Goal: Information Seeking & Learning: Learn about a topic

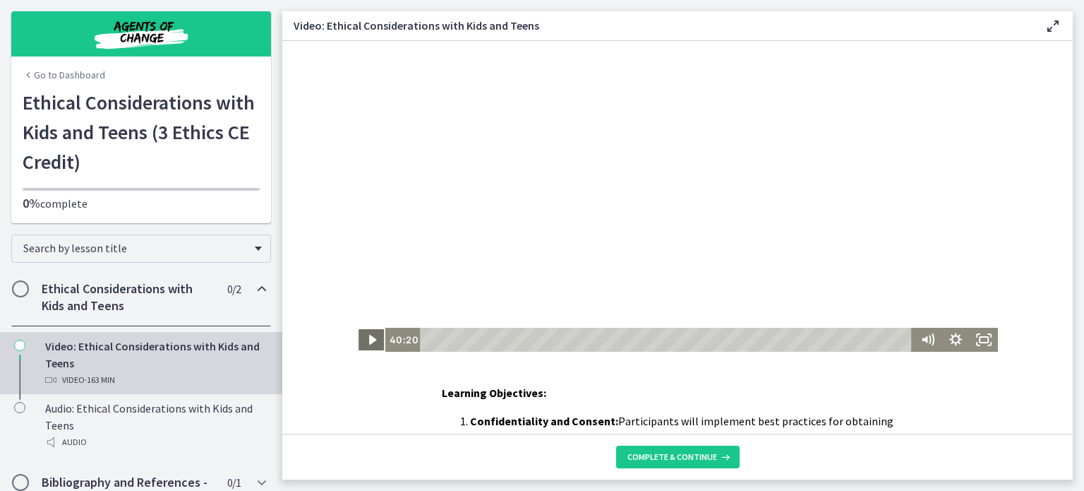
click at [368, 339] on icon "Play Video" at bounding box center [371, 340] width 7 height 10
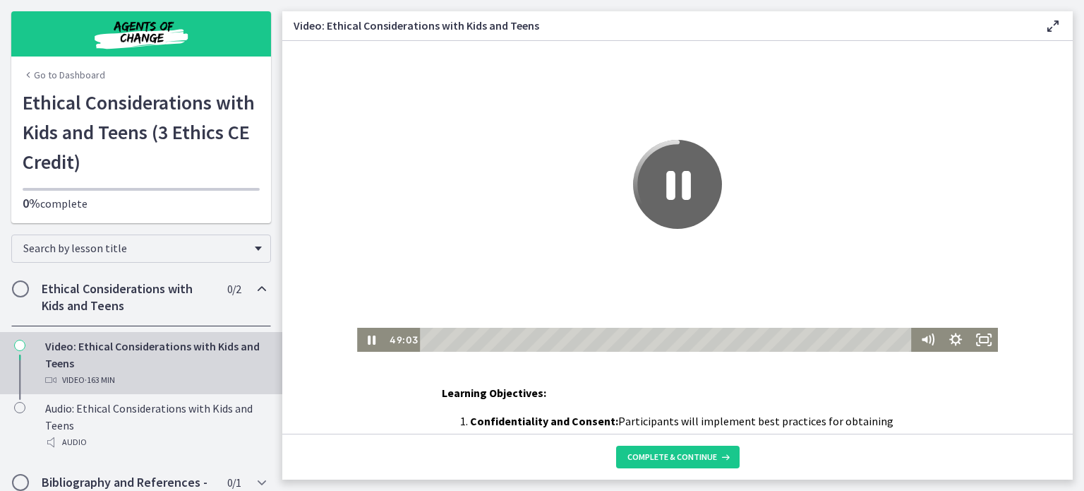
click at [661, 174] on icon "Pause" at bounding box center [677, 184] width 89 height 89
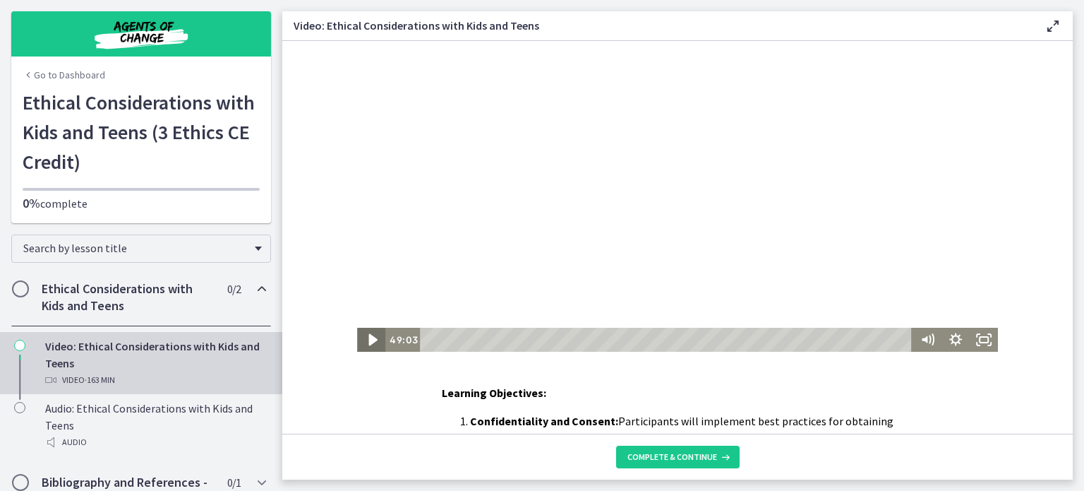
click at [366, 335] on icon "Play Video" at bounding box center [373, 339] width 34 height 29
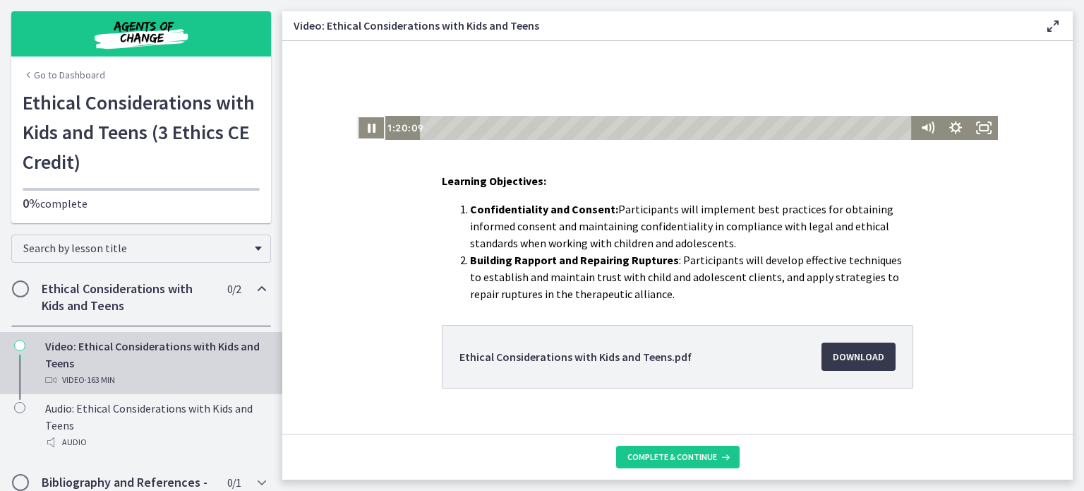
scroll to position [234, 0]
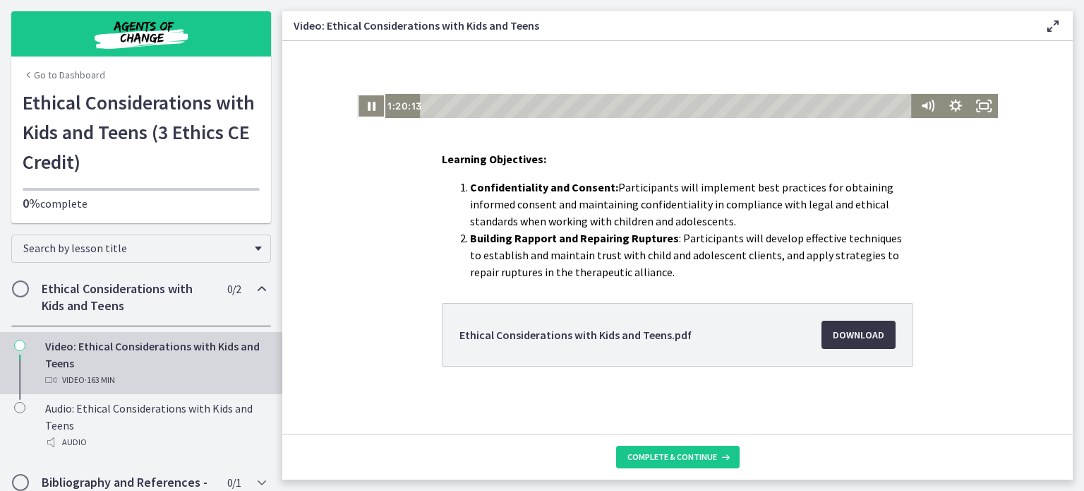
click at [867, 333] on span "Download Opens in a new window" at bounding box center [859, 334] width 52 height 17
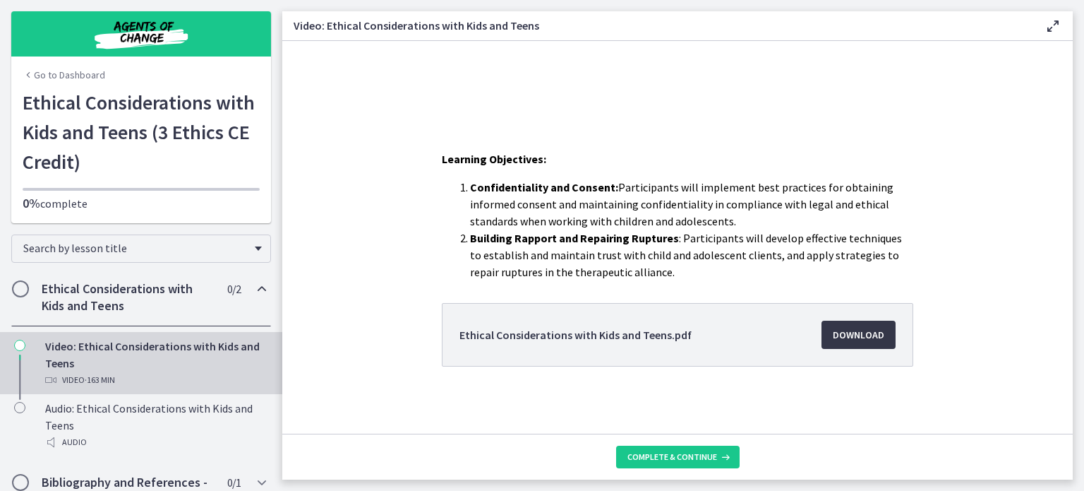
scroll to position [0, 0]
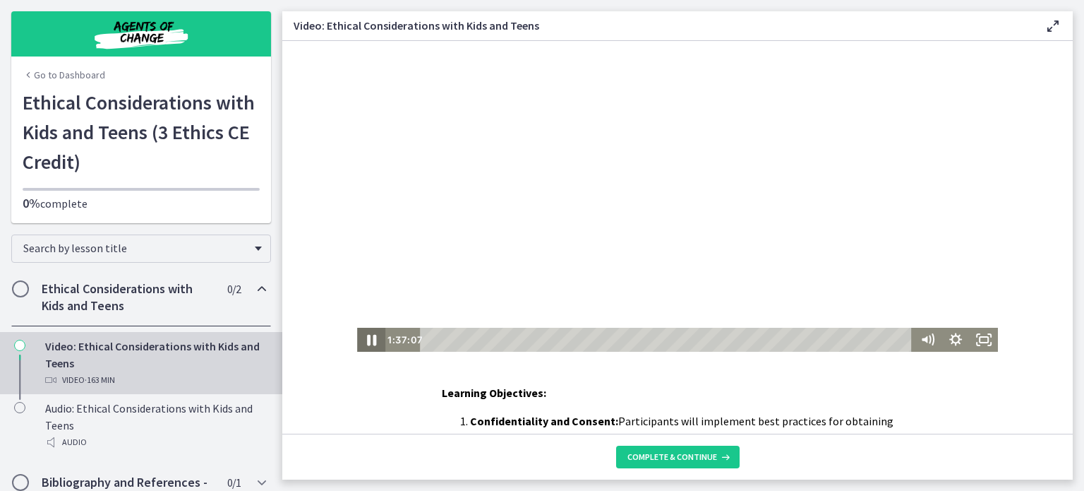
click at [372, 339] on icon "Pause" at bounding box center [371, 339] width 34 height 29
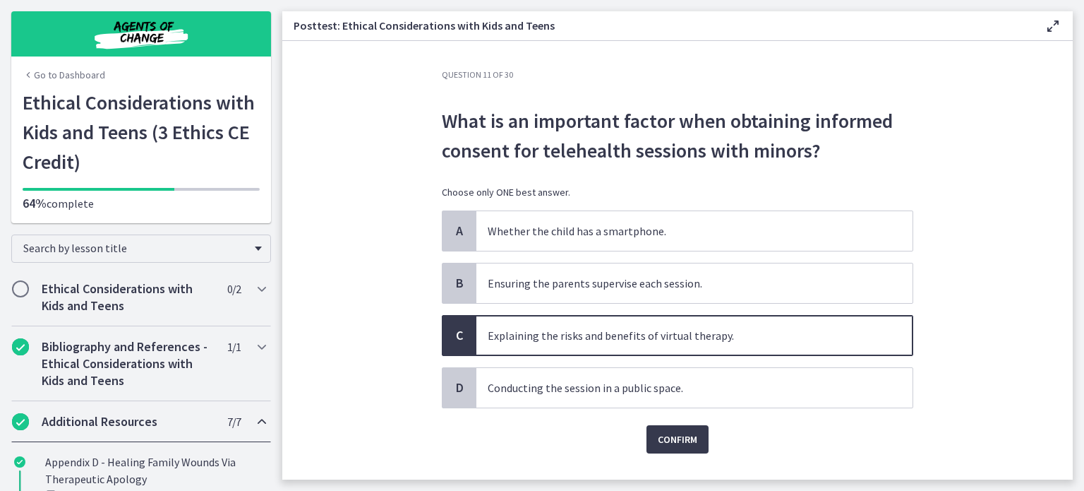
scroll to position [444, 0]
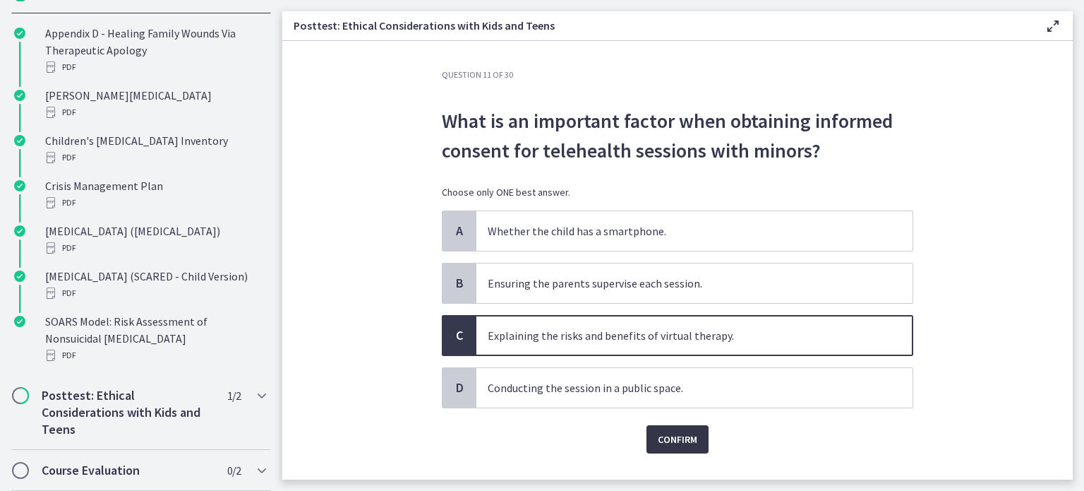
click at [667, 431] on span "Confirm" at bounding box center [678, 439] width 40 height 17
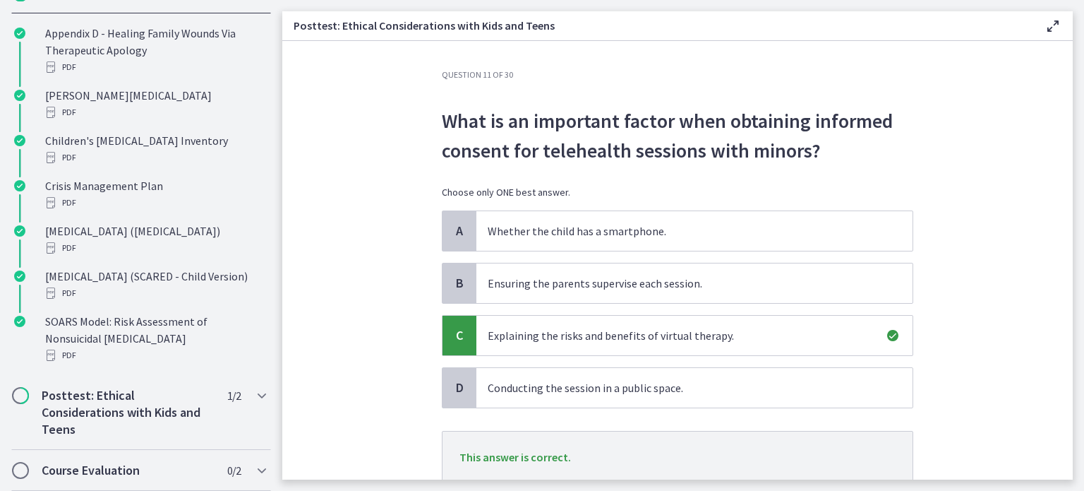
scroll to position [103, 0]
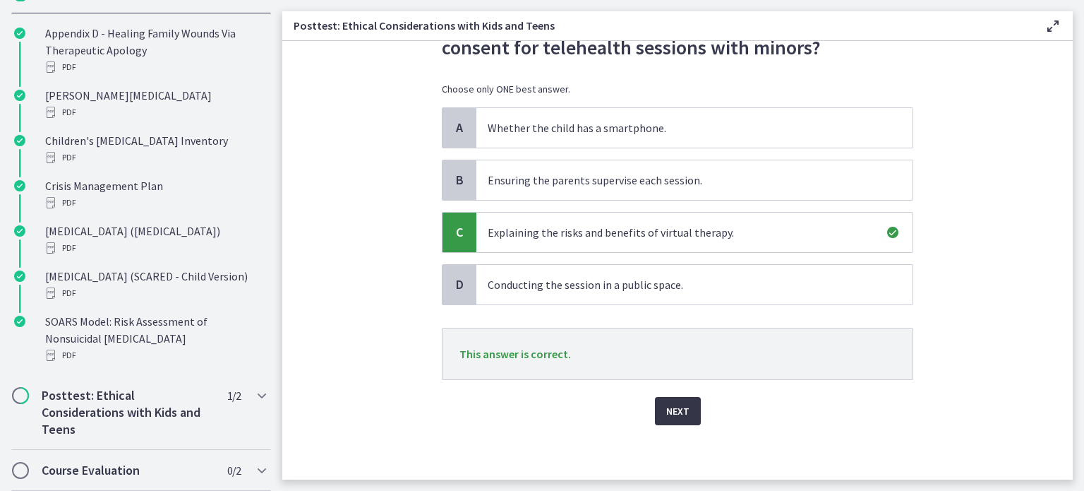
click at [672, 415] on span "Next" at bounding box center [677, 410] width 23 height 17
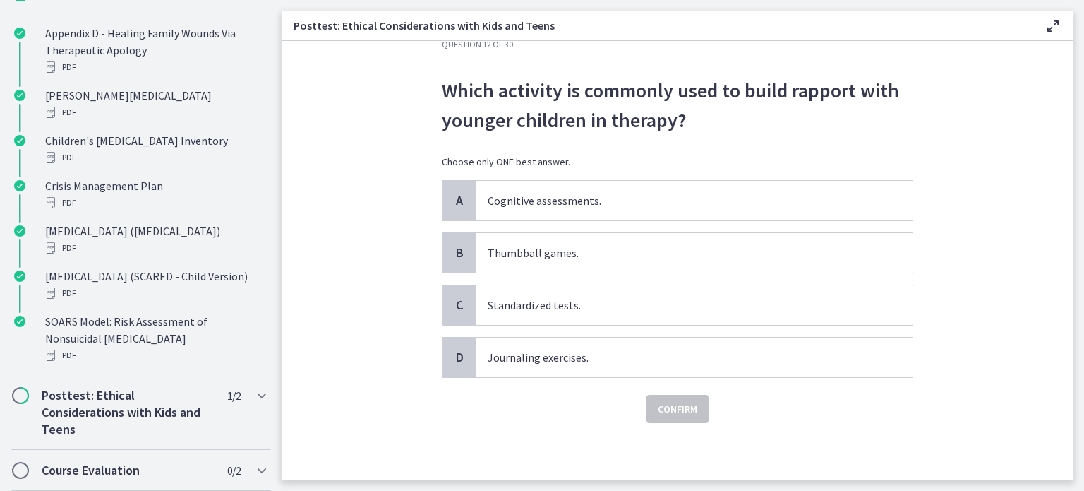
scroll to position [0, 0]
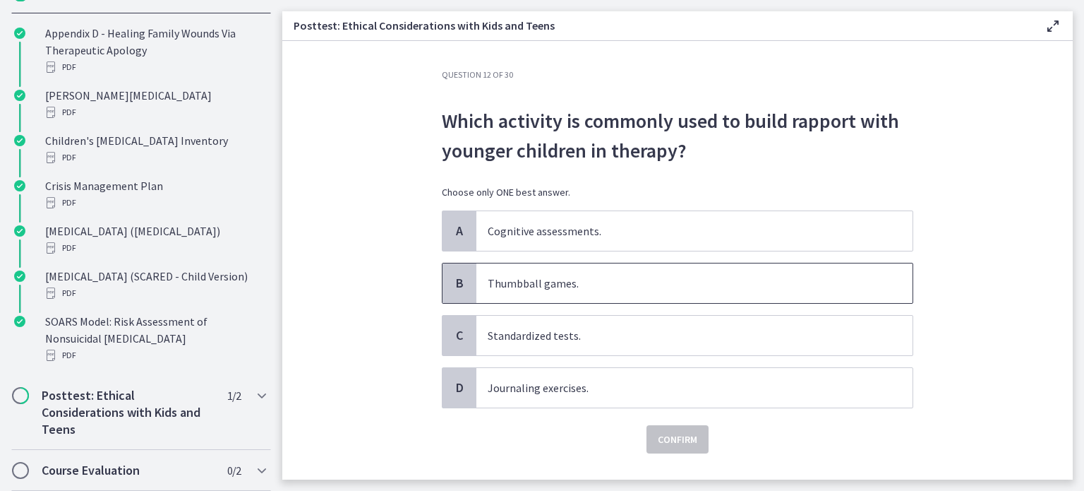
click at [589, 277] on p "Thumbball games." at bounding box center [680, 283] width 385 height 17
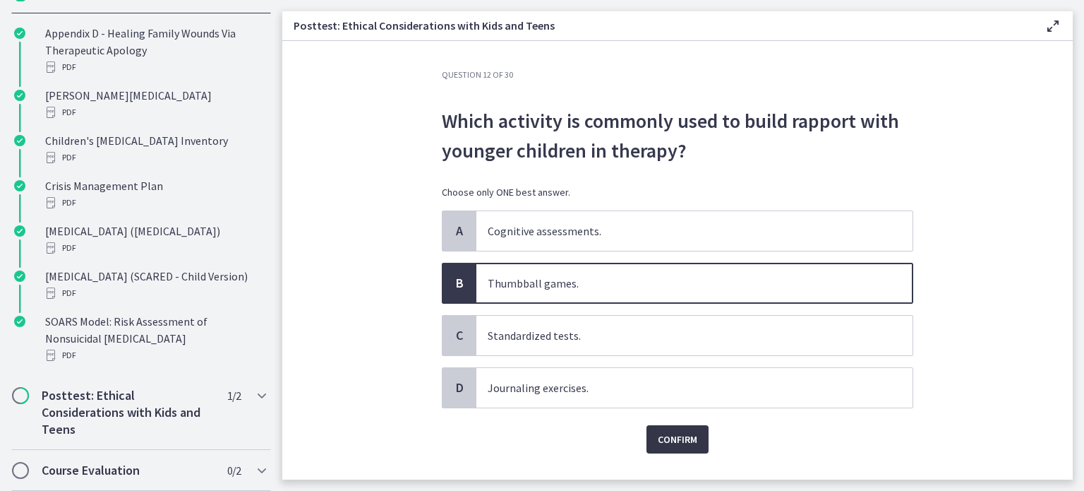
click at [664, 432] on span "Confirm" at bounding box center [678, 439] width 40 height 17
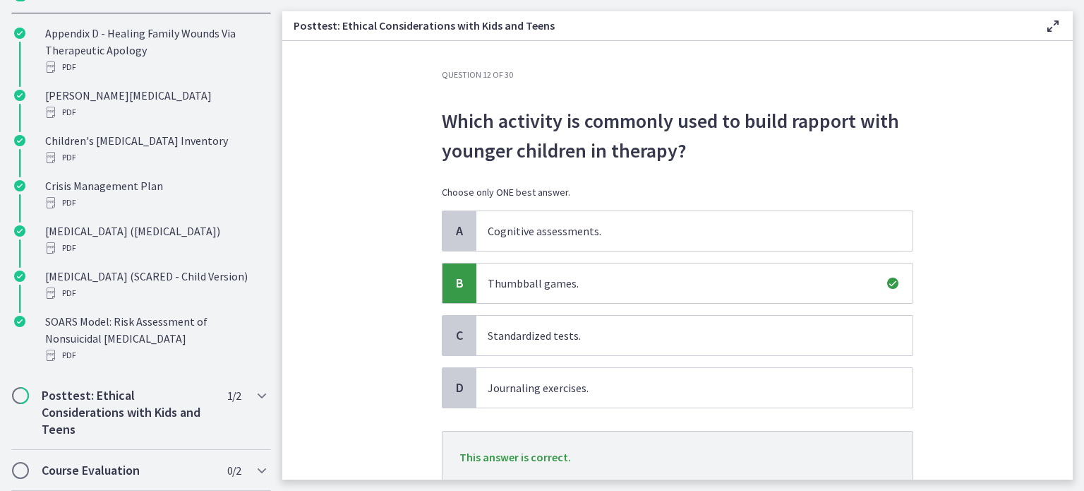
scroll to position [103, 0]
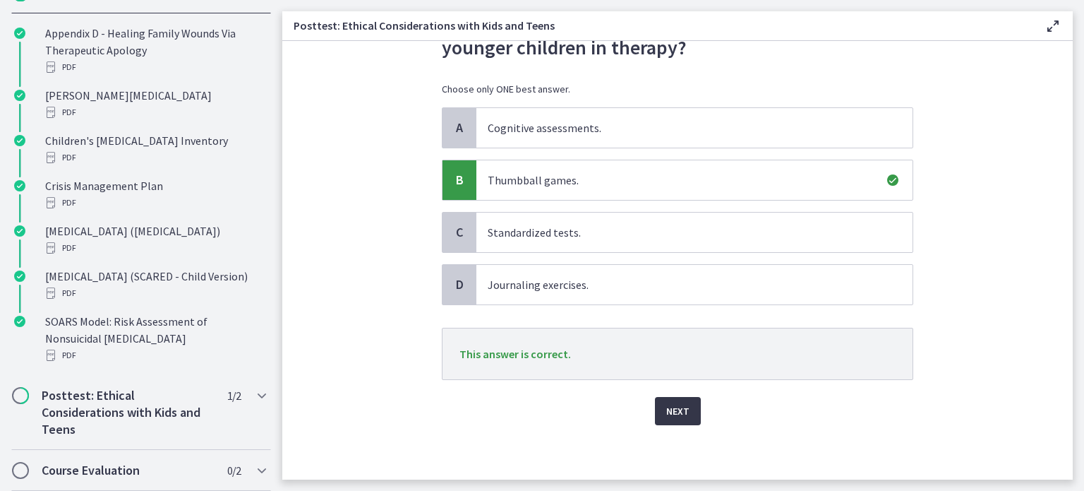
click at [666, 418] on button "Next" at bounding box center [678, 411] width 46 height 28
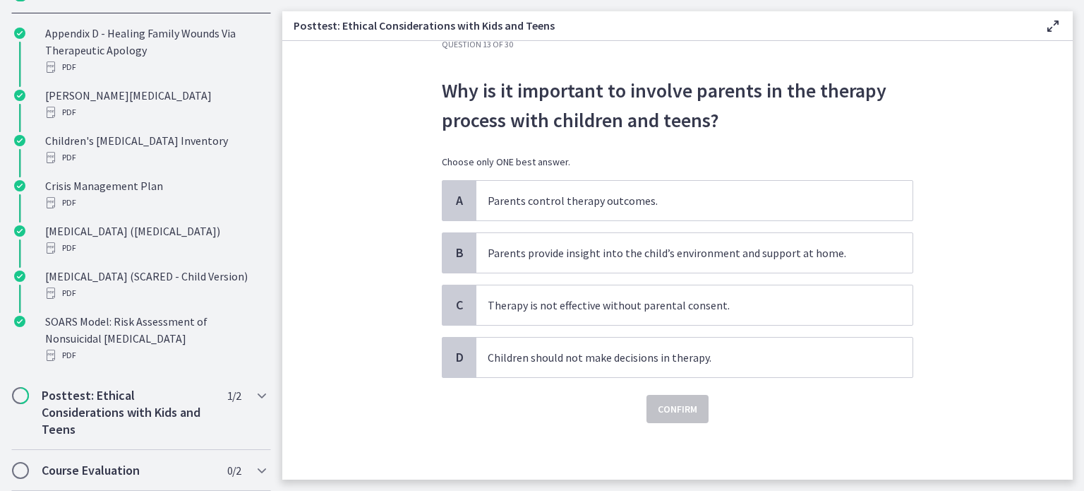
scroll to position [0, 0]
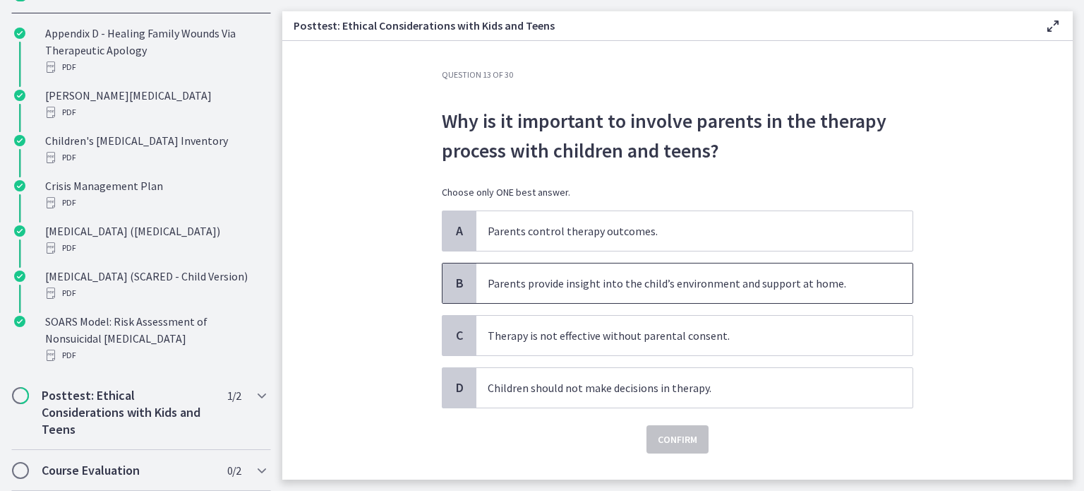
click at [546, 292] on span "Parents provide insight into the child’s environment and support at home." at bounding box center [694, 283] width 436 height 40
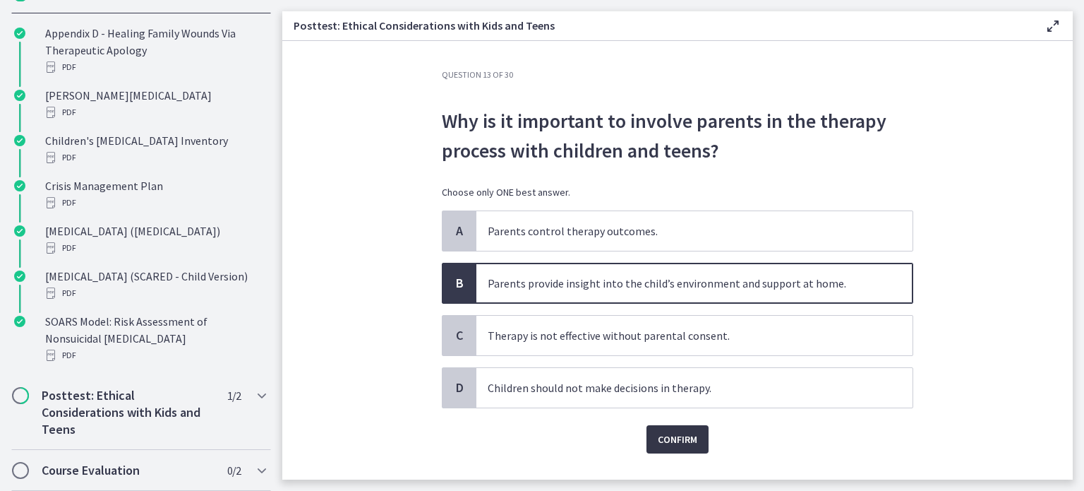
click at [665, 434] on span "Confirm" at bounding box center [678, 439] width 40 height 17
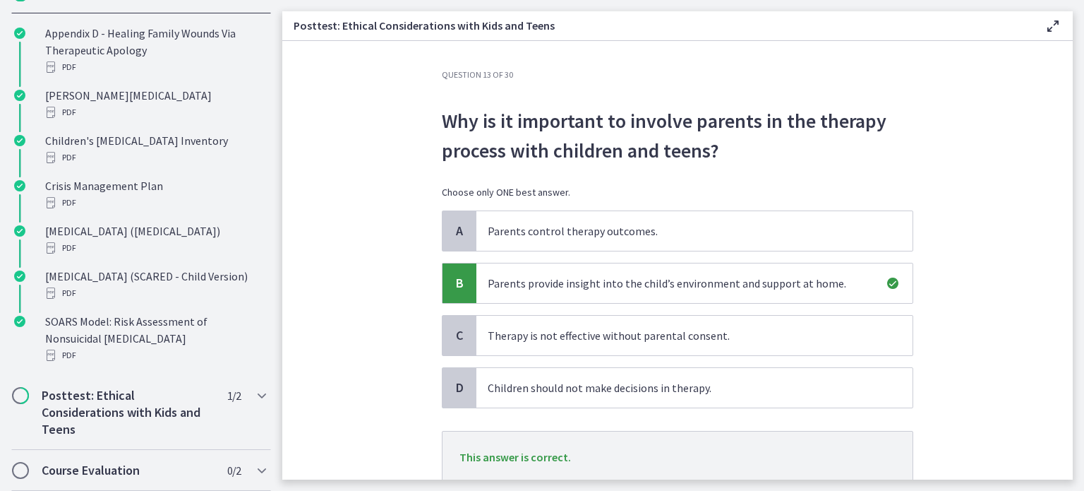
scroll to position [103, 0]
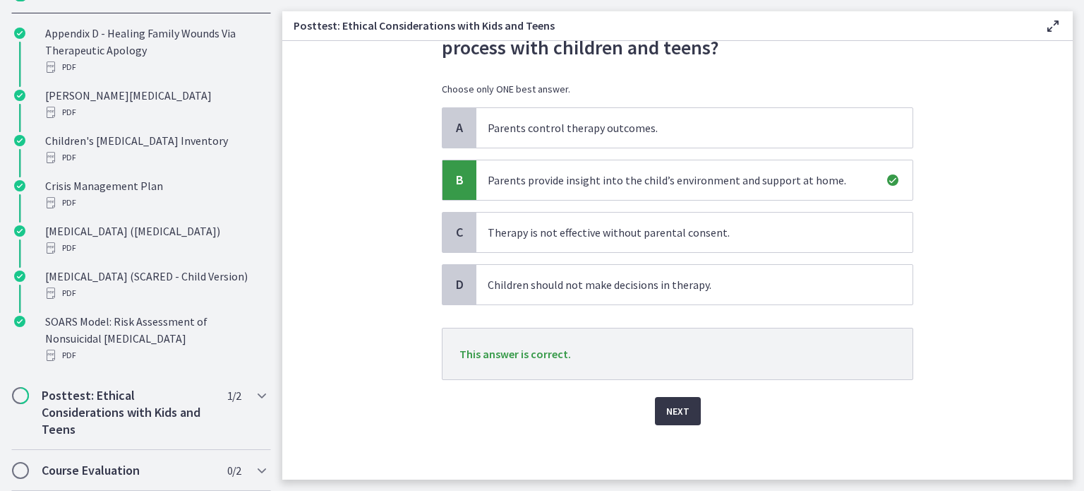
click at [678, 414] on span "Next" at bounding box center [677, 410] width 23 height 17
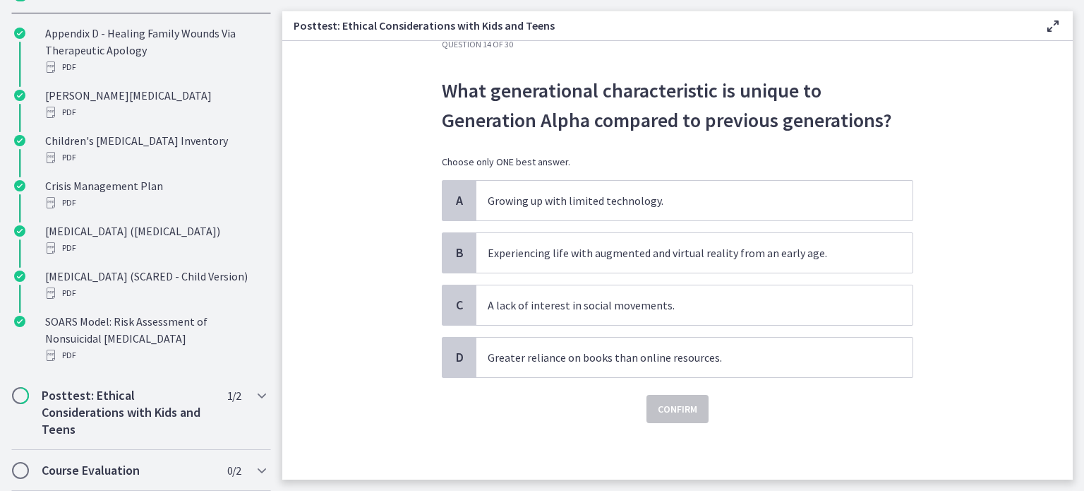
scroll to position [0, 0]
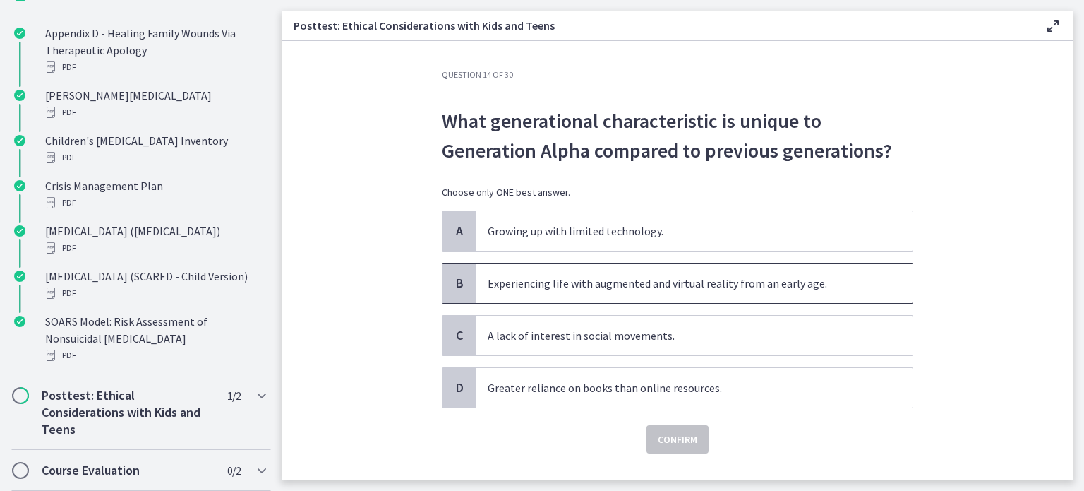
click at [596, 275] on p "Experiencing life with augmented and virtual reality from an early age." at bounding box center [680, 283] width 385 height 17
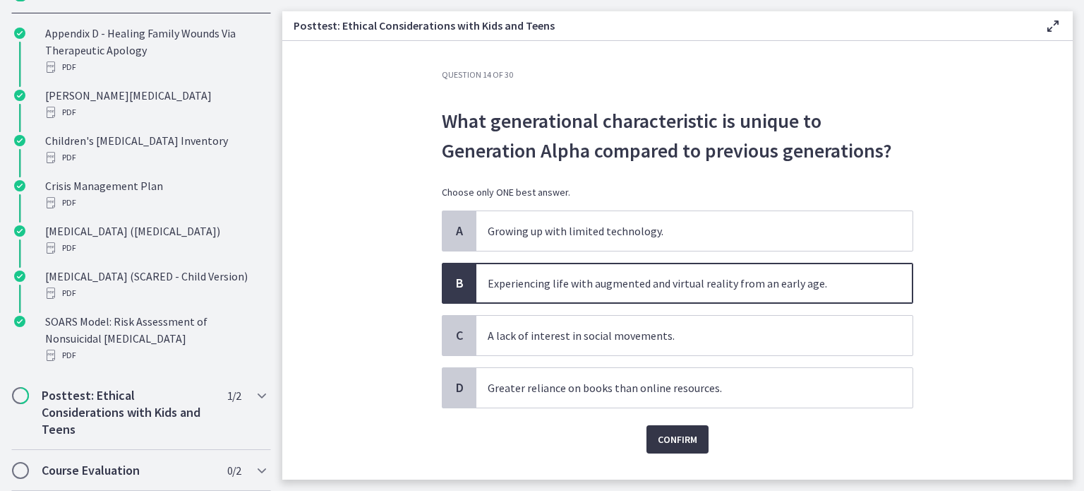
click at [658, 438] on span "Confirm" at bounding box center [678, 439] width 40 height 17
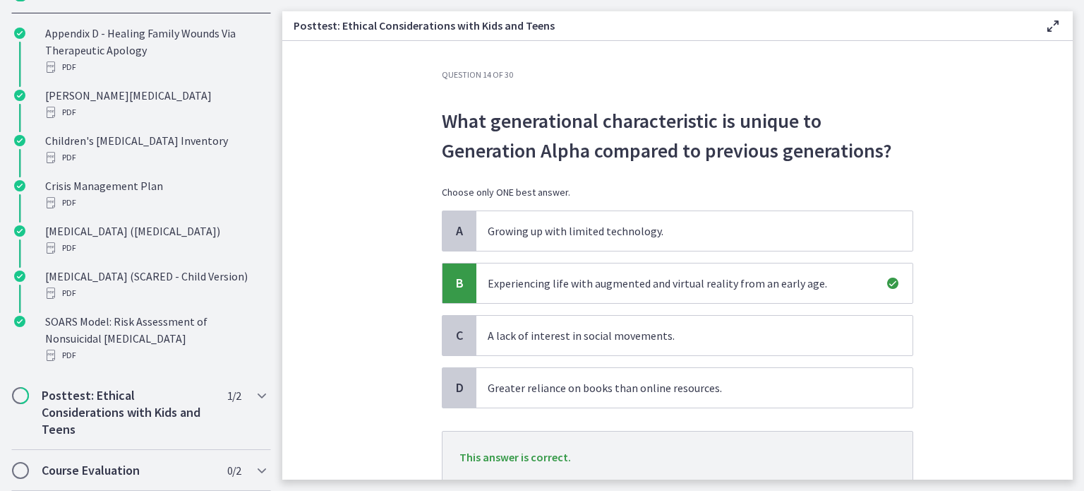
scroll to position [71, 0]
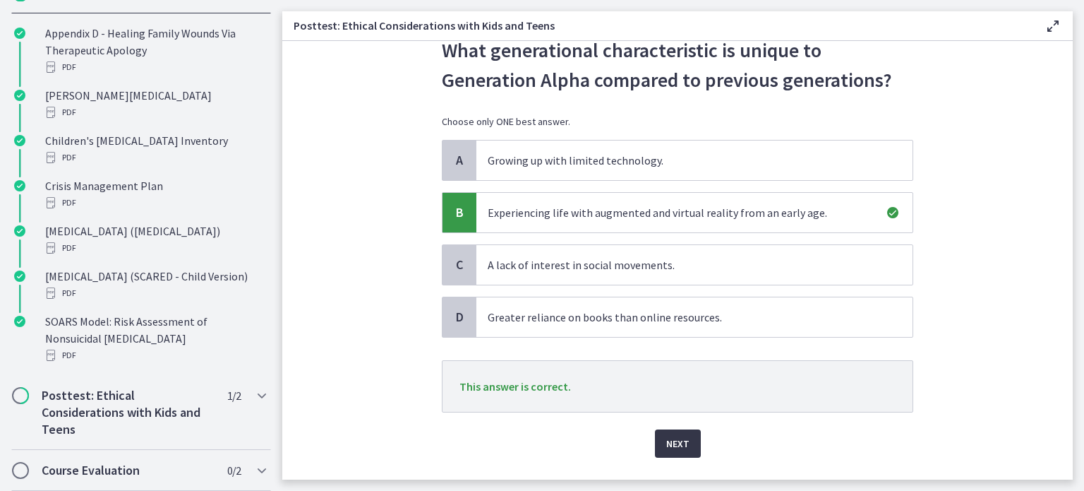
click at [676, 434] on button "Next" at bounding box center [678, 443] width 46 height 28
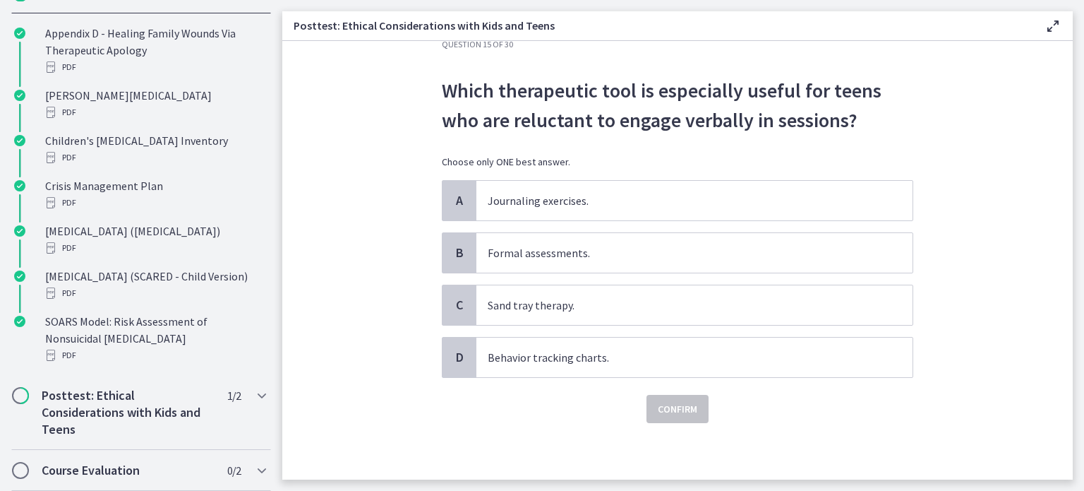
scroll to position [0, 0]
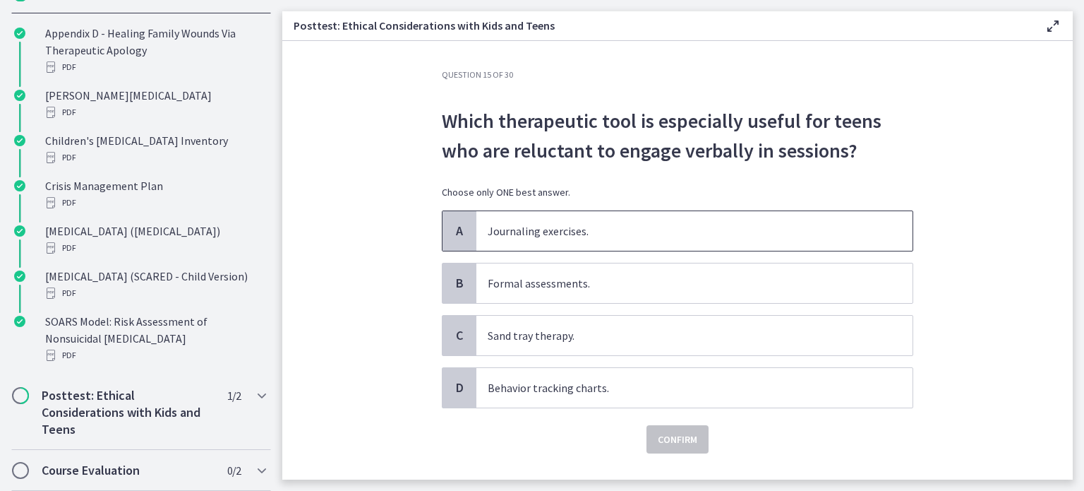
click at [553, 230] on p "Journaling exercises." at bounding box center [680, 230] width 385 height 17
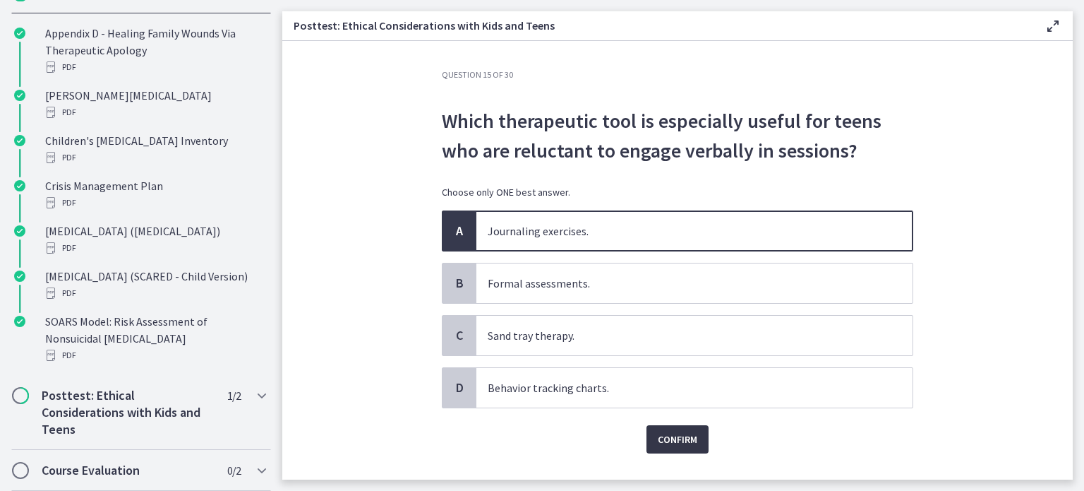
click at [658, 445] on span "Confirm" at bounding box center [678, 439] width 40 height 17
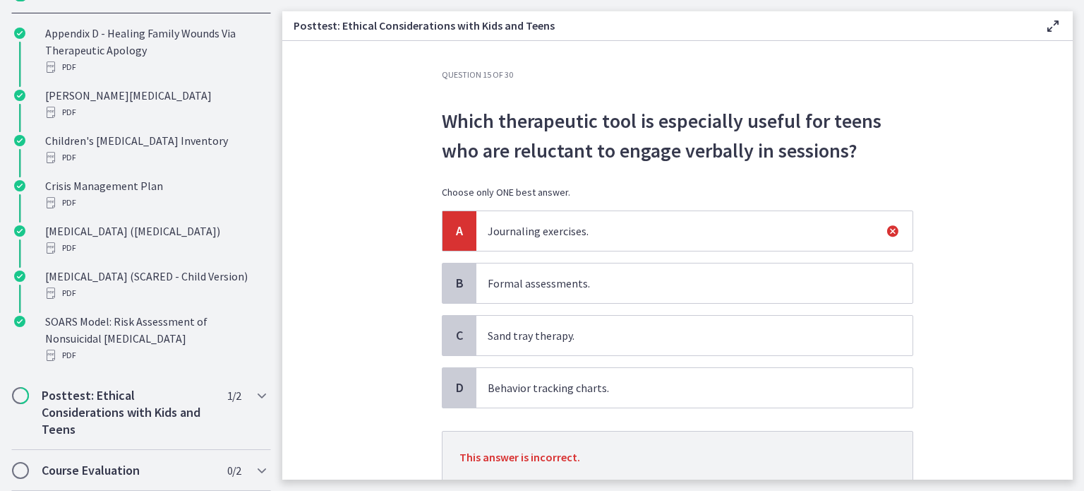
scroll to position [103, 0]
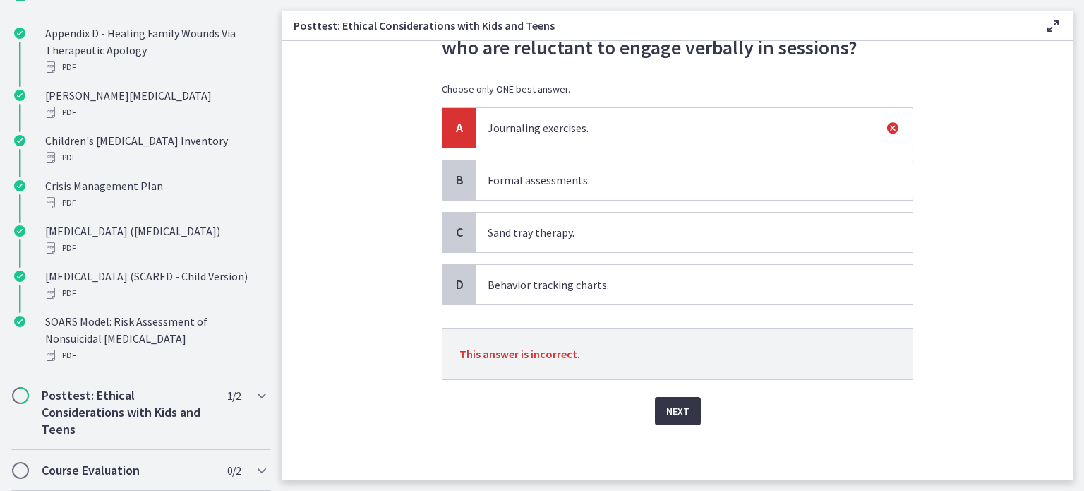
click at [680, 409] on span "Next" at bounding box center [677, 410] width 23 height 17
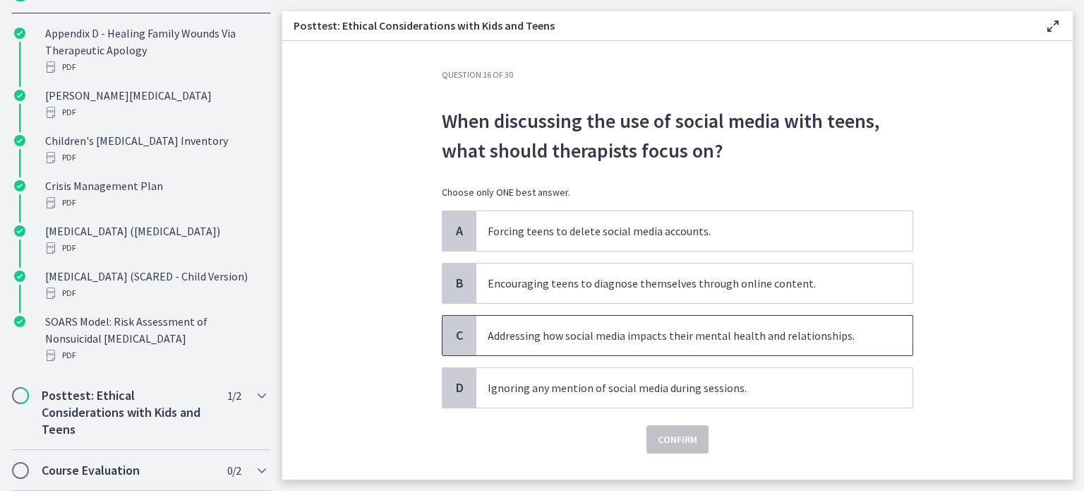
click at [511, 329] on p "Addressing how social media impacts their mental health and relationships." at bounding box center [680, 335] width 385 height 17
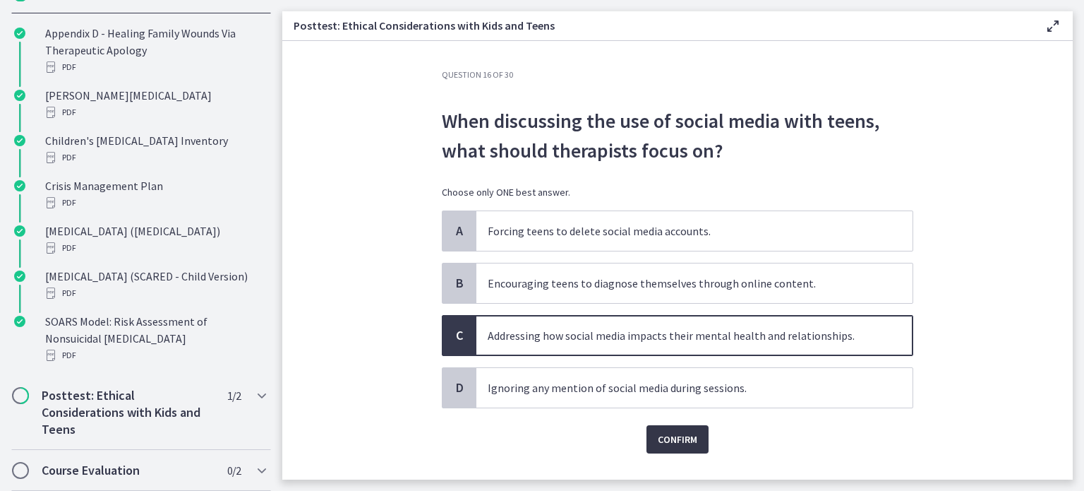
click at [666, 437] on span "Confirm" at bounding box center [678, 439] width 40 height 17
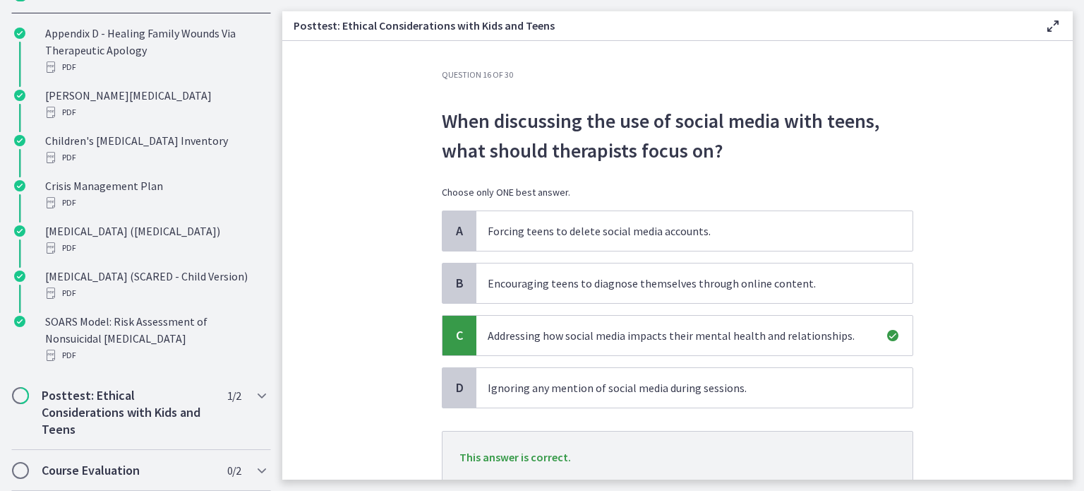
scroll to position [103, 0]
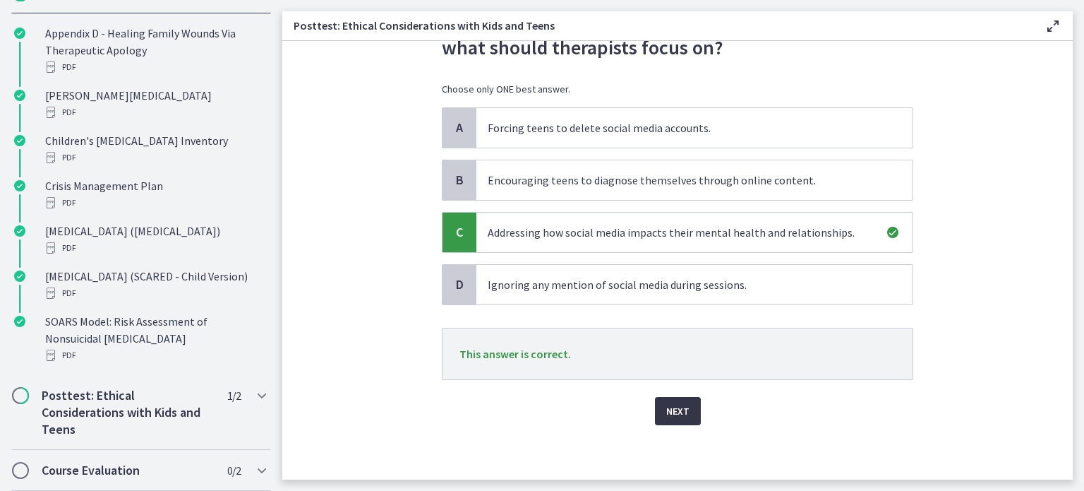
click at [675, 414] on span "Next" at bounding box center [677, 410] width 23 height 17
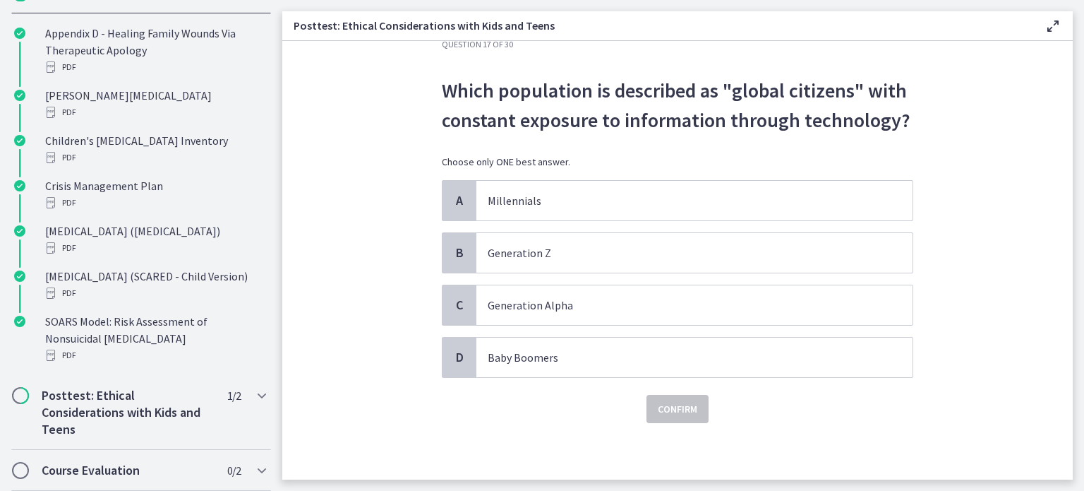
scroll to position [0, 0]
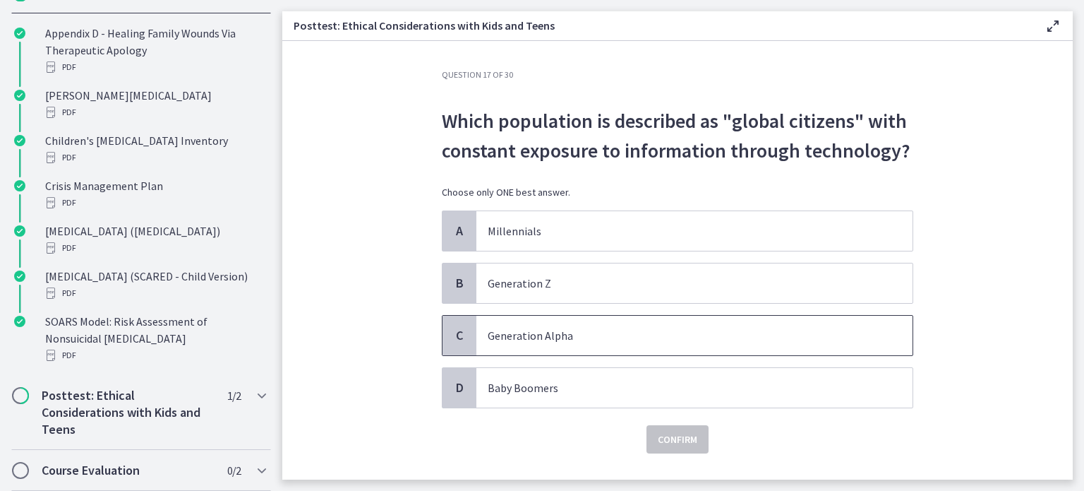
click at [594, 337] on p "Generation Alpha" at bounding box center [680, 335] width 385 height 17
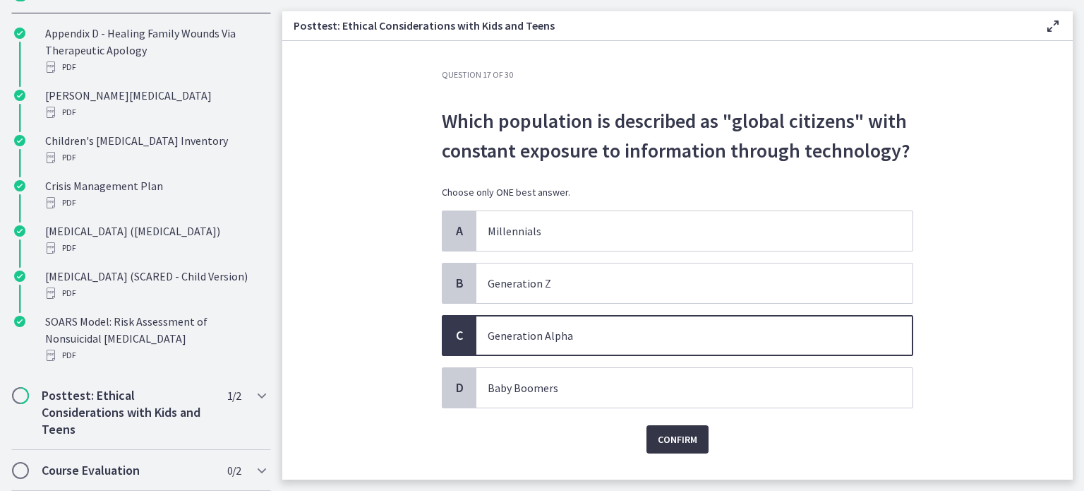
click at [651, 429] on button "Confirm" at bounding box center [678, 439] width 62 height 28
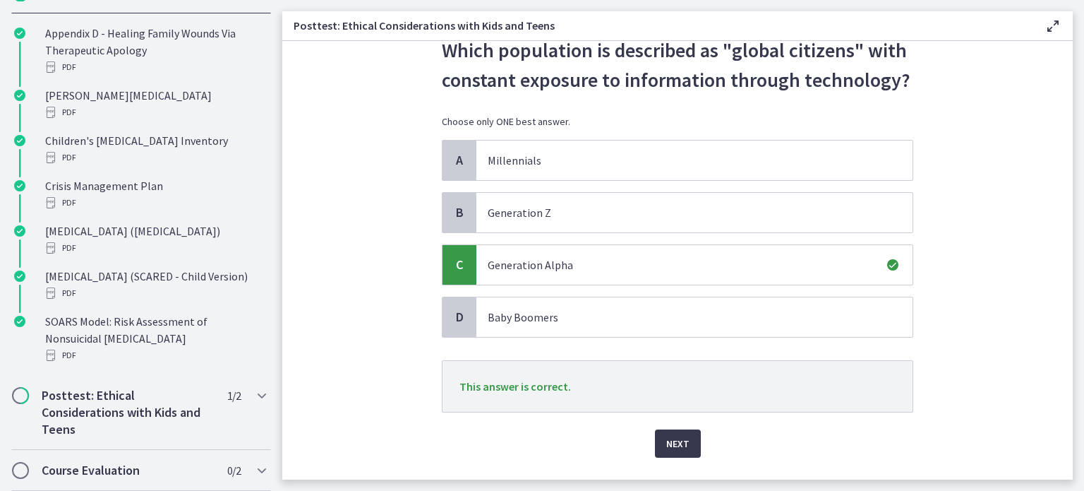
scroll to position [103, 0]
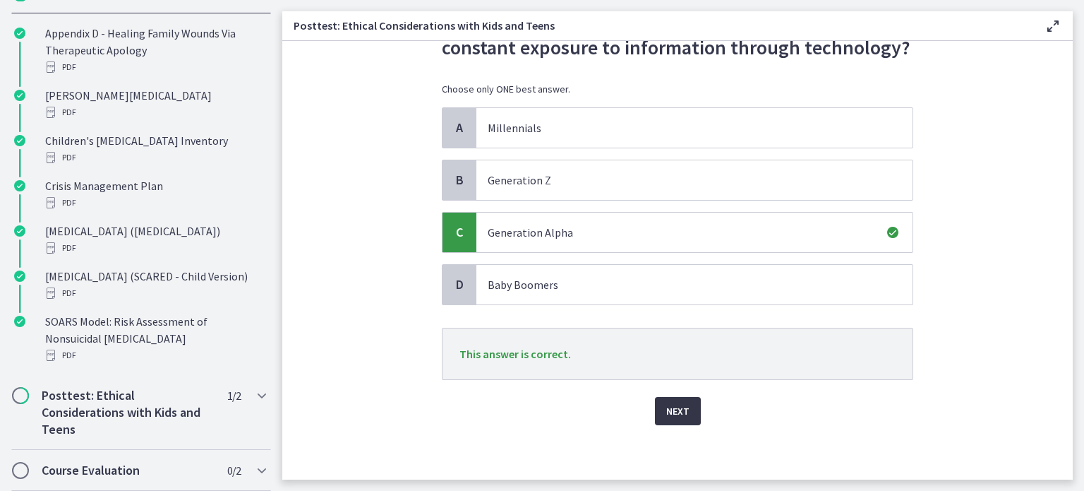
click at [666, 411] on span "Next" at bounding box center [677, 410] width 23 height 17
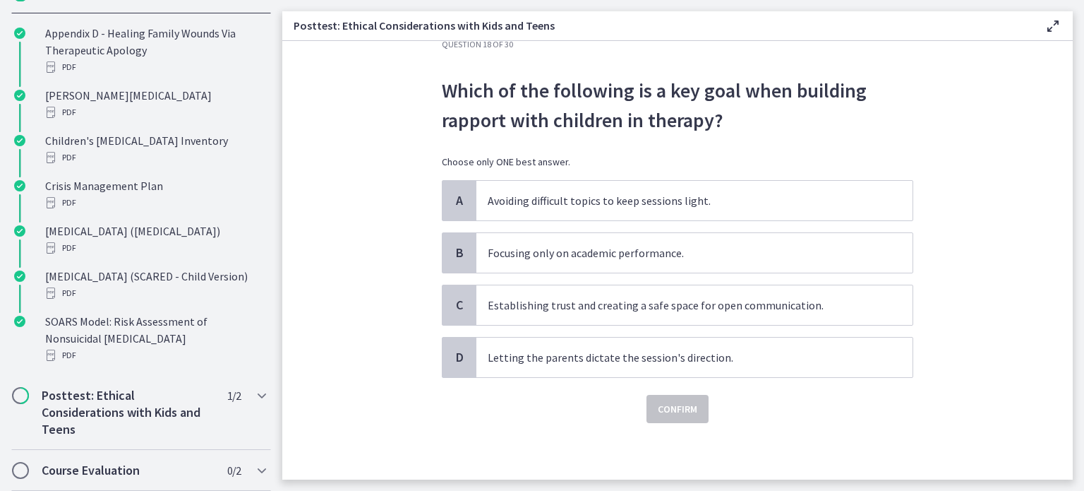
scroll to position [0, 0]
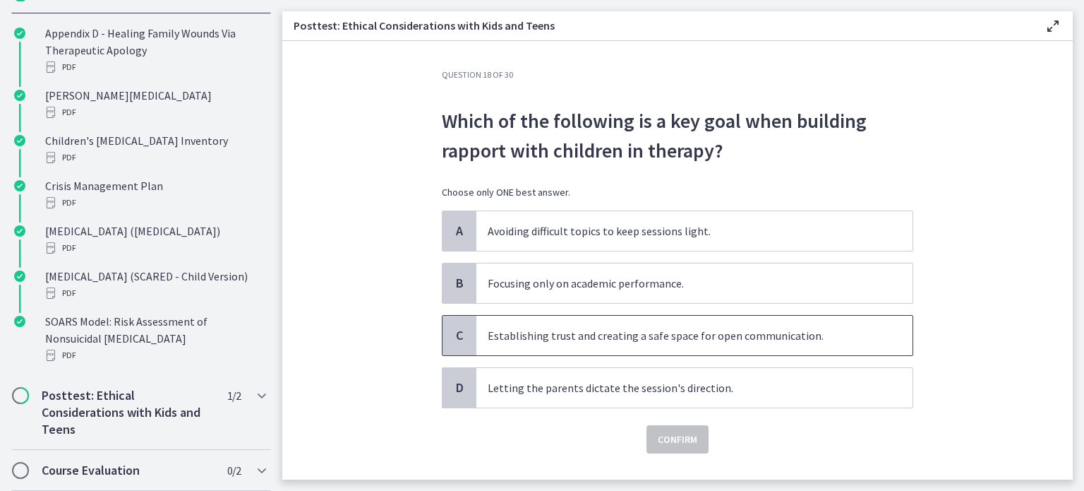
click at [537, 339] on p "Establishing trust and creating a safe space for open communication." at bounding box center [680, 335] width 385 height 17
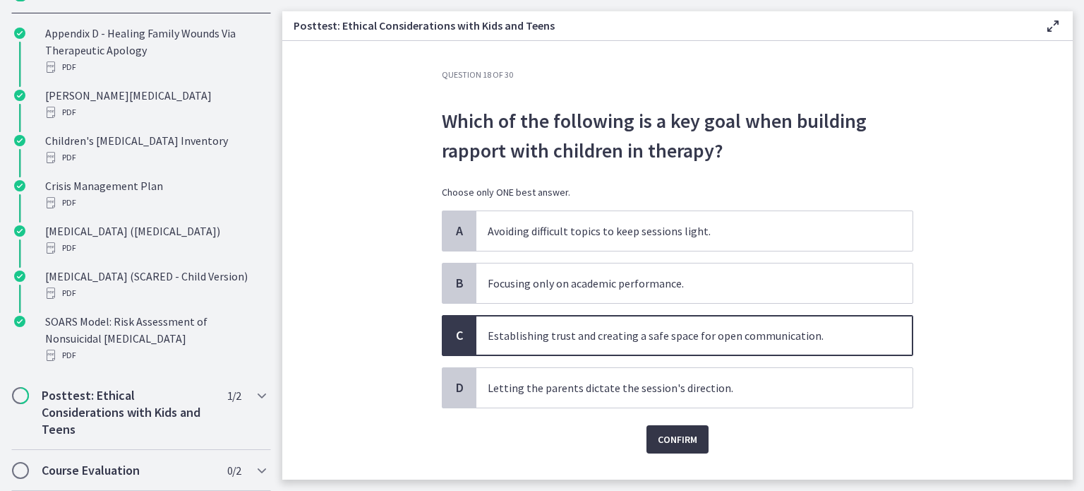
click at [673, 438] on span "Confirm" at bounding box center [678, 439] width 40 height 17
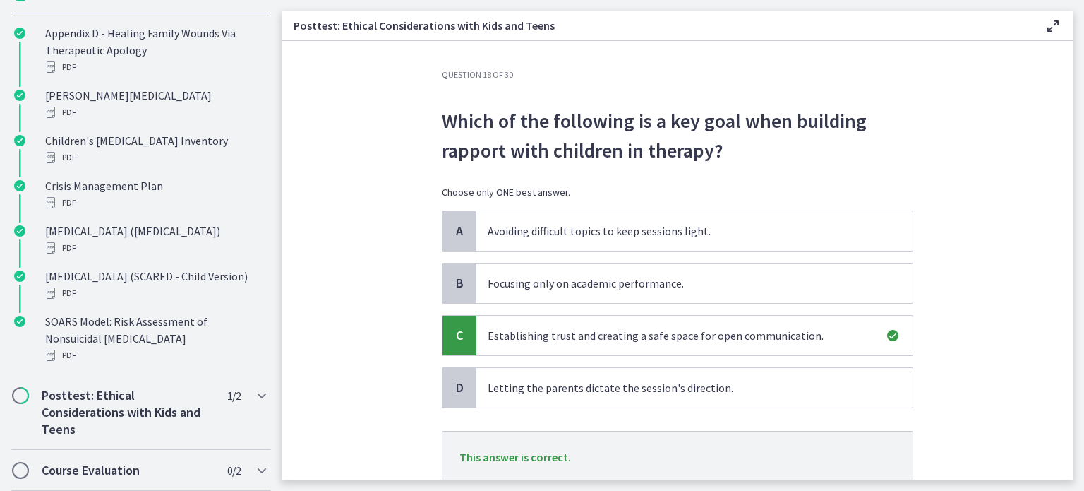
scroll to position [71, 0]
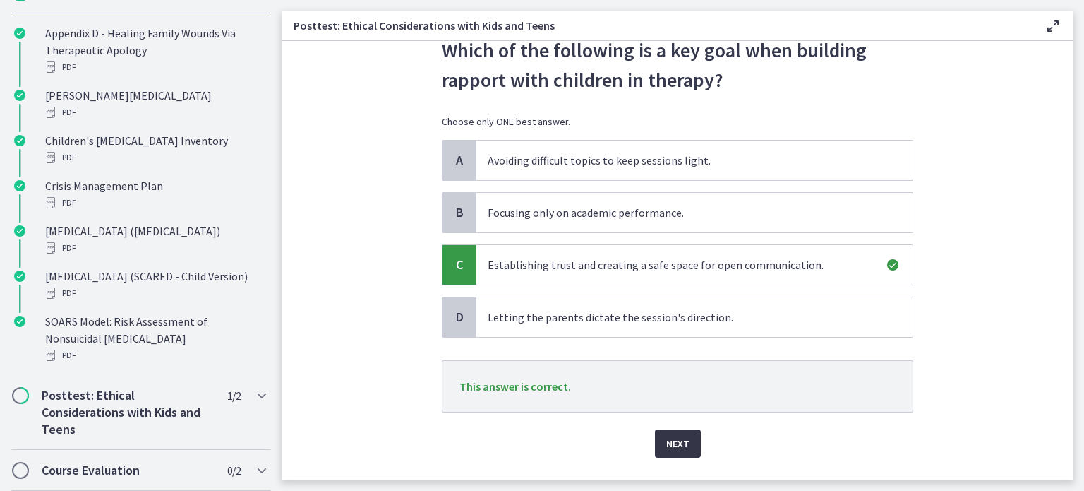
click at [685, 431] on button "Next" at bounding box center [678, 443] width 46 height 28
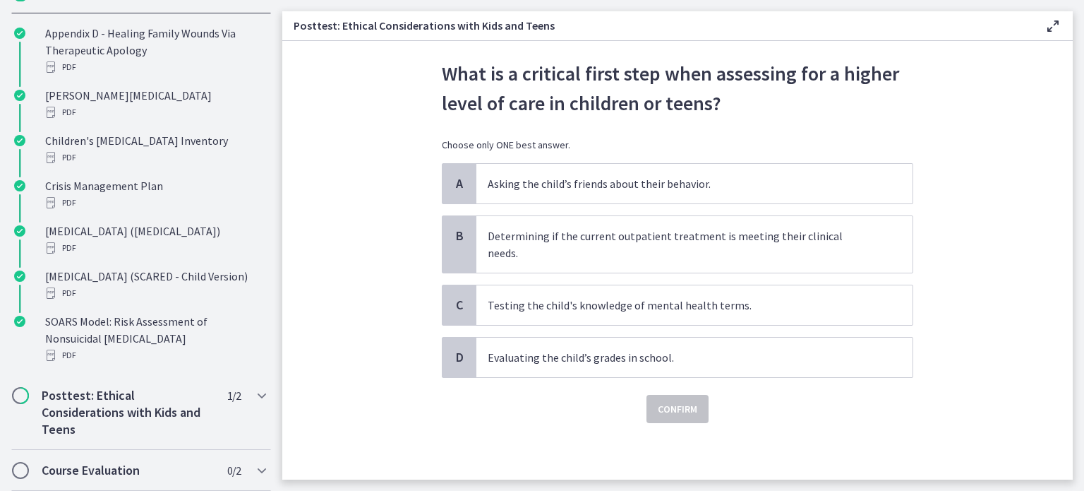
scroll to position [0, 0]
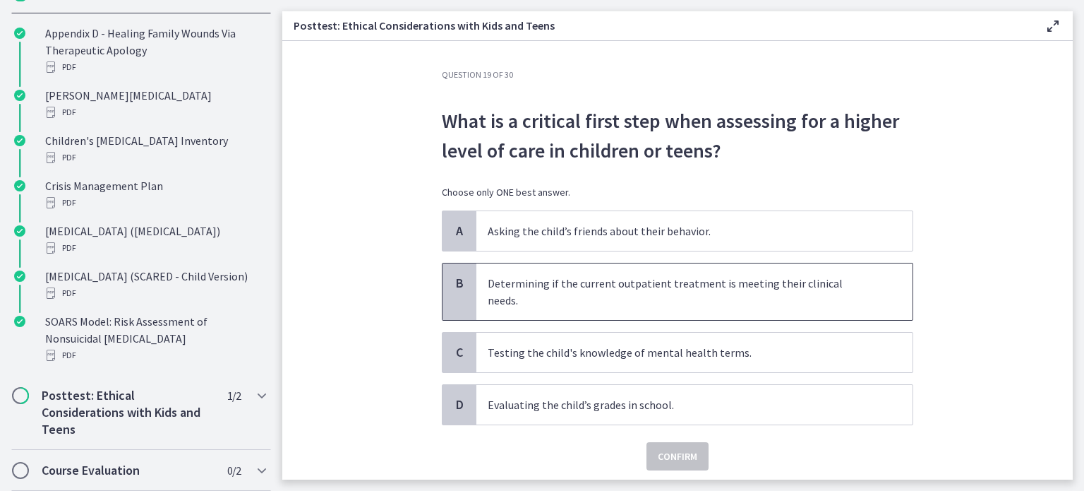
click at [508, 280] on p "Determining if the current outpatient treatment is meeting their clinical needs." at bounding box center [680, 292] width 385 height 34
click at [679, 447] on span "Confirm" at bounding box center [678, 455] width 40 height 17
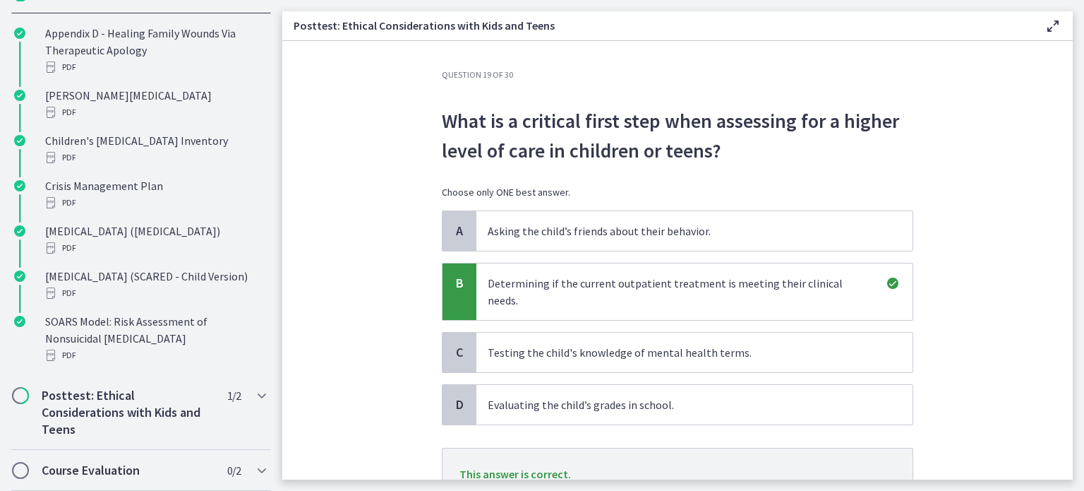
scroll to position [71, 0]
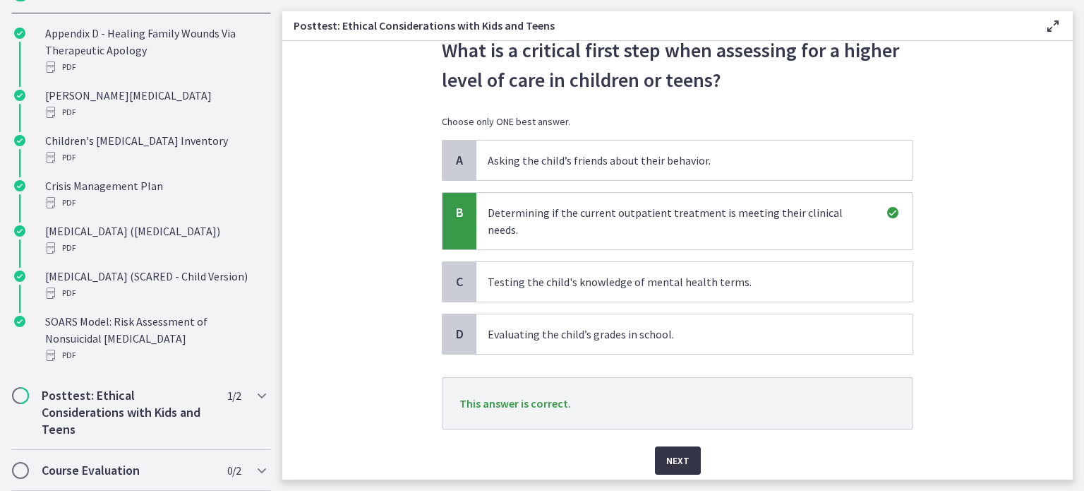
click at [677, 452] on span "Next" at bounding box center [677, 460] width 23 height 17
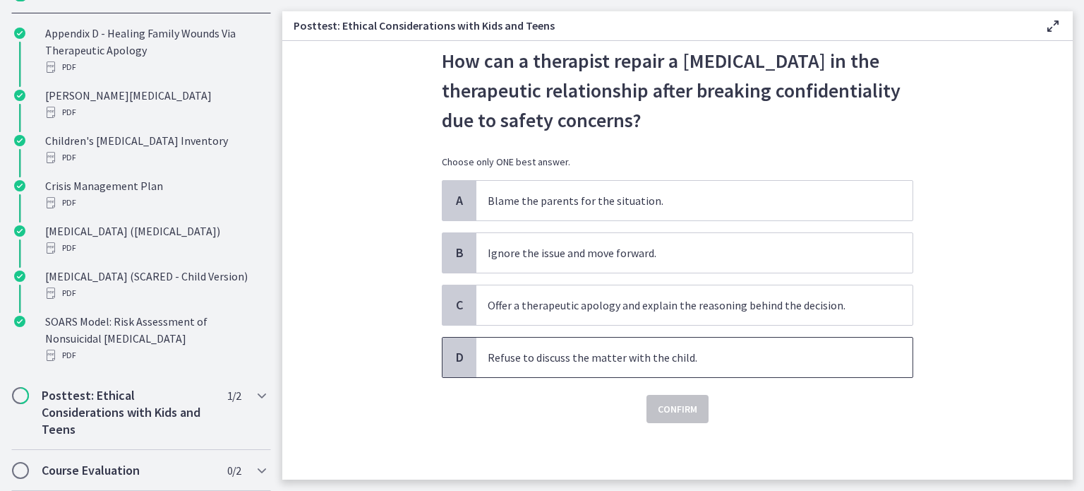
scroll to position [0, 0]
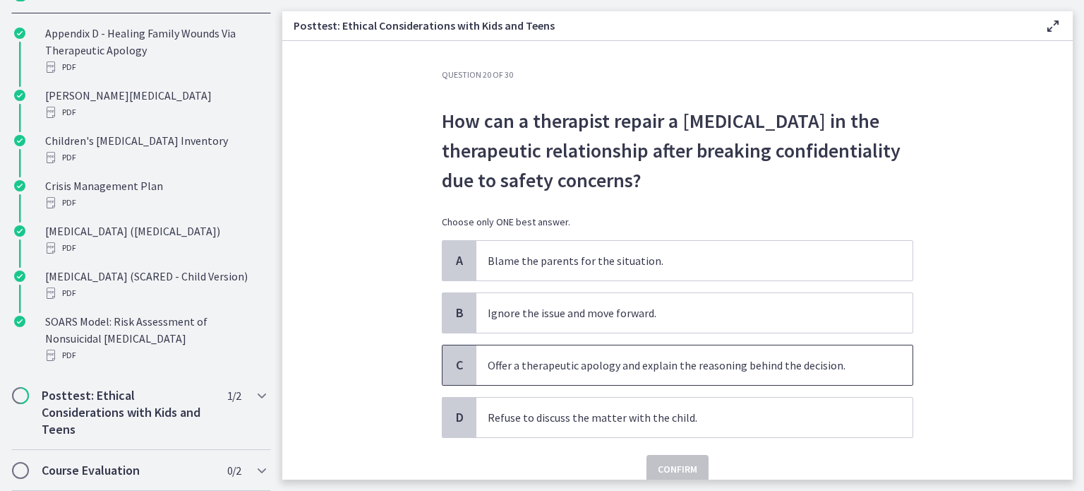
click at [502, 366] on p "Offer a therapeutic apology and explain the reasoning behind the decision." at bounding box center [680, 364] width 385 height 17
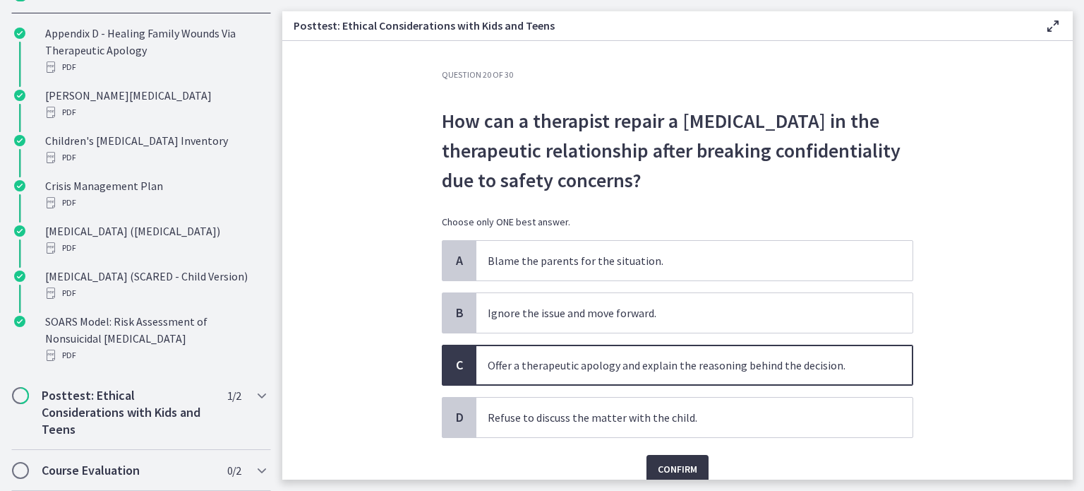
click at [659, 462] on span "Confirm" at bounding box center [678, 468] width 40 height 17
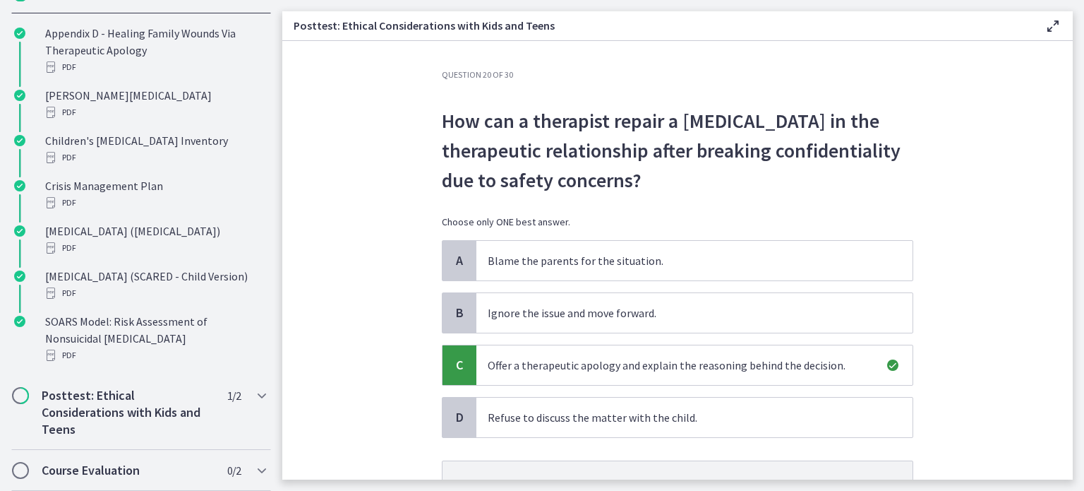
scroll to position [133, 0]
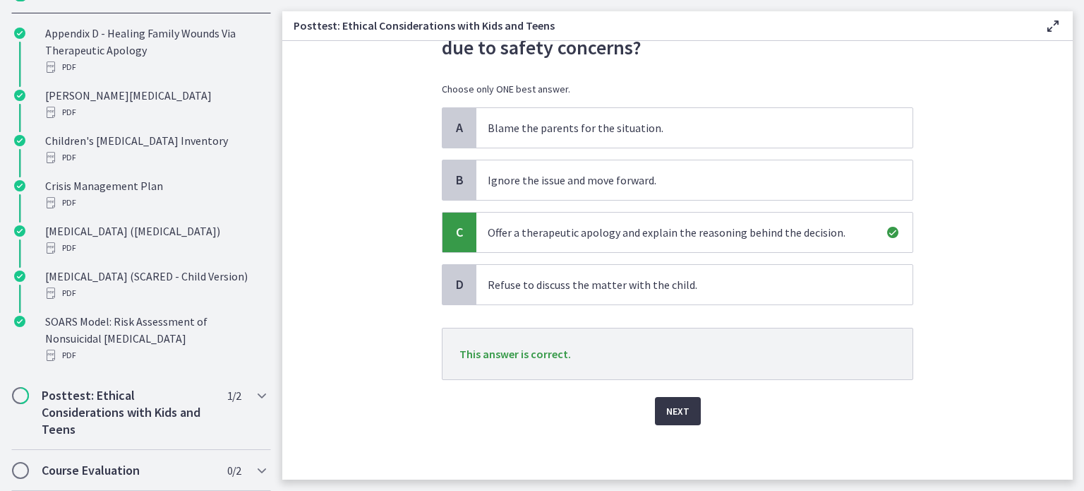
click at [676, 414] on span "Next" at bounding box center [677, 410] width 23 height 17
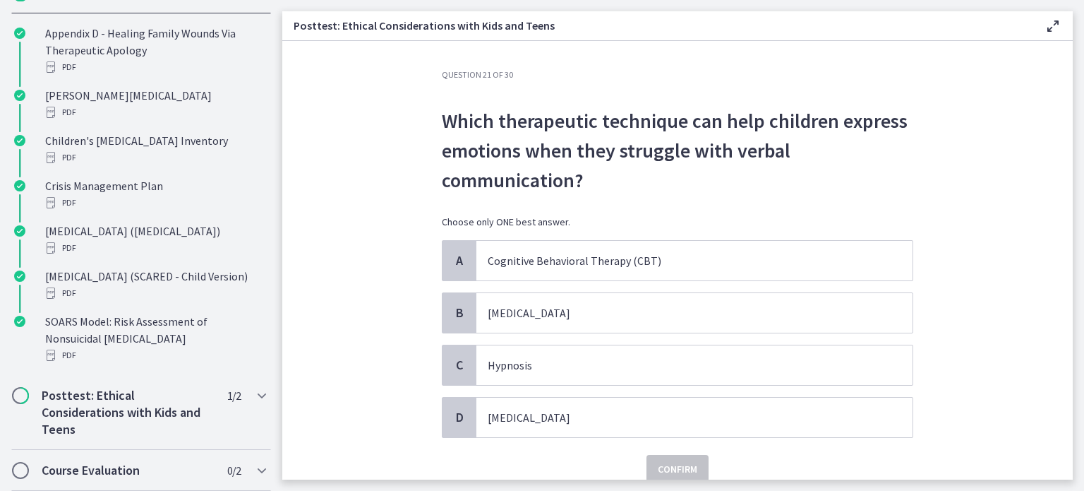
click at [647, 284] on div "A Cognitive Behavioral Therapy (CBT) B Play therapy C Hypnosis D Exposure thera…" at bounding box center [677, 339] width 471 height 198
click at [648, 307] on p "Play therapy" at bounding box center [680, 312] width 385 height 17
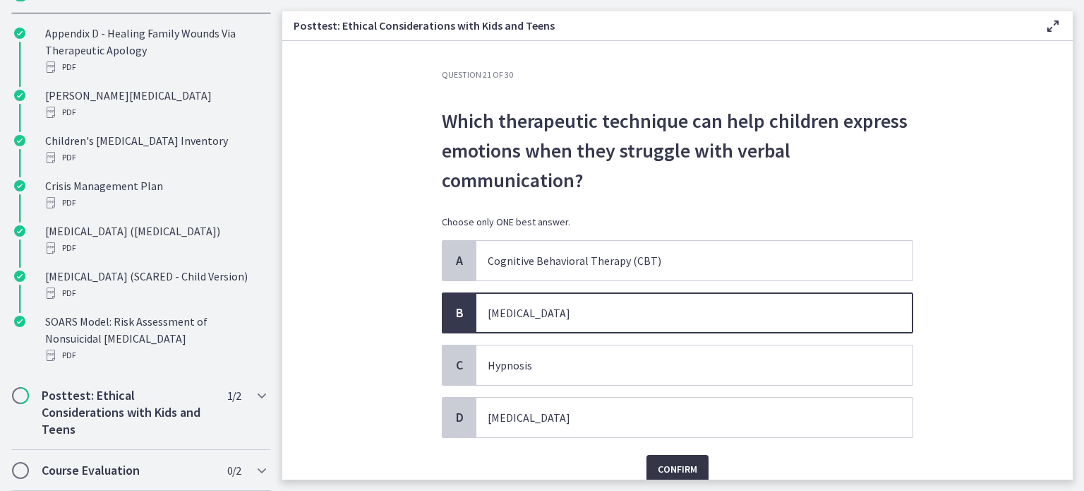
click at [673, 468] on span "Confirm" at bounding box center [678, 468] width 40 height 17
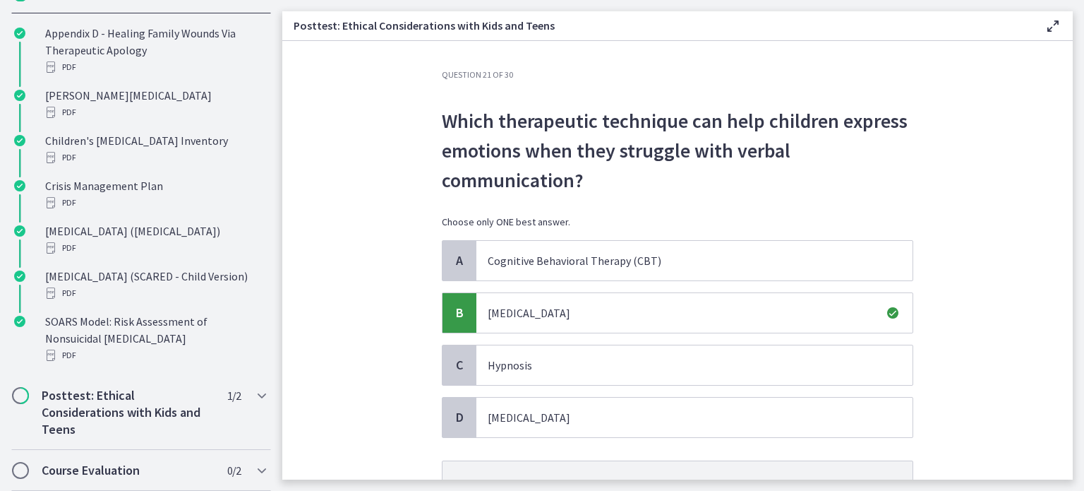
scroll to position [133, 0]
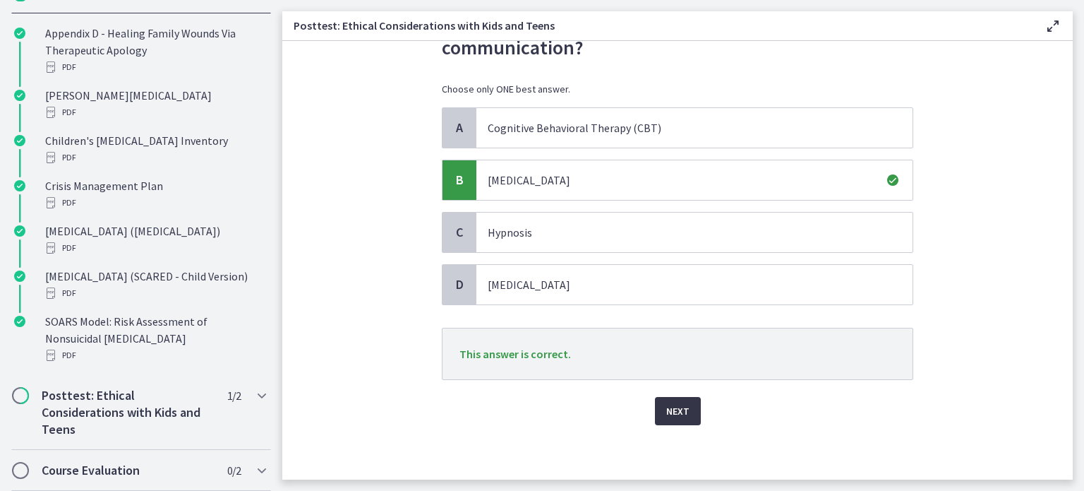
click at [673, 419] on button "Next" at bounding box center [678, 411] width 46 height 28
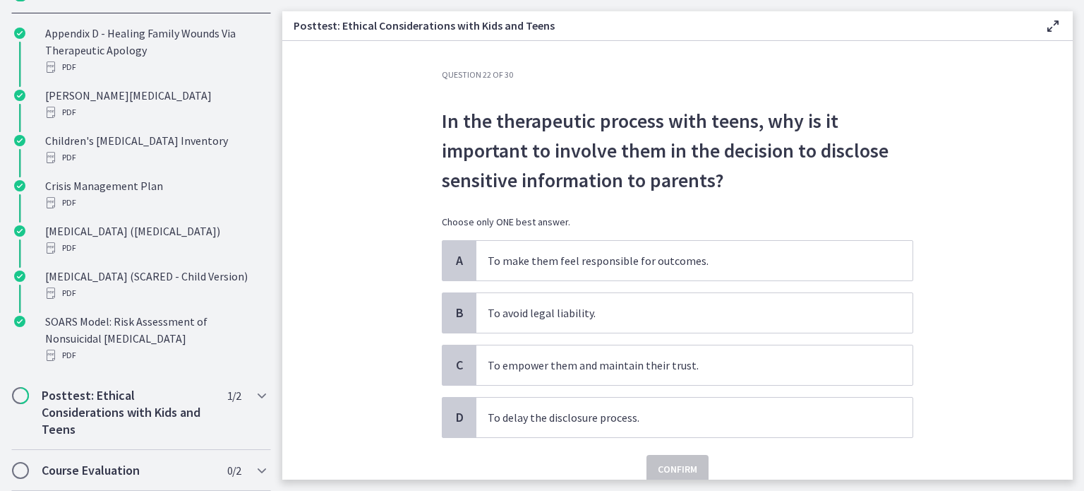
scroll to position [59, 0]
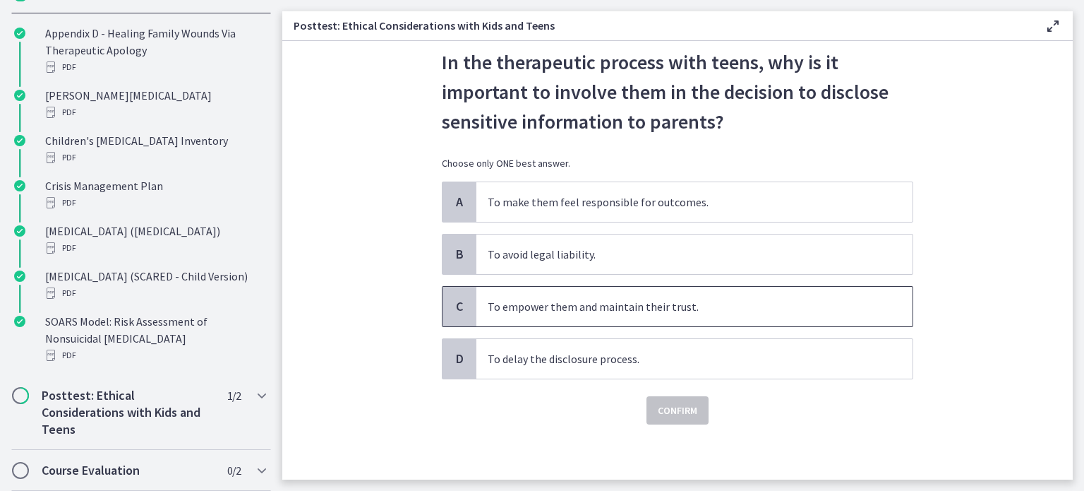
click at [531, 312] on p "To empower them and maintain their trust." at bounding box center [680, 306] width 385 height 17
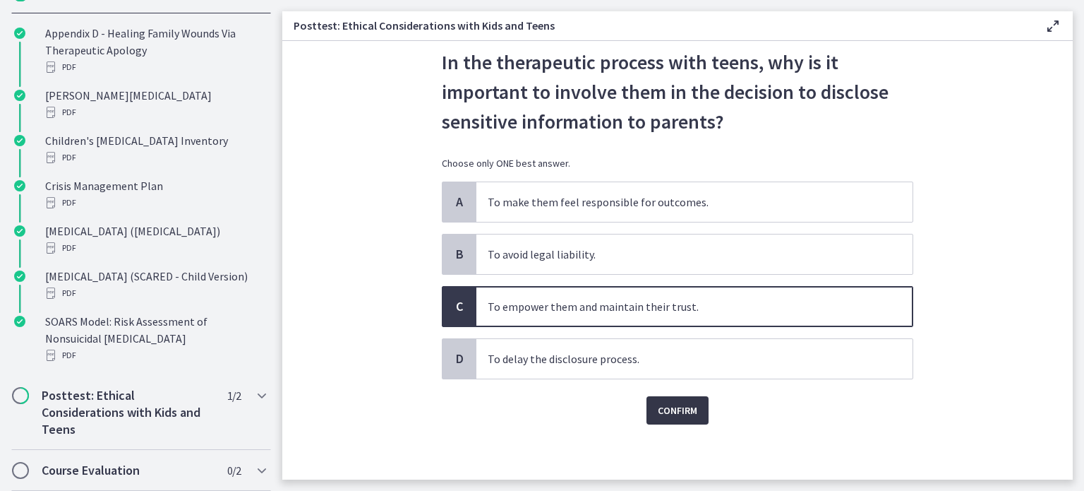
click at [685, 409] on span "Confirm" at bounding box center [678, 410] width 40 height 17
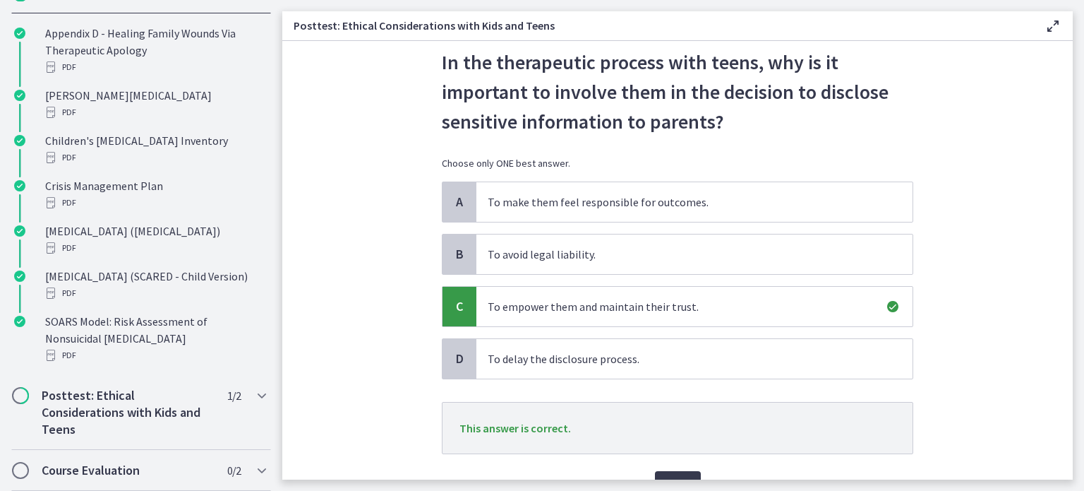
scroll to position [129, 0]
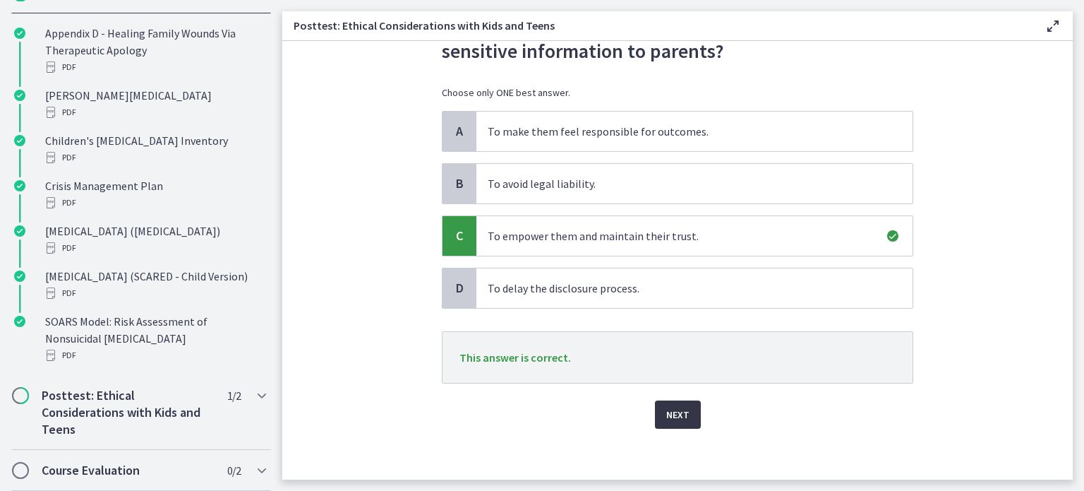
click at [676, 416] on span "Next" at bounding box center [677, 414] width 23 height 17
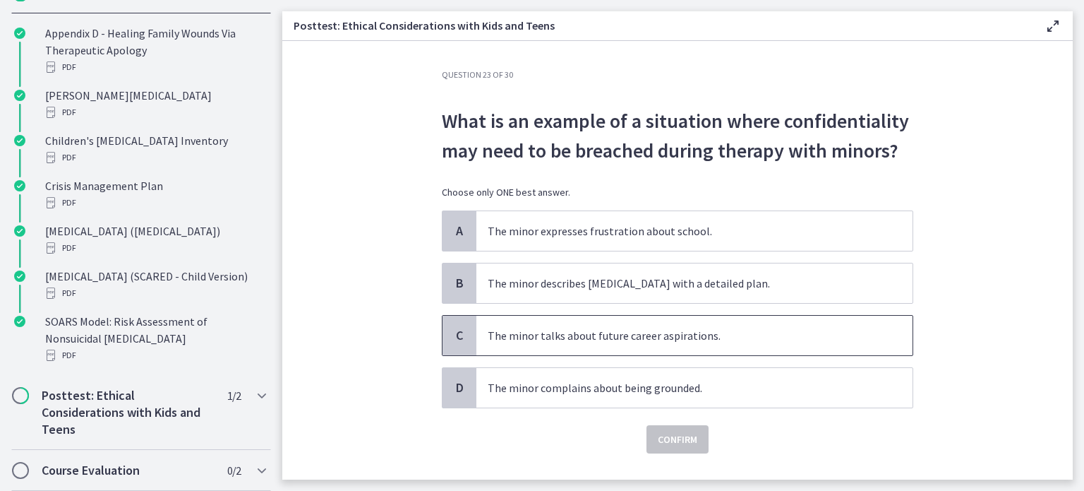
scroll to position [28, 0]
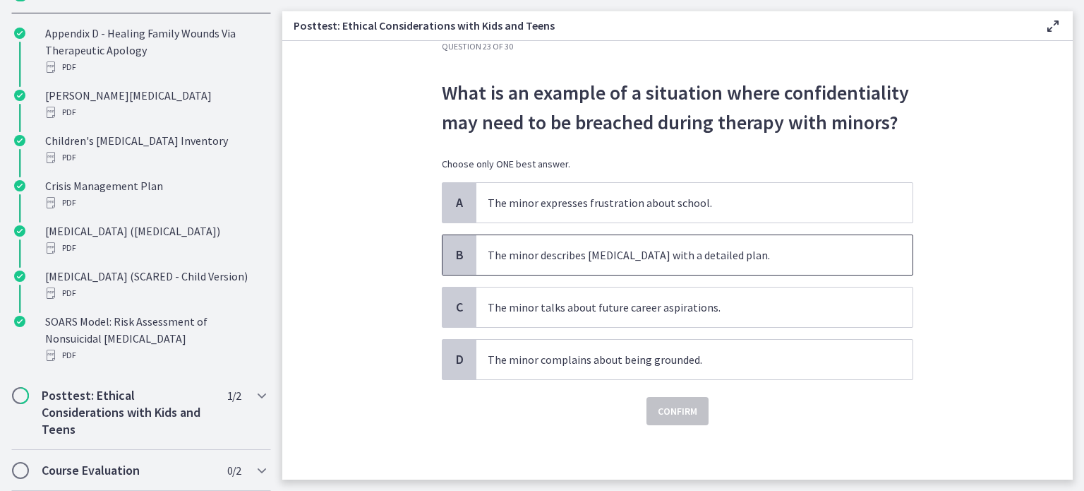
click at [590, 260] on p "The minor describes suicidal ideation with a detailed plan." at bounding box center [680, 254] width 385 height 17
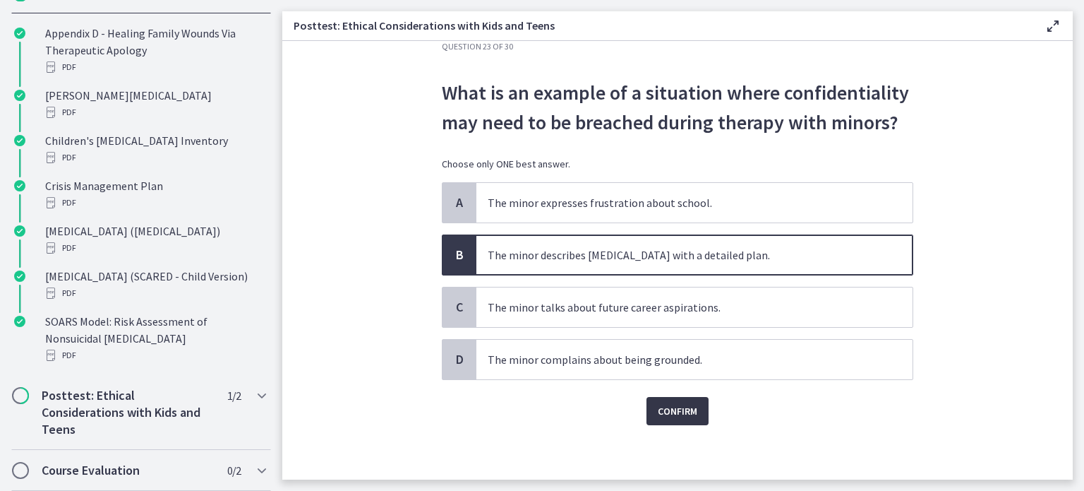
click at [668, 409] on span "Confirm" at bounding box center [678, 410] width 40 height 17
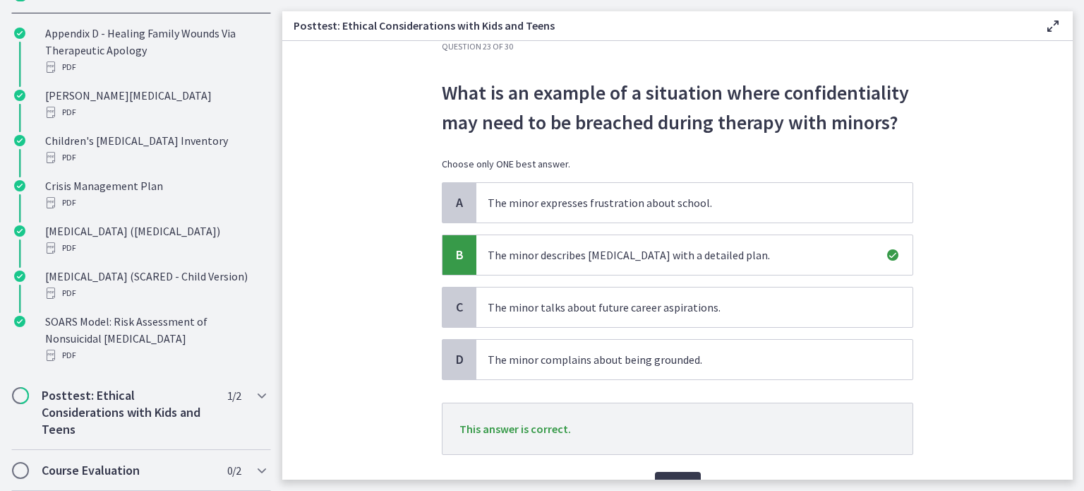
scroll to position [99, 0]
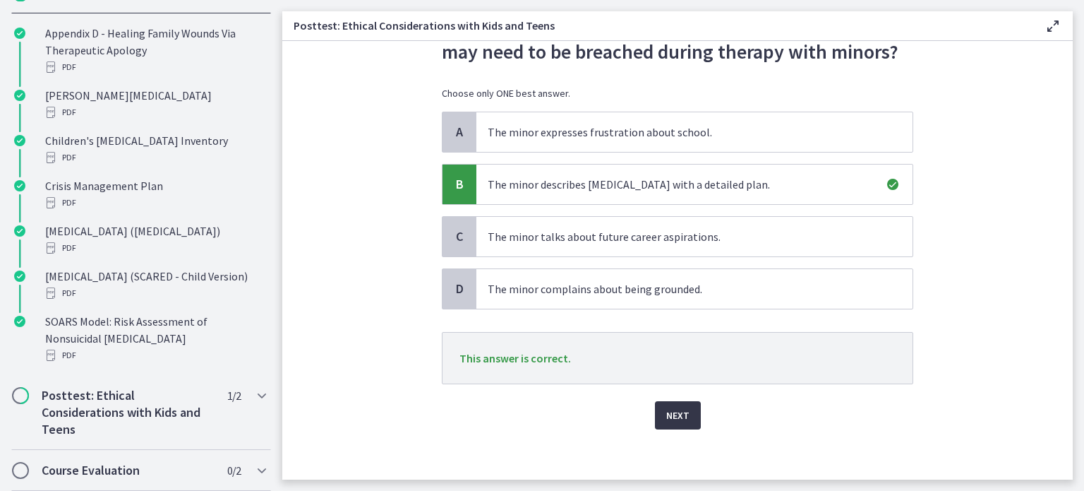
click at [680, 418] on span "Next" at bounding box center [677, 415] width 23 height 17
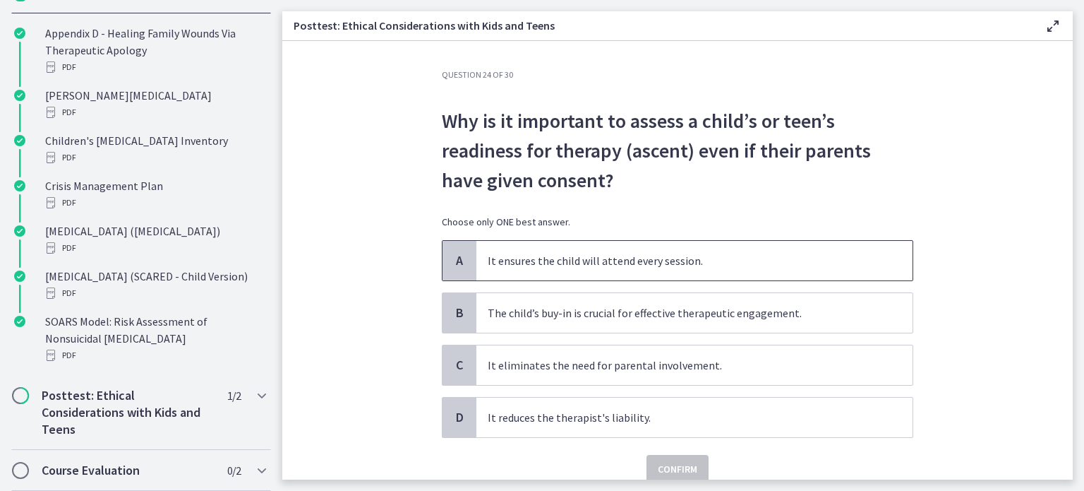
scroll to position [59, 0]
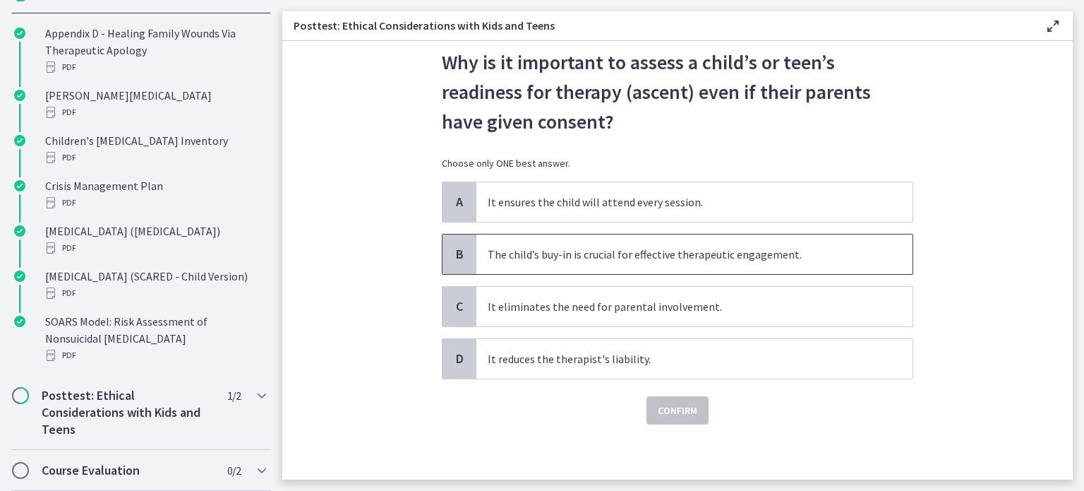
click at [624, 260] on p "The child’s buy-in is crucial for effective therapeutic engagement." at bounding box center [680, 254] width 385 height 17
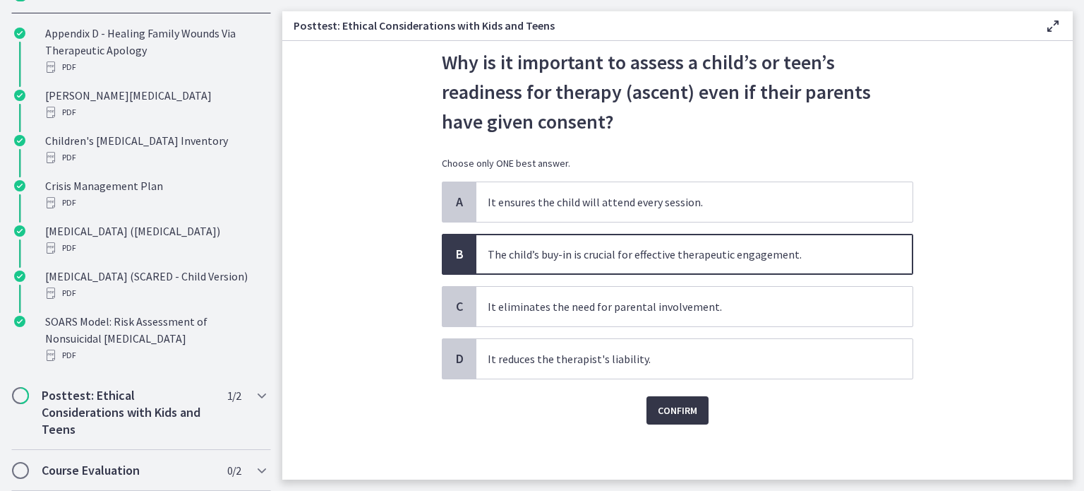
click at [680, 409] on span "Confirm" at bounding box center [678, 410] width 40 height 17
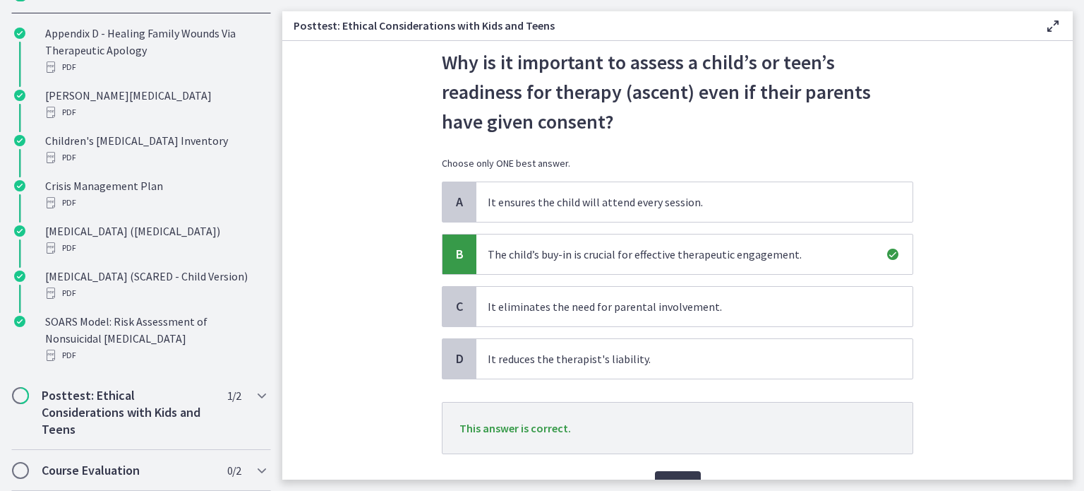
scroll to position [129, 0]
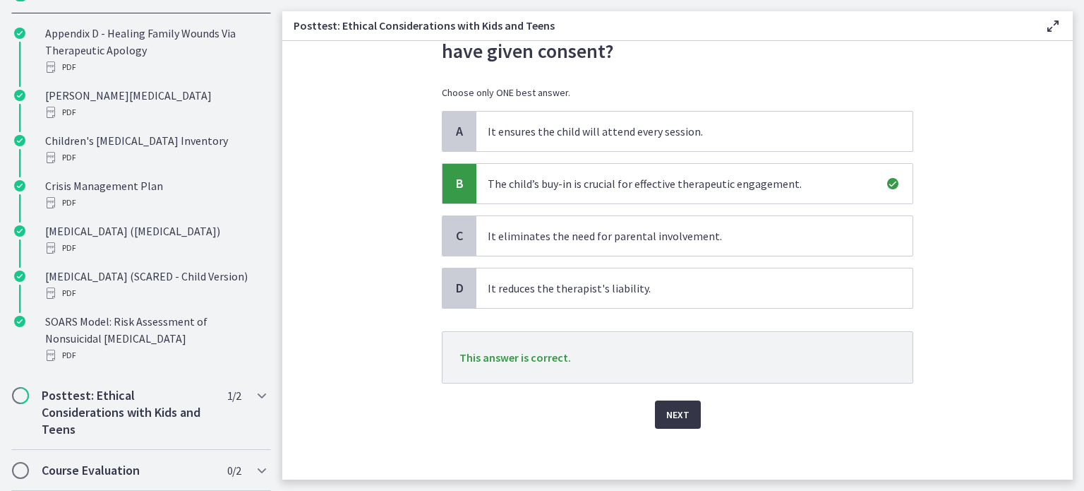
click at [678, 416] on span "Next" at bounding box center [677, 414] width 23 height 17
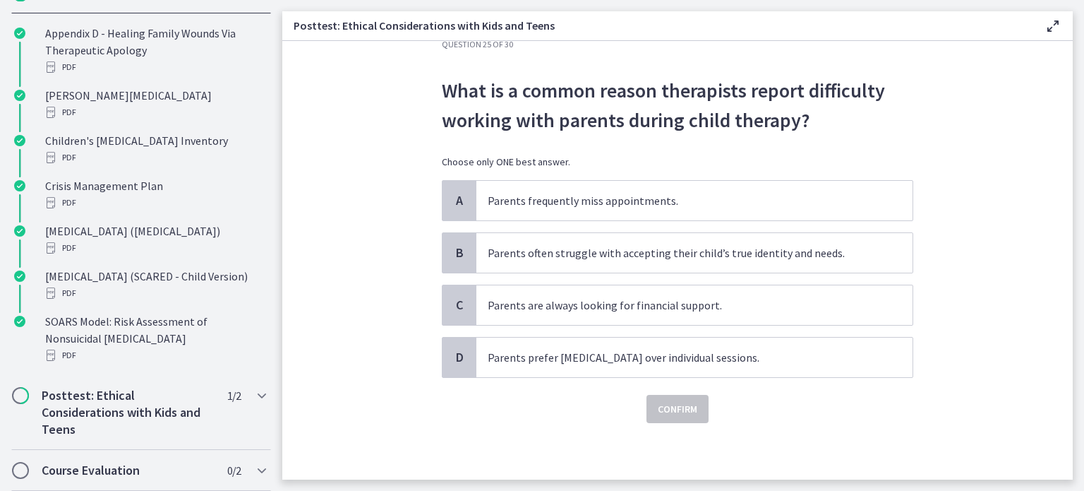
scroll to position [0, 0]
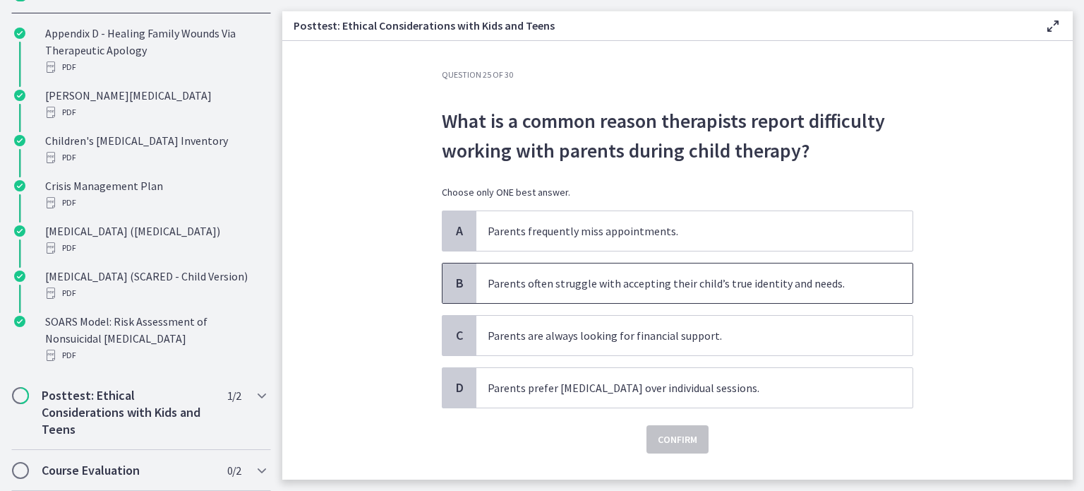
click at [607, 289] on p "Parents often struggle with accepting their child’s true identity and needs." at bounding box center [680, 283] width 385 height 17
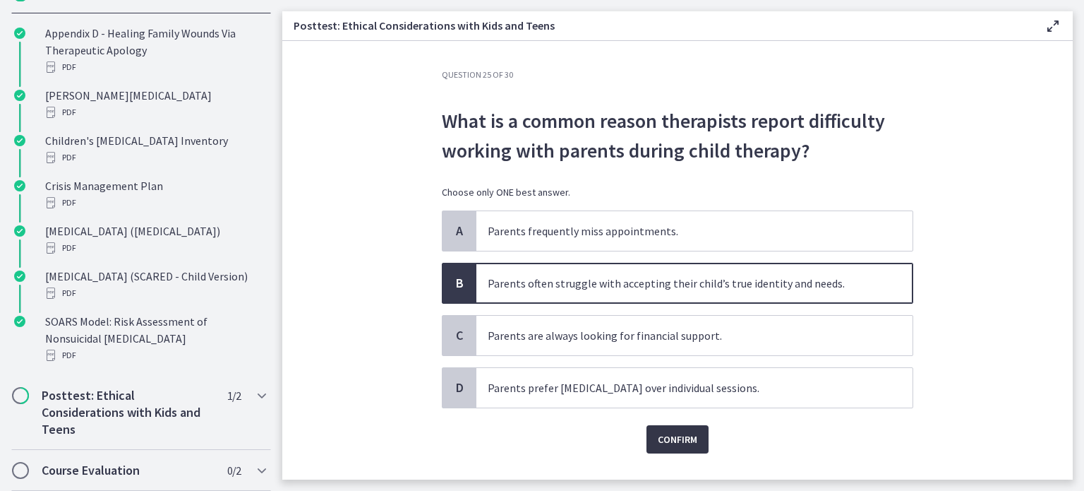
click at [691, 431] on span "Confirm" at bounding box center [678, 439] width 40 height 17
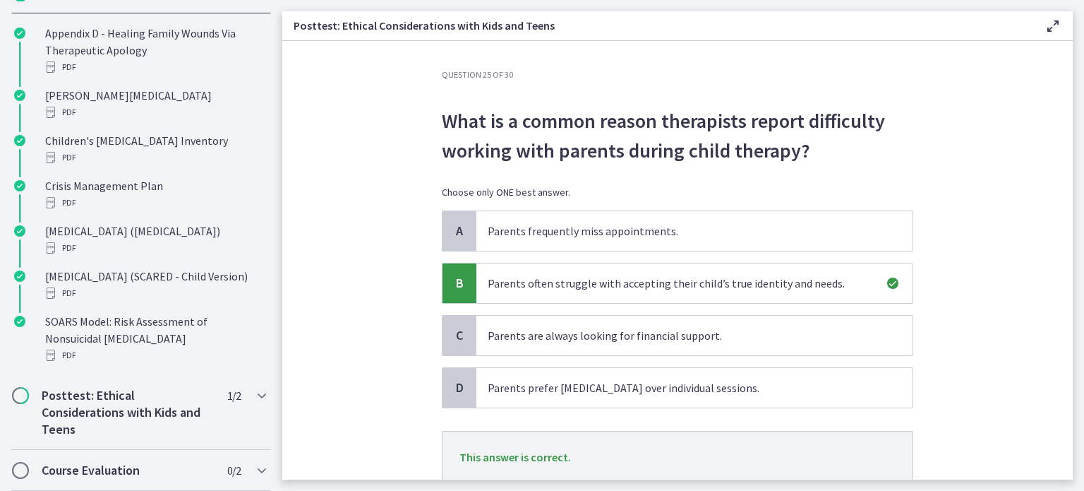
scroll to position [71, 0]
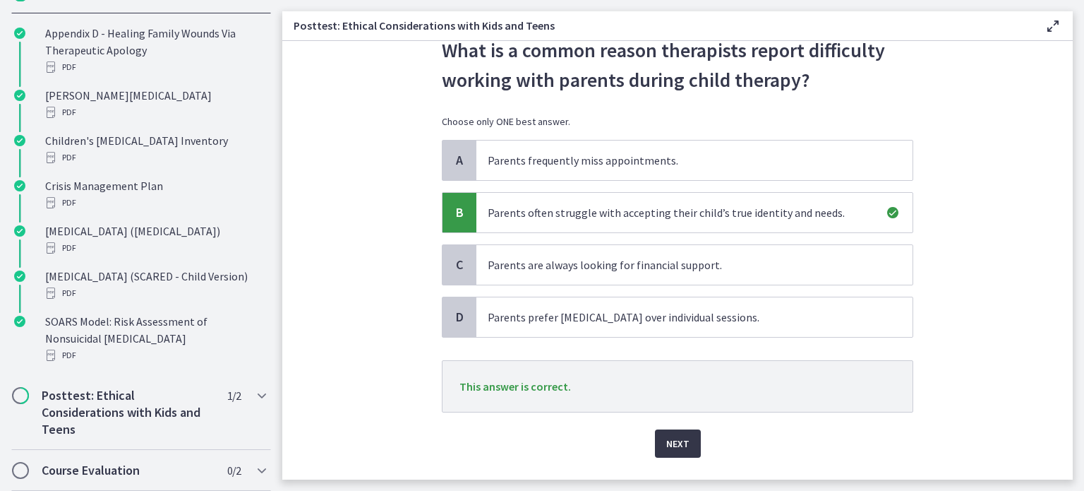
click at [678, 438] on span "Next" at bounding box center [677, 443] width 23 height 17
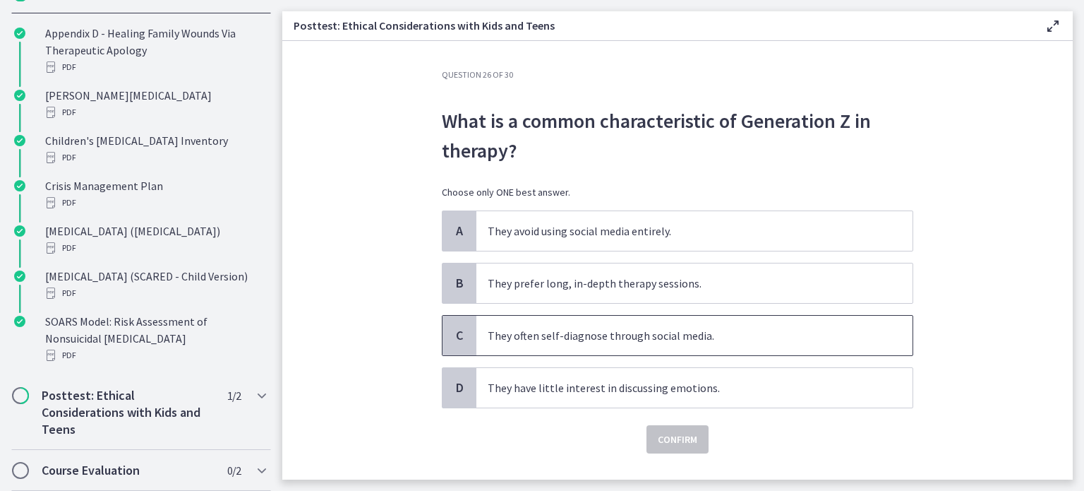
click at [488, 338] on p "They often self-diagnose through social media." at bounding box center [680, 335] width 385 height 17
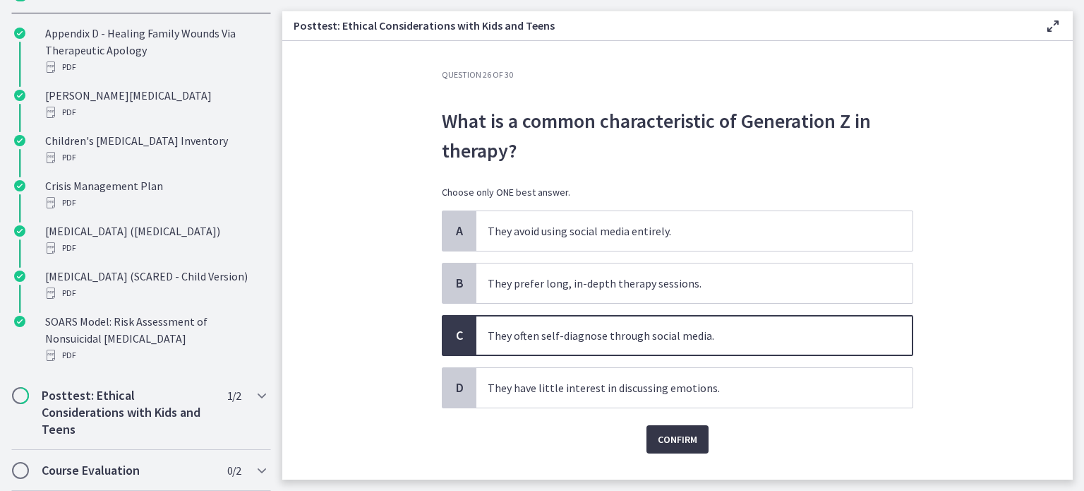
click at [676, 443] on span "Confirm" at bounding box center [678, 439] width 40 height 17
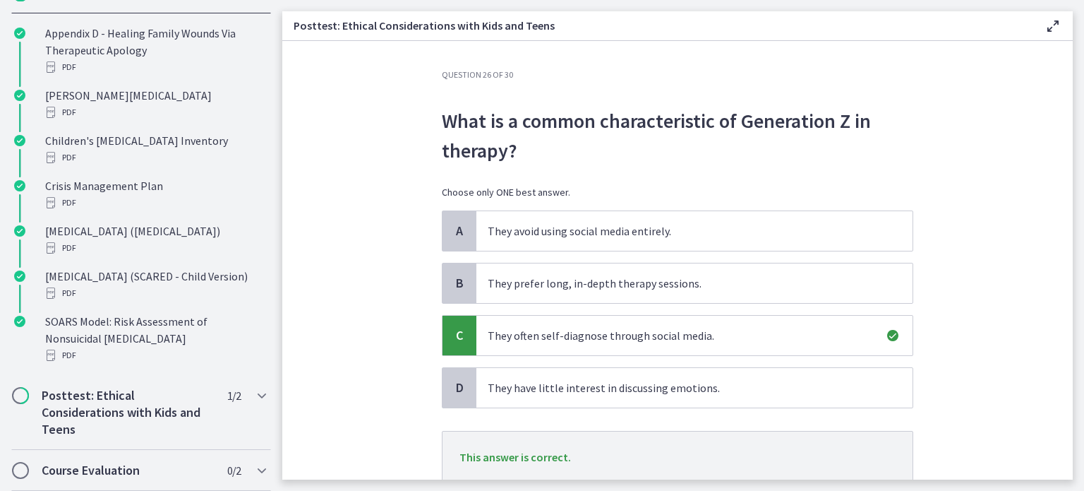
scroll to position [71, 0]
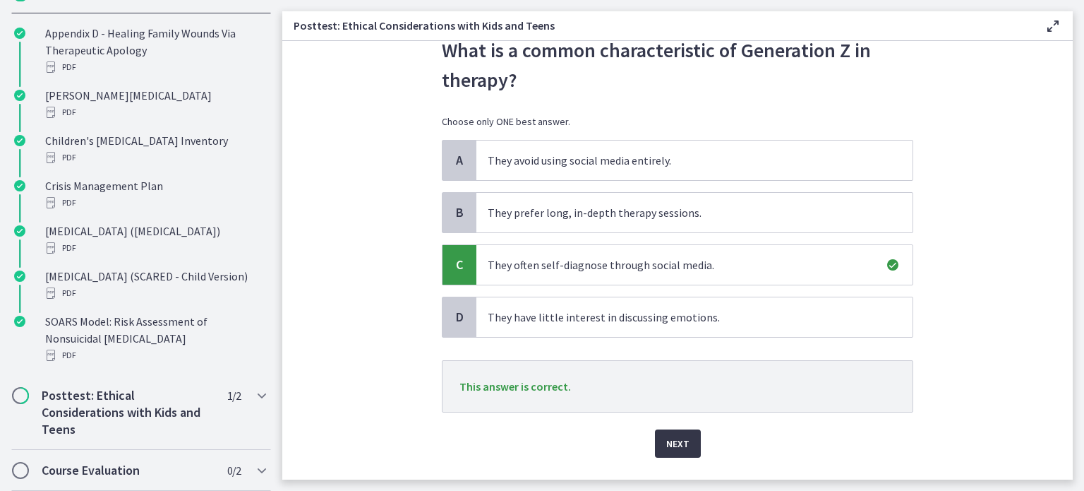
click at [655, 443] on button "Next" at bounding box center [678, 443] width 46 height 28
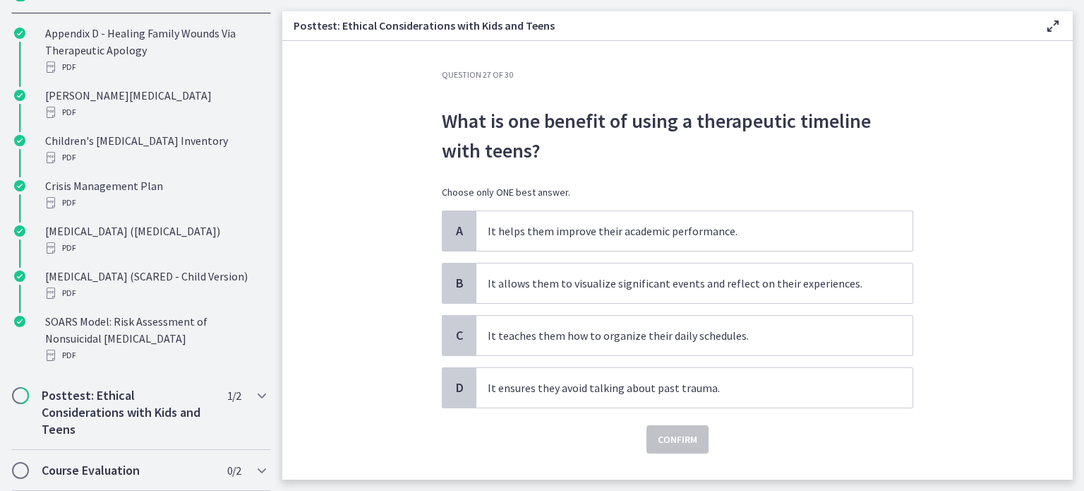
scroll to position [28, 0]
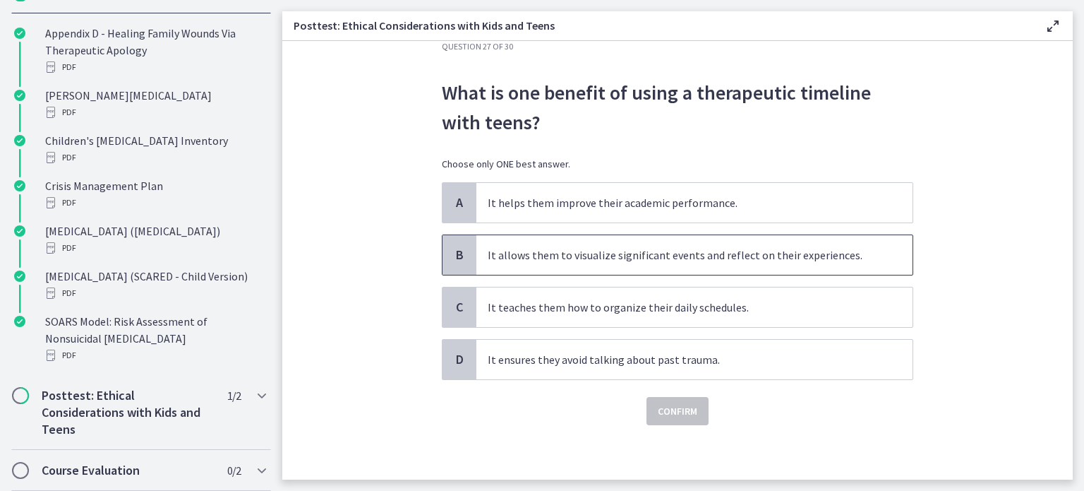
drag, startPoint x: 564, startPoint y: 246, endPoint x: 565, endPoint y: 260, distance: 13.4
click at [563, 246] on p "It allows them to visualize significant events and reflect on their experiences." at bounding box center [680, 254] width 385 height 17
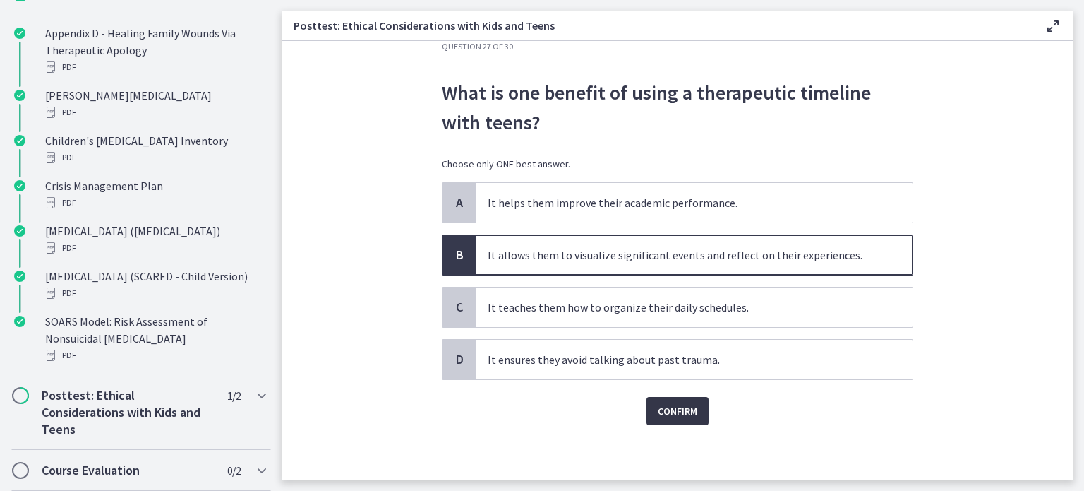
click at [675, 404] on span "Confirm" at bounding box center [678, 410] width 40 height 17
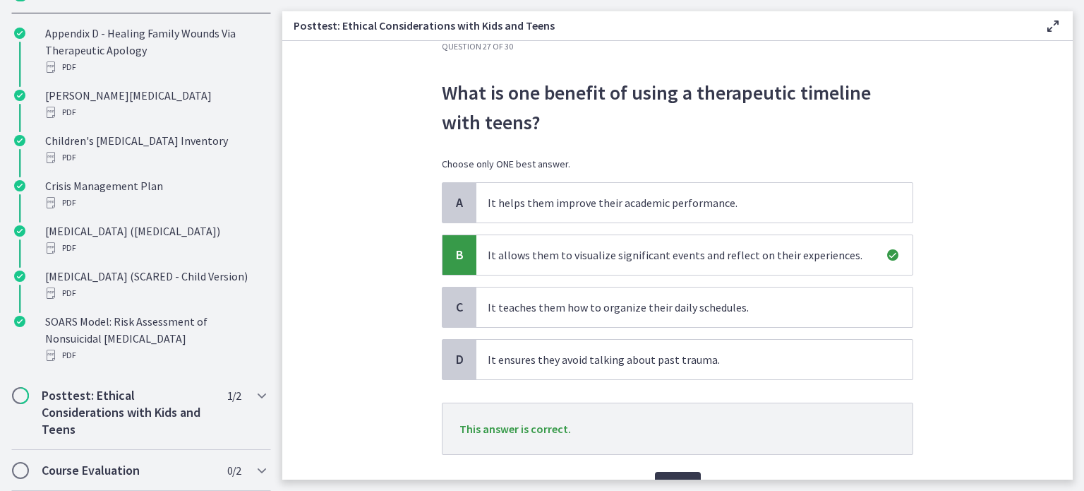
scroll to position [99, 0]
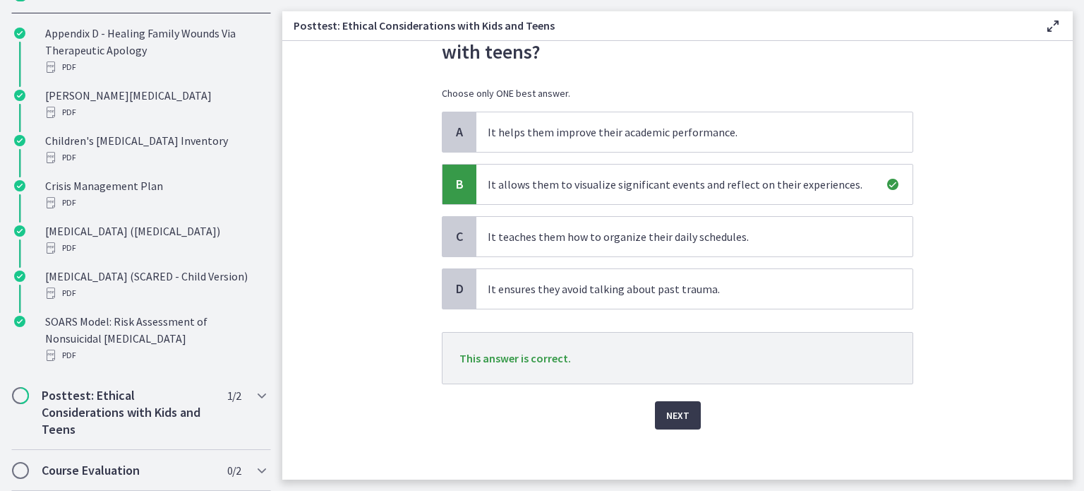
click at [660, 380] on div "Question 27 of 30 What is one benefit of using a therapeutic timeline with teen…" at bounding box center [678, 175] width 494 height 410
click at [673, 421] on span "Next" at bounding box center [677, 415] width 23 height 17
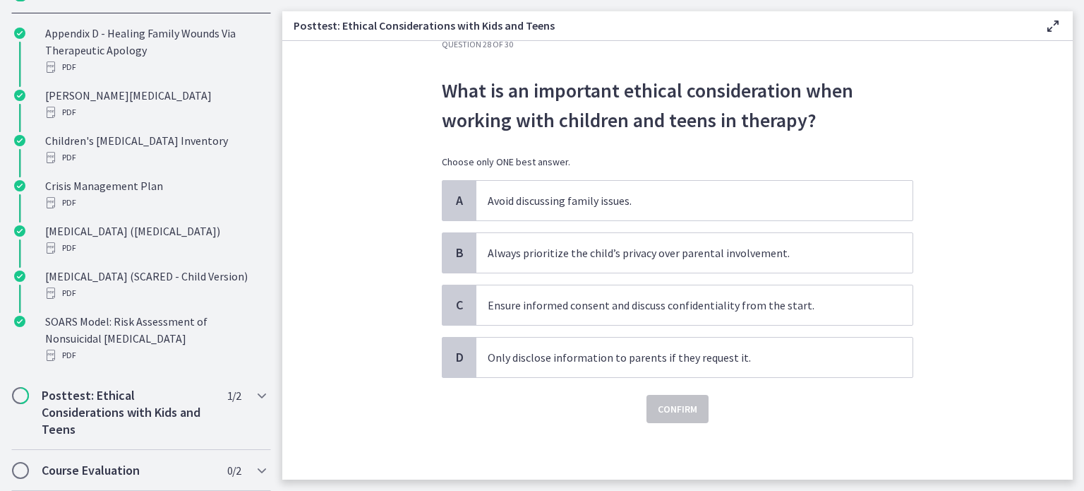
scroll to position [0, 0]
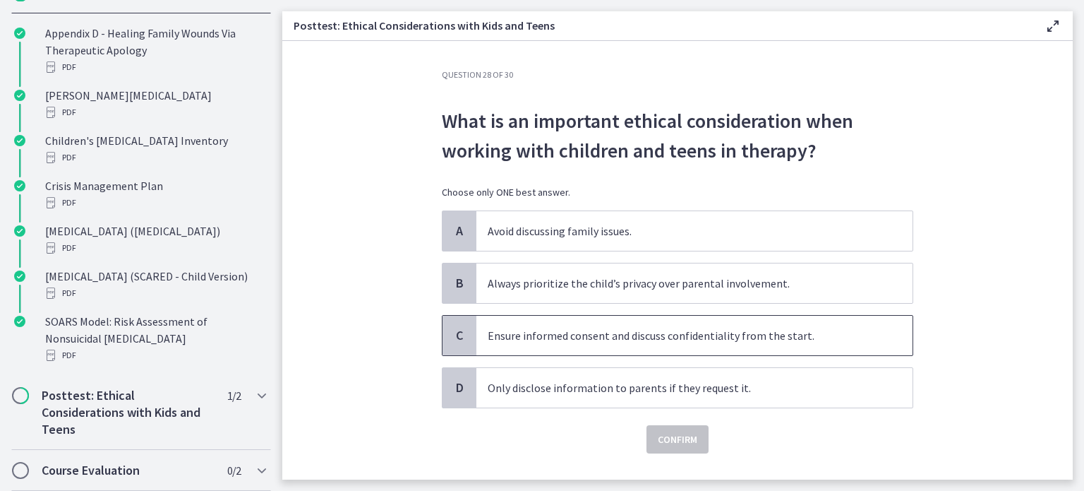
click at [596, 341] on p "Ensure informed consent and discuss confidentiality from the start." at bounding box center [680, 335] width 385 height 17
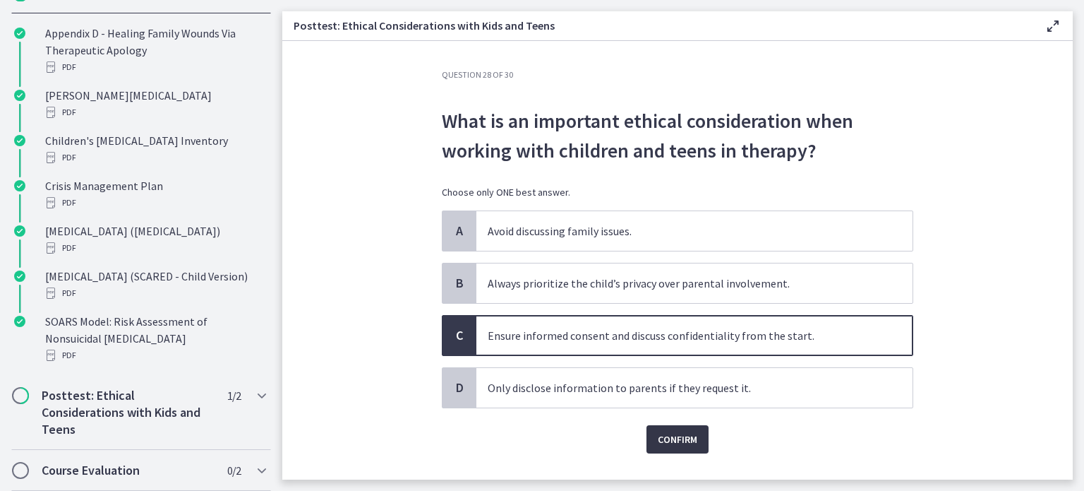
click at [683, 434] on span "Confirm" at bounding box center [678, 439] width 40 height 17
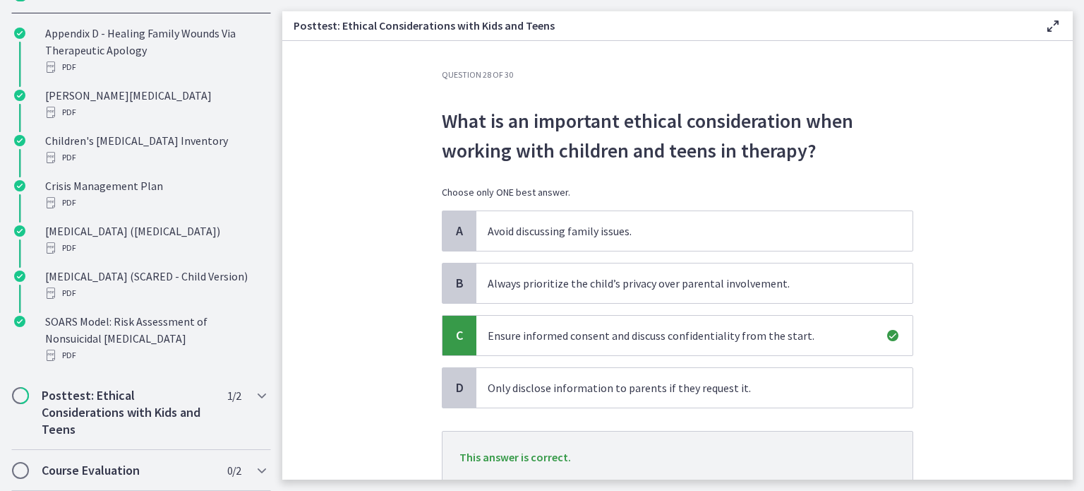
scroll to position [103, 0]
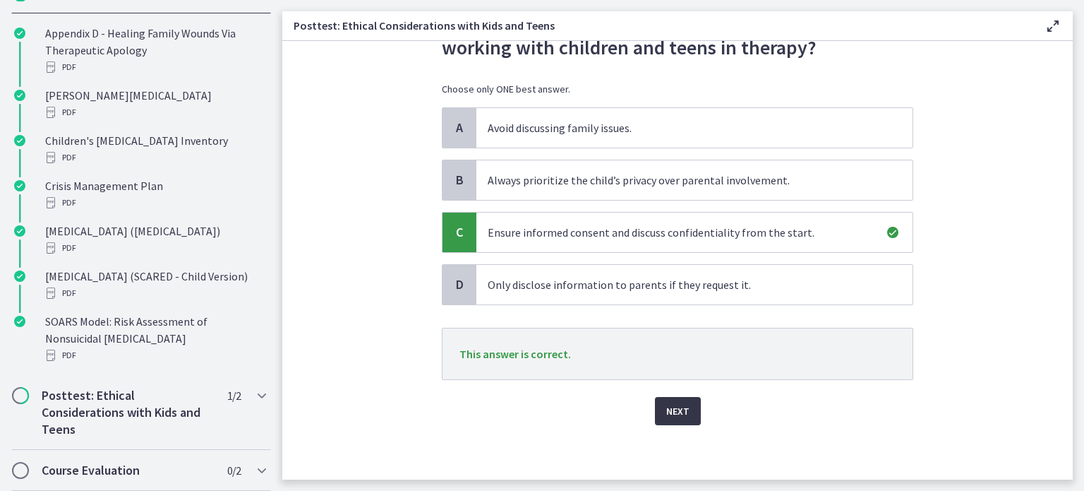
click at [679, 408] on span "Next" at bounding box center [677, 410] width 23 height 17
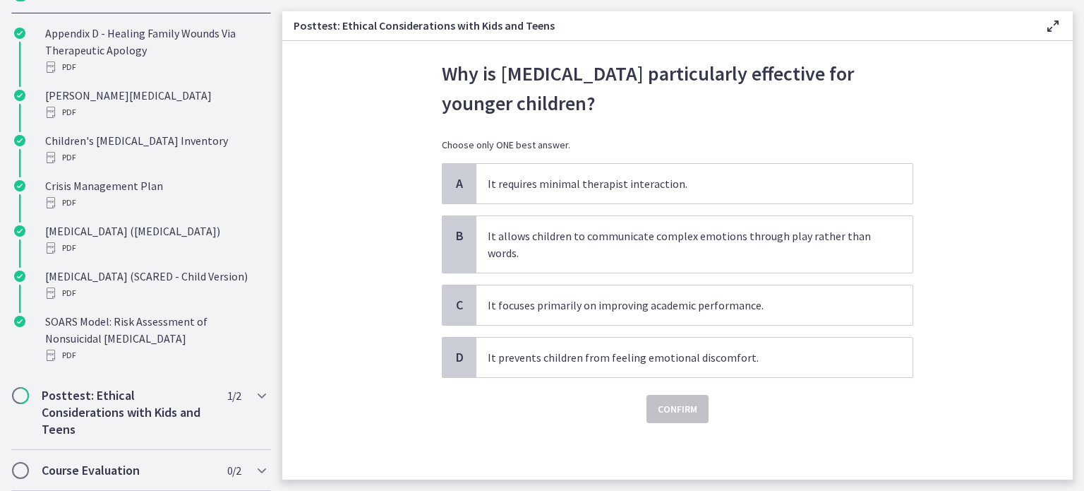
scroll to position [0, 0]
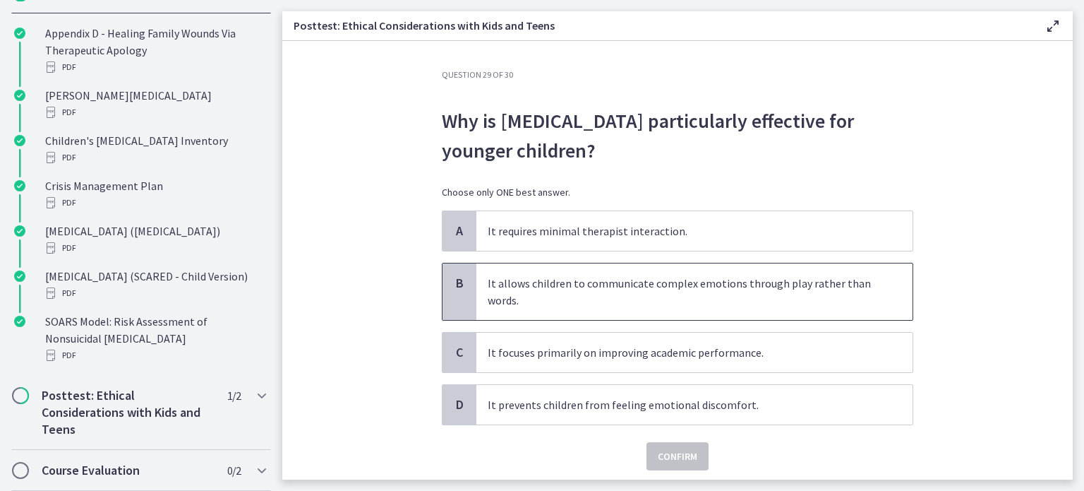
click at [534, 306] on p "It allows children to communicate complex emotions through play rather than wor…" at bounding box center [680, 292] width 385 height 34
click at [681, 454] on span "Confirm" at bounding box center [678, 455] width 40 height 17
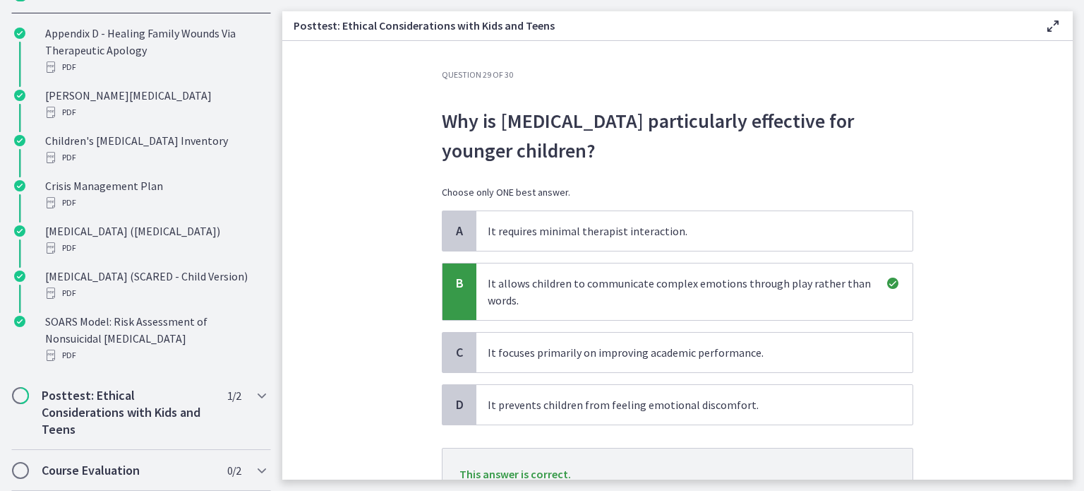
scroll to position [71, 0]
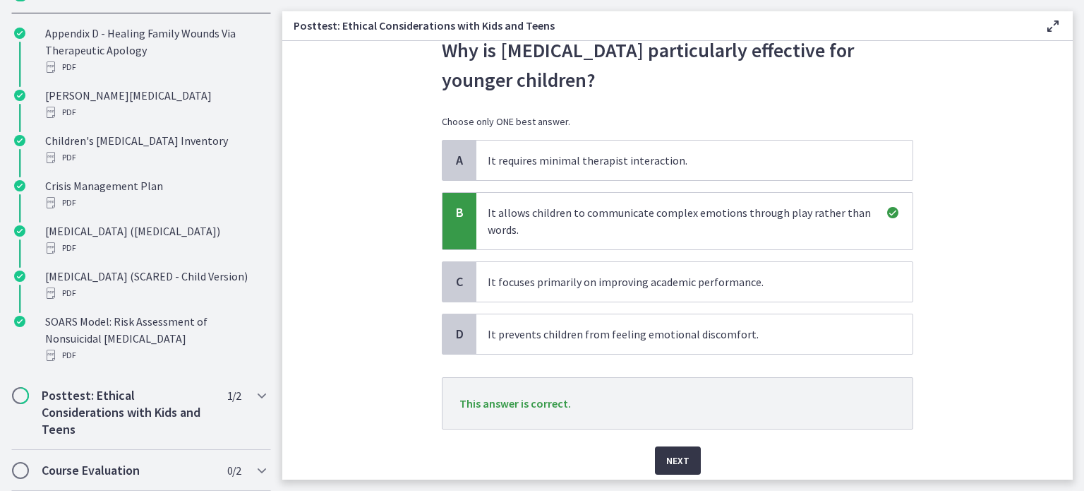
drag, startPoint x: 666, startPoint y: 462, endPoint x: 658, endPoint y: 456, distance: 10.0
click at [666, 462] on span "Next" at bounding box center [677, 460] width 23 height 17
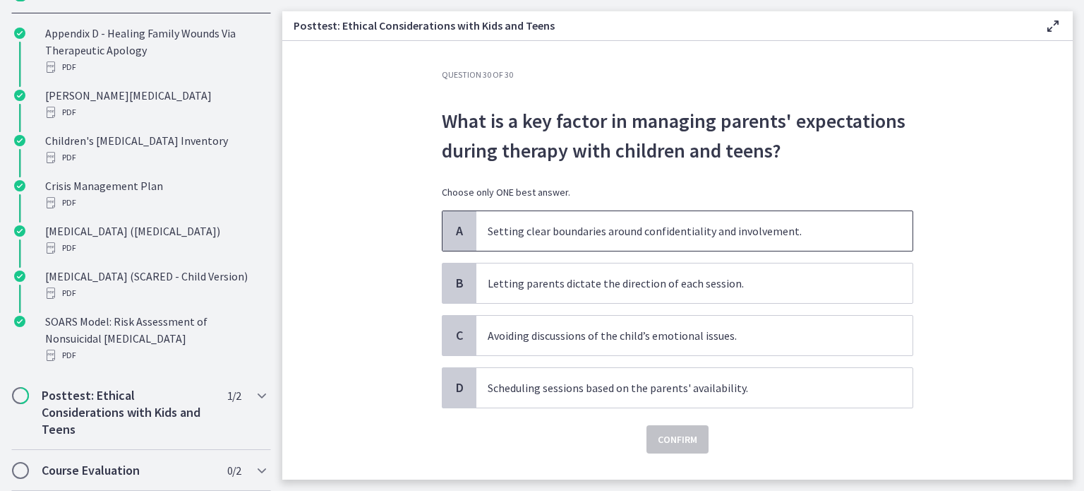
click at [681, 232] on p "Setting clear boundaries around confidentiality and involvement." at bounding box center [680, 230] width 385 height 17
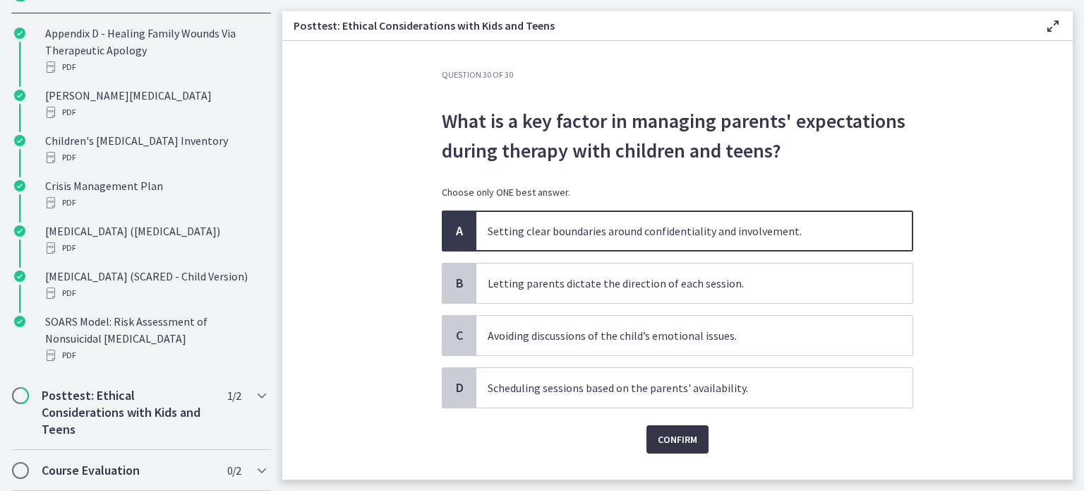
click at [671, 436] on span "Confirm" at bounding box center [678, 439] width 40 height 17
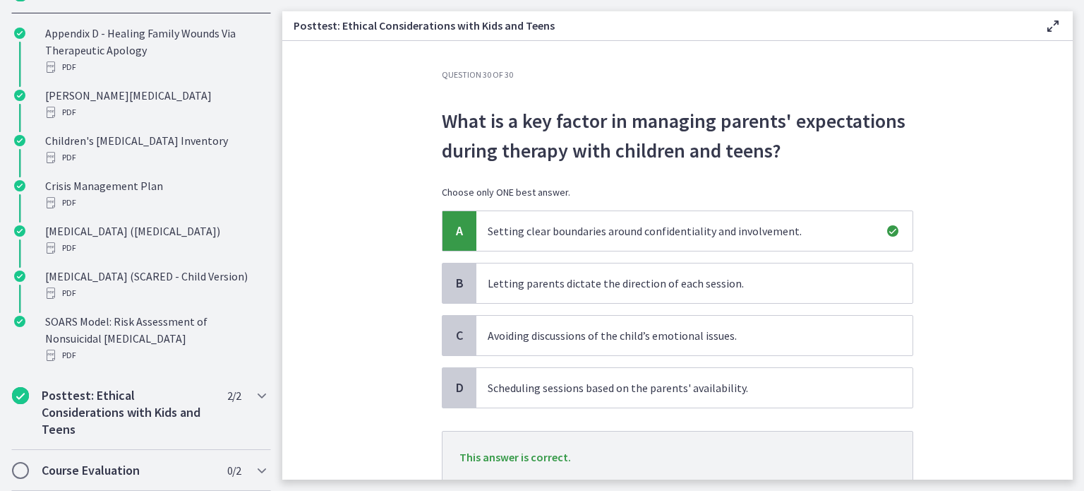
scroll to position [103, 0]
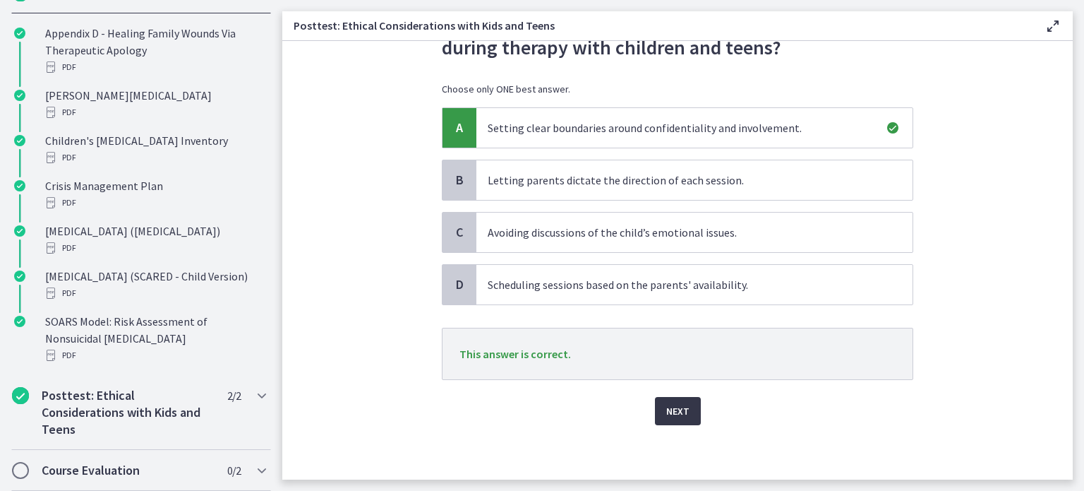
click at [668, 404] on span "Next" at bounding box center [677, 410] width 23 height 17
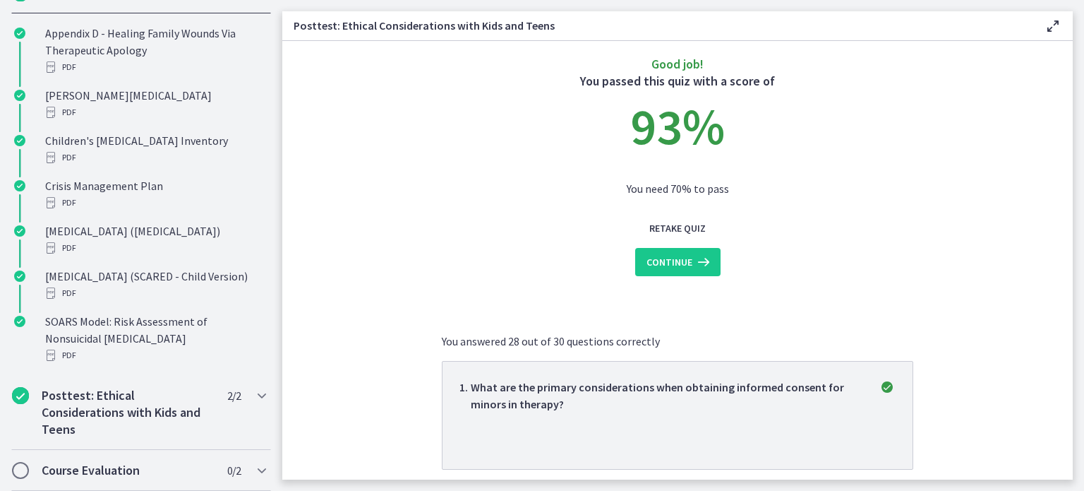
scroll to position [0, 0]
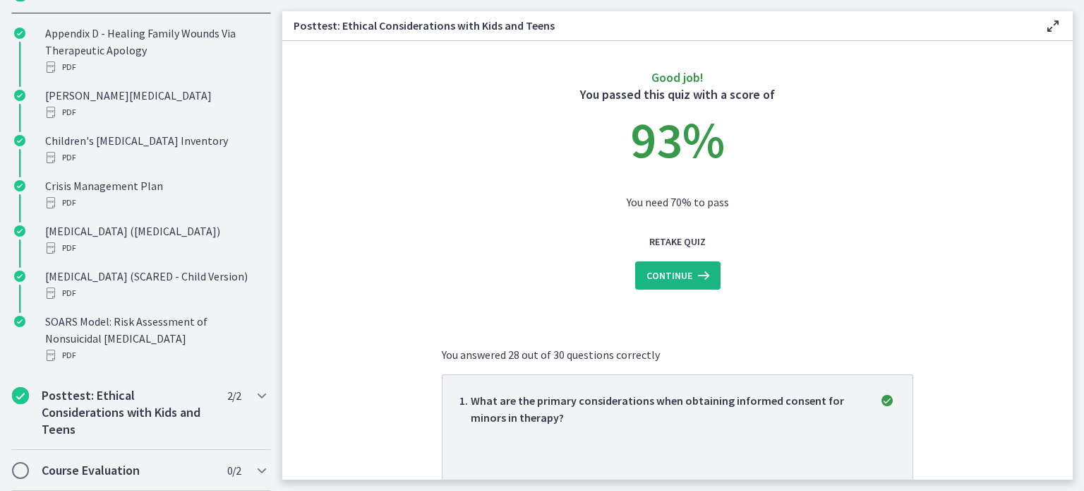
click at [635, 272] on button "Continue" at bounding box center [677, 275] width 85 height 28
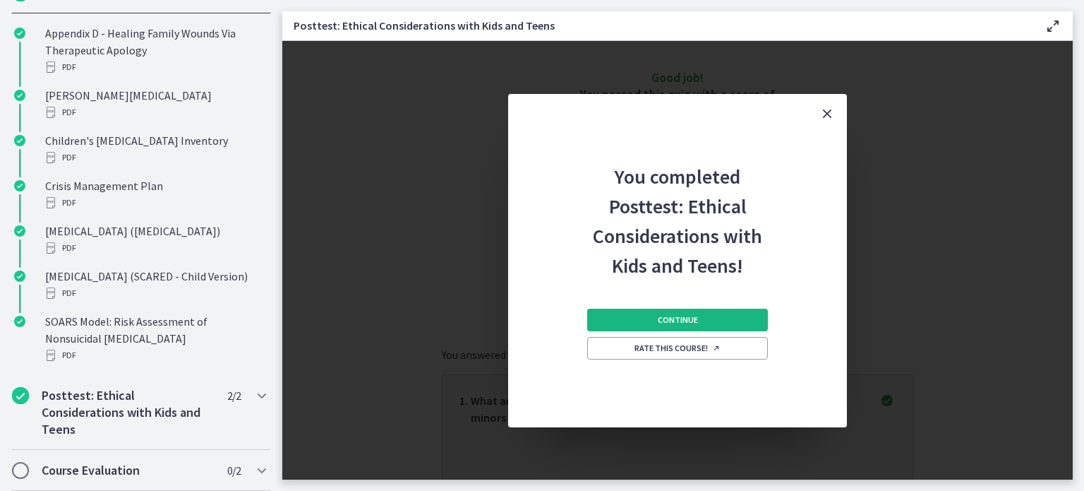
click at [659, 320] on span "Continue" at bounding box center [678, 319] width 40 height 11
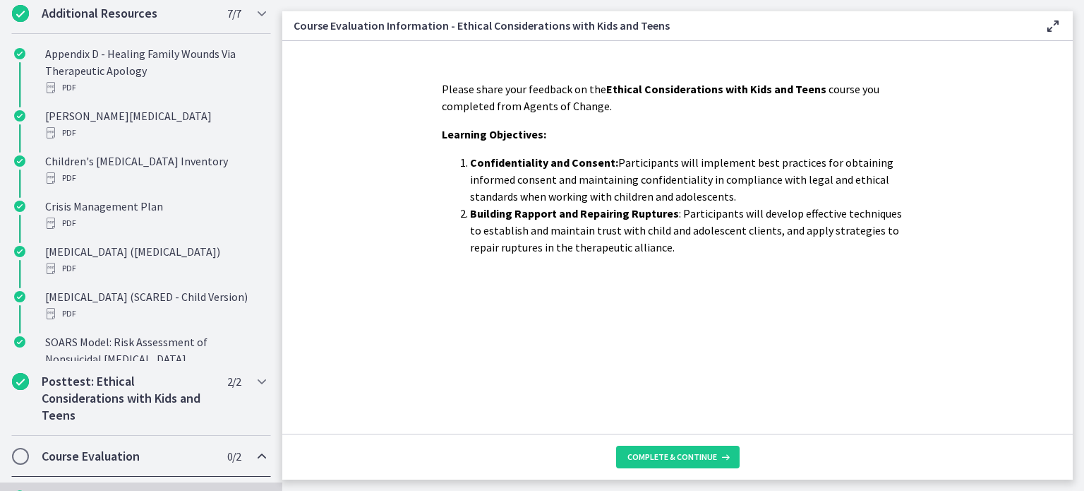
scroll to position [184, 0]
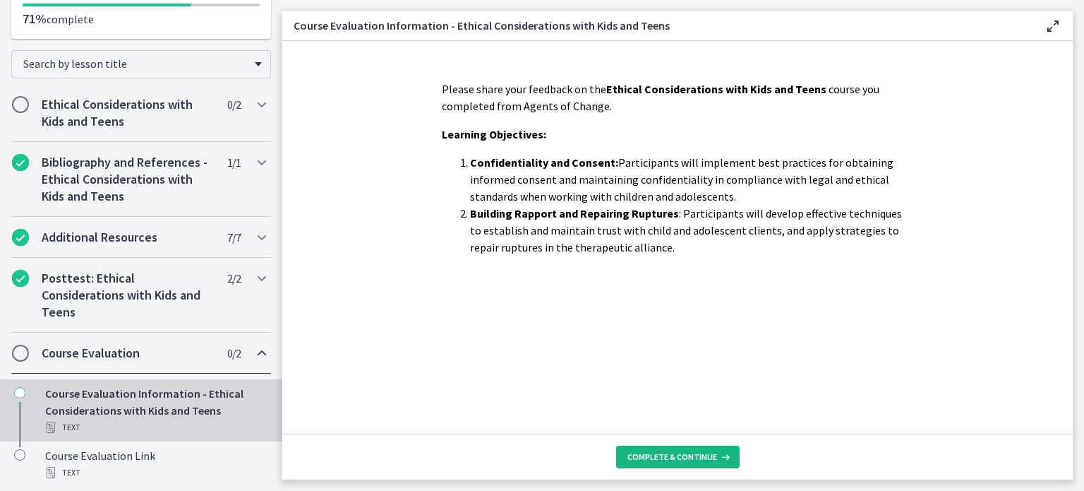
click at [658, 455] on span "Complete & continue" at bounding box center [672, 456] width 90 height 11
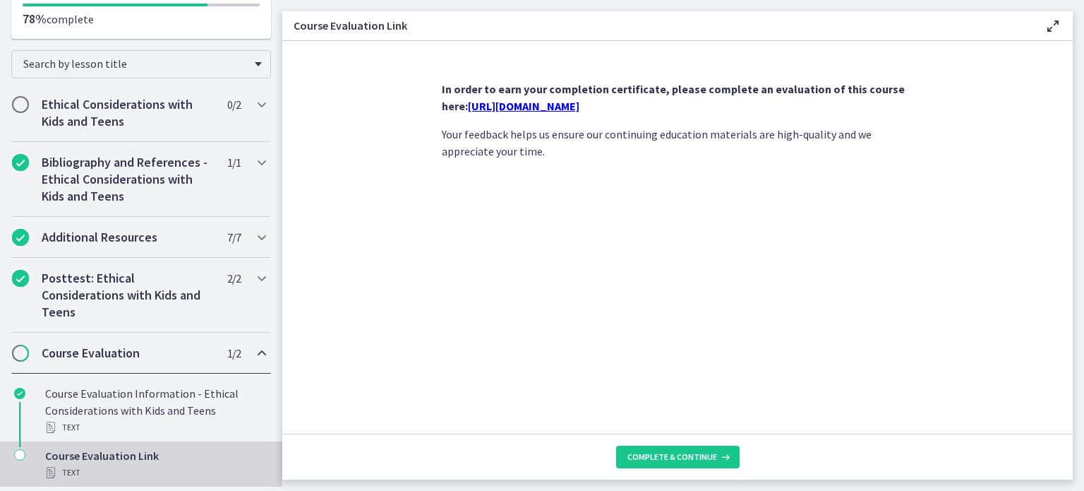
click at [571, 102] on link "https://forms.gle/NHq1DmrK6XcgvnNz7" at bounding box center [524, 106] width 112 height 14
click at [702, 452] on span "Complete & continue" at bounding box center [672, 456] width 90 height 11
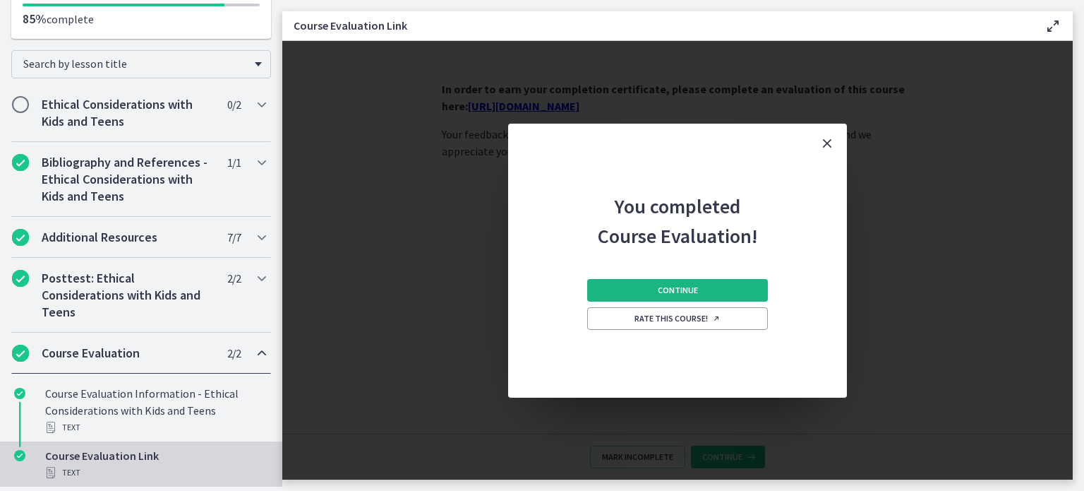
click at [671, 293] on span "Continue" at bounding box center [678, 289] width 40 height 11
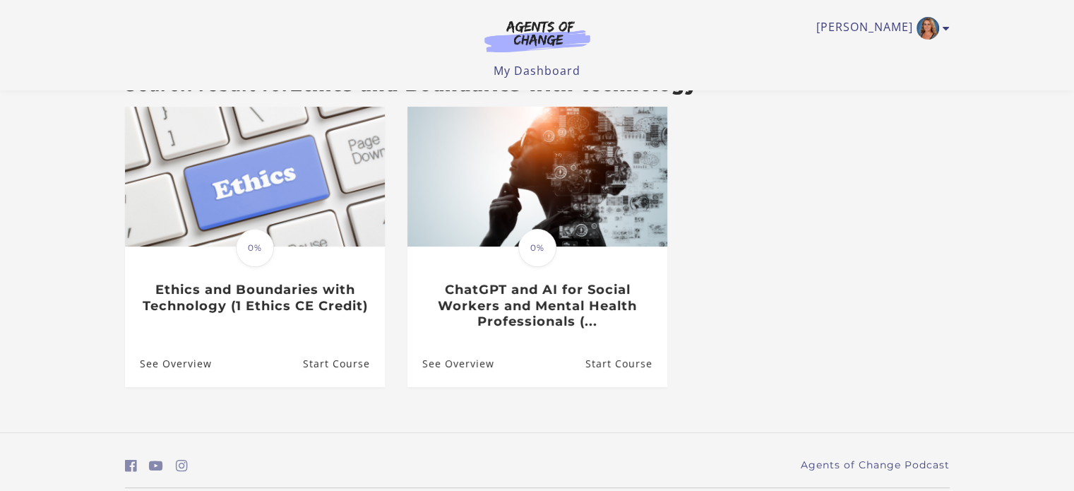
click at [545, 80] on div "[PERSON_NAME] My Account Support Sign Out Toggle menu Menu My Dashboard My Acco…" at bounding box center [537, 45] width 847 height 90
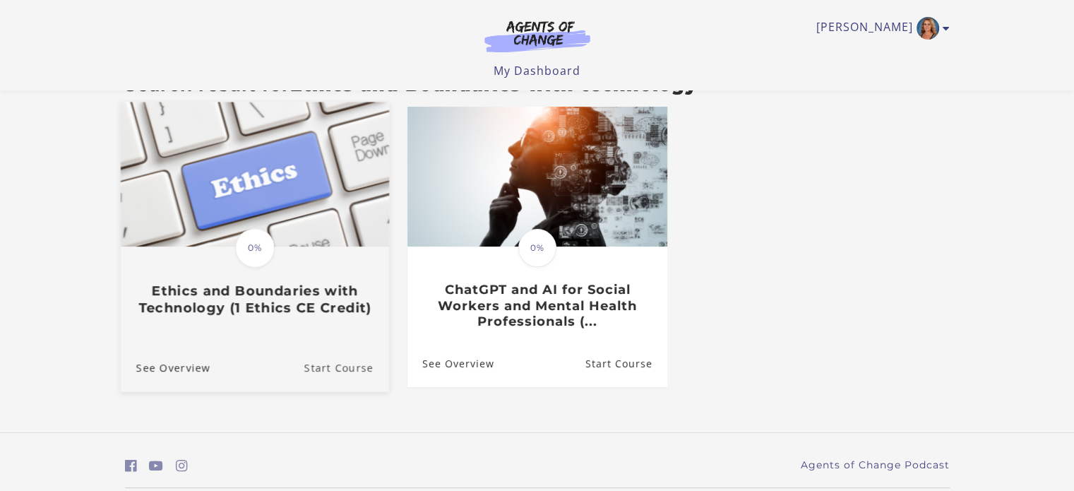
click at [362, 366] on link "Start Course" at bounding box center [345, 367] width 85 height 47
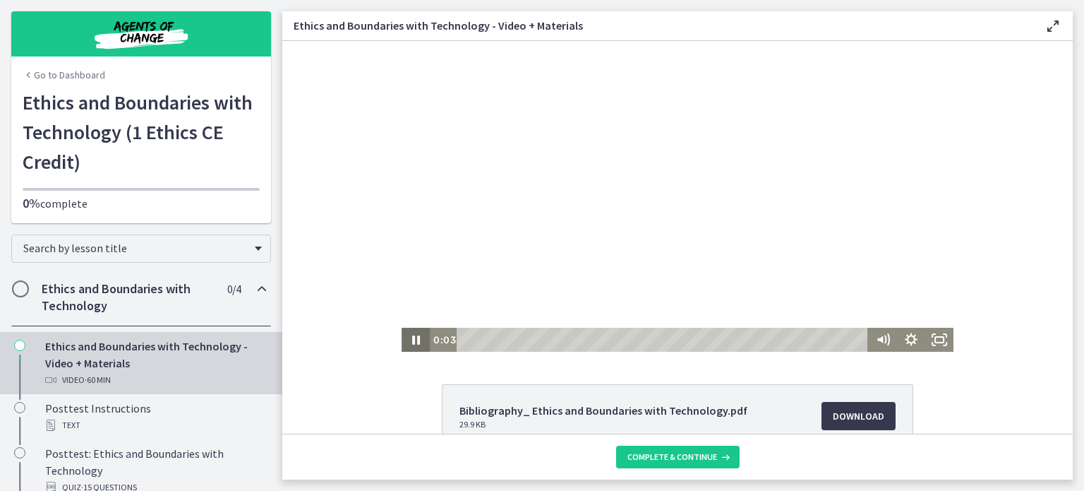
click at [412, 343] on icon "Pause" at bounding box center [416, 339] width 8 height 9
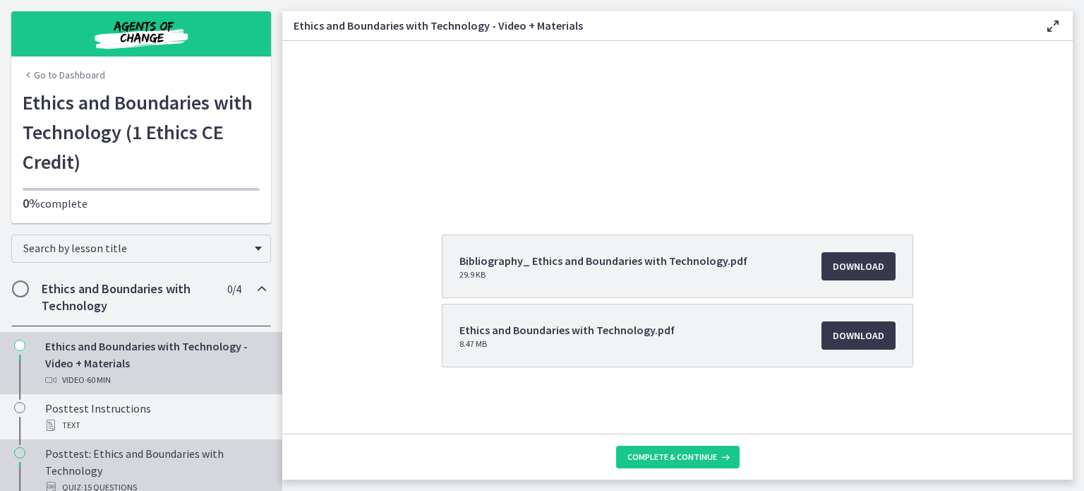
scroll to position [71, 0]
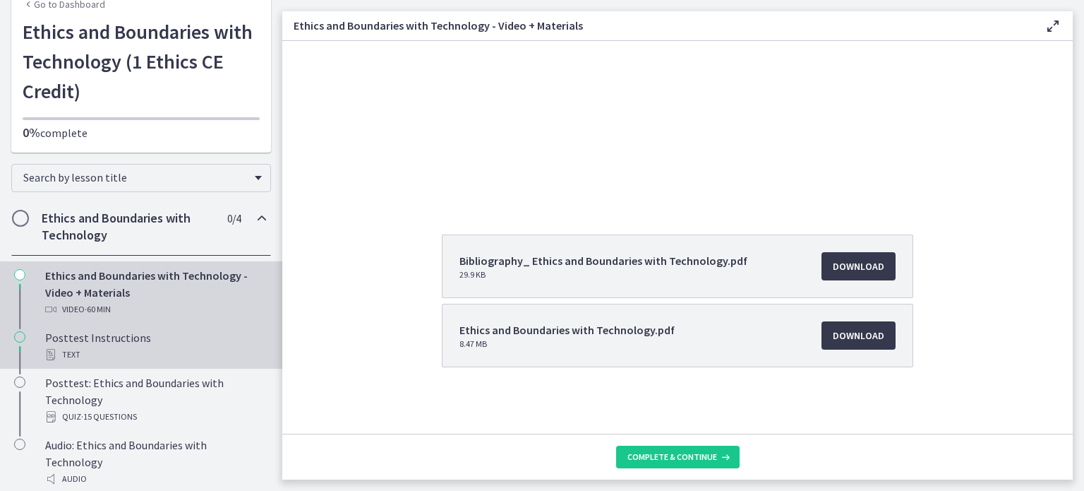
click at [92, 348] on div "Text" at bounding box center [155, 354] width 220 height 17
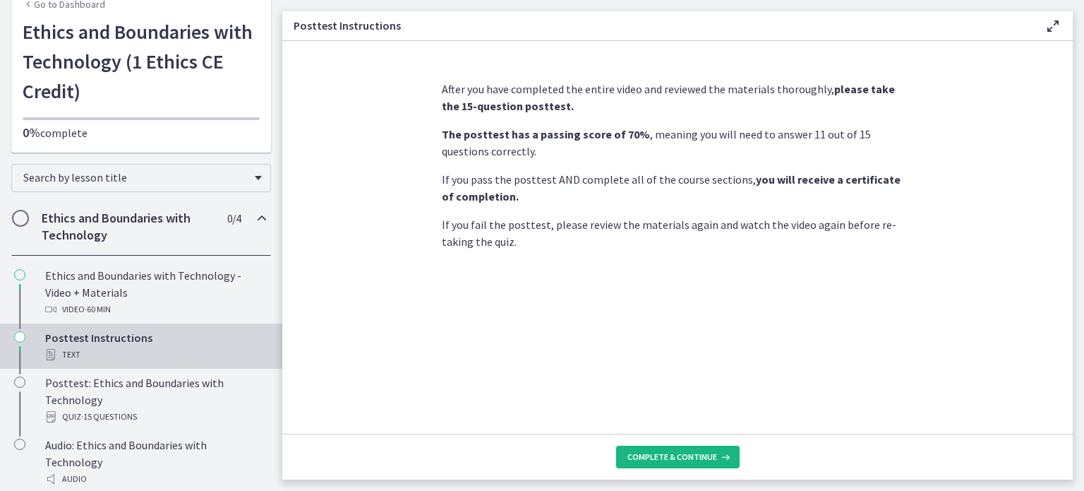
click at [711, 451] on span "Complete & continue" at bounding box center [672, 456] width 90 height 11
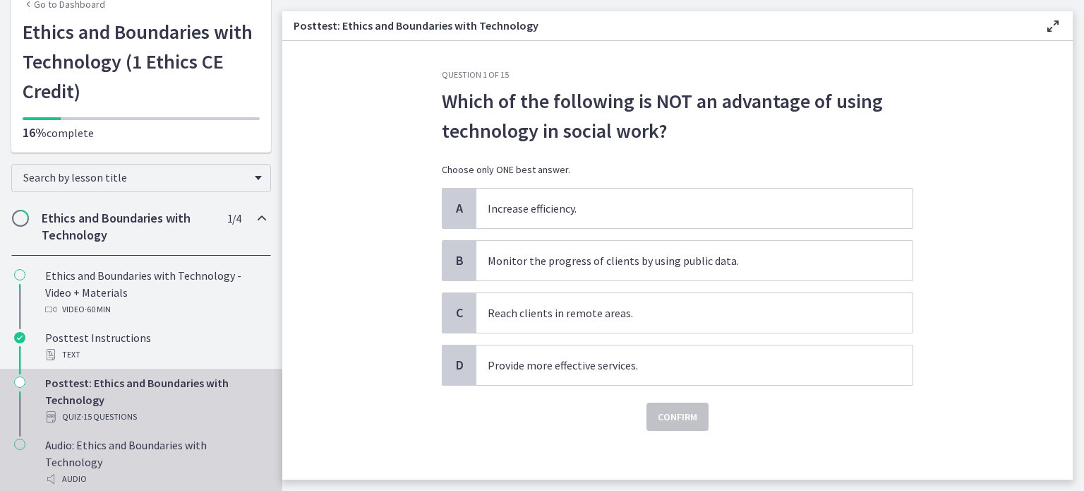
scroll to position [119, 0]
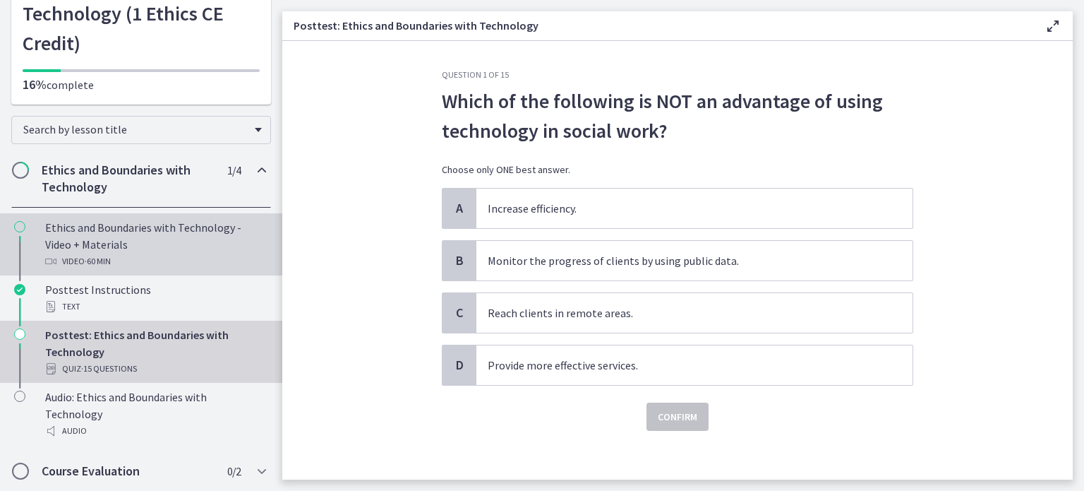
click at [98, 255] on span "· 60 min" at bounding box center [98, 261] width 26 height 17
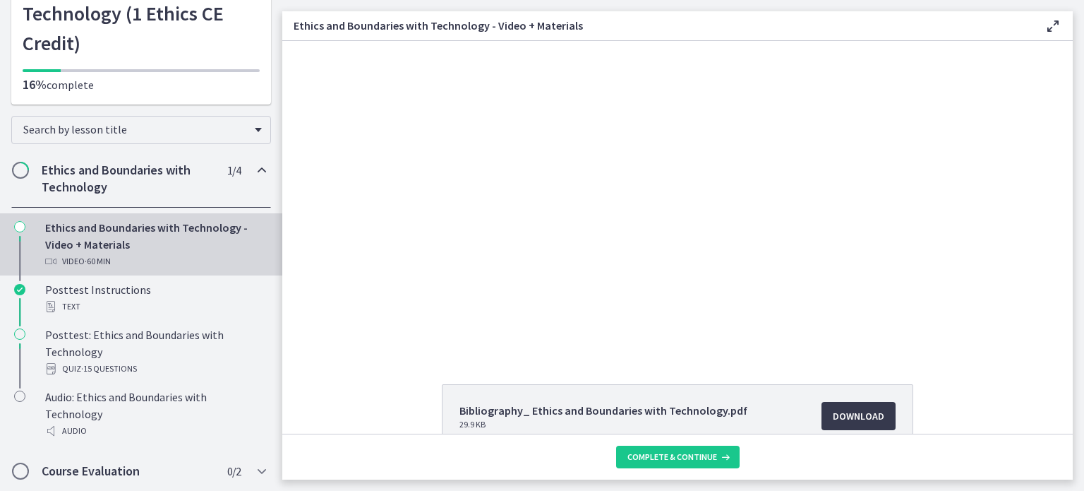
scroll to position [71, 0]
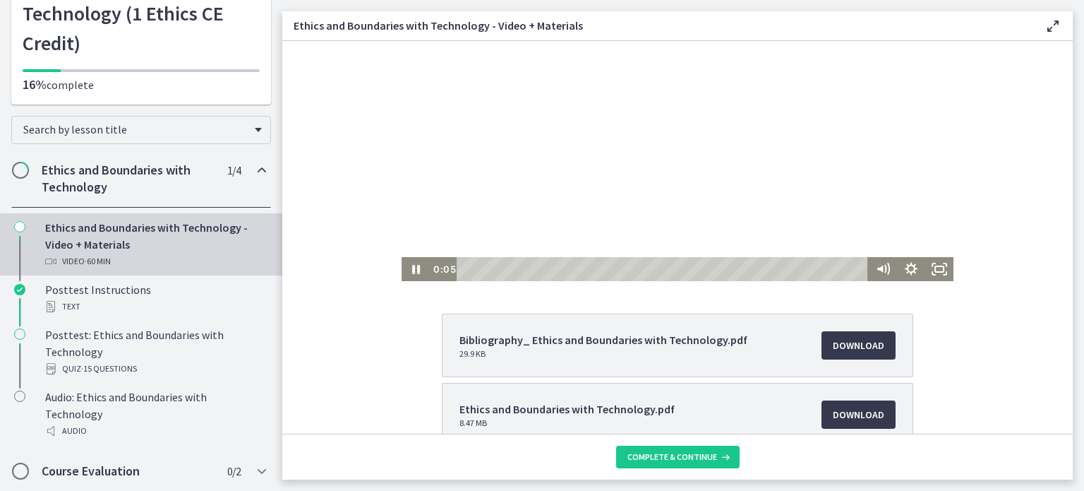
click at [495, 256] on div at bounding box center [678, 125] width 552 height 311
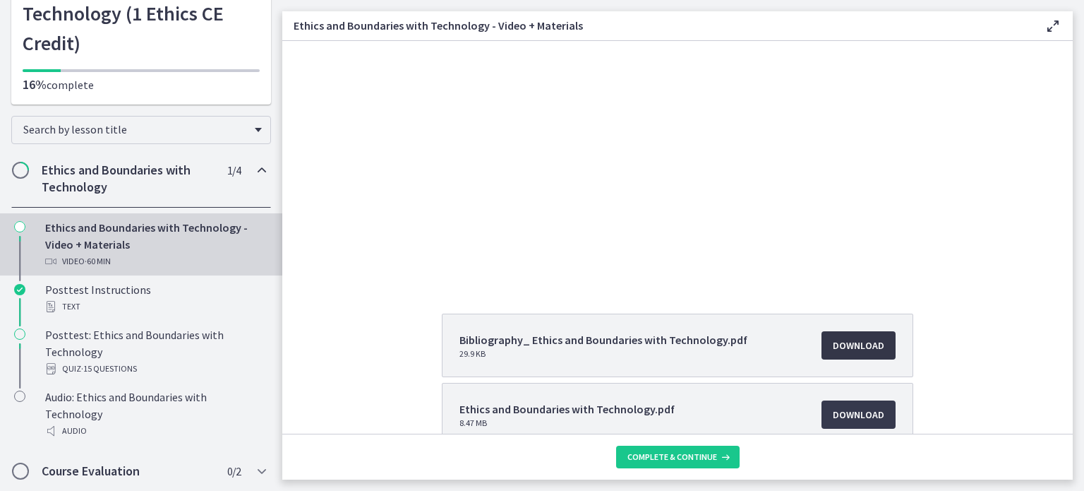
click at [851, 351] on span "Download Opens in a new window" at bounding box center [859, 345] width 52 height 17
click at [867, 415] on span "Download Opens in a new window" at bounding box center [859, 414] width 52 height 17
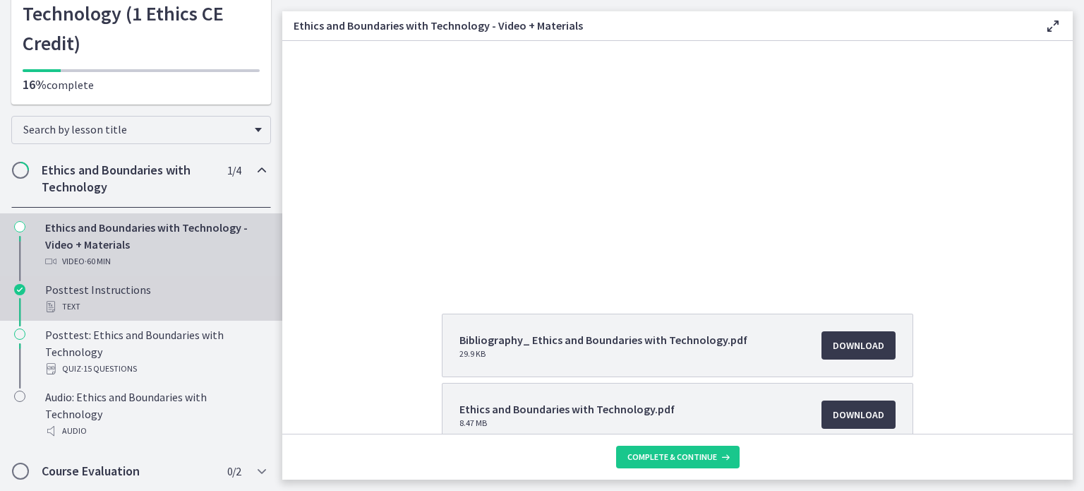
click at [116, 293] on div "Posttest Instructions Text" at bounding box center [155, 298] width 220 height 34
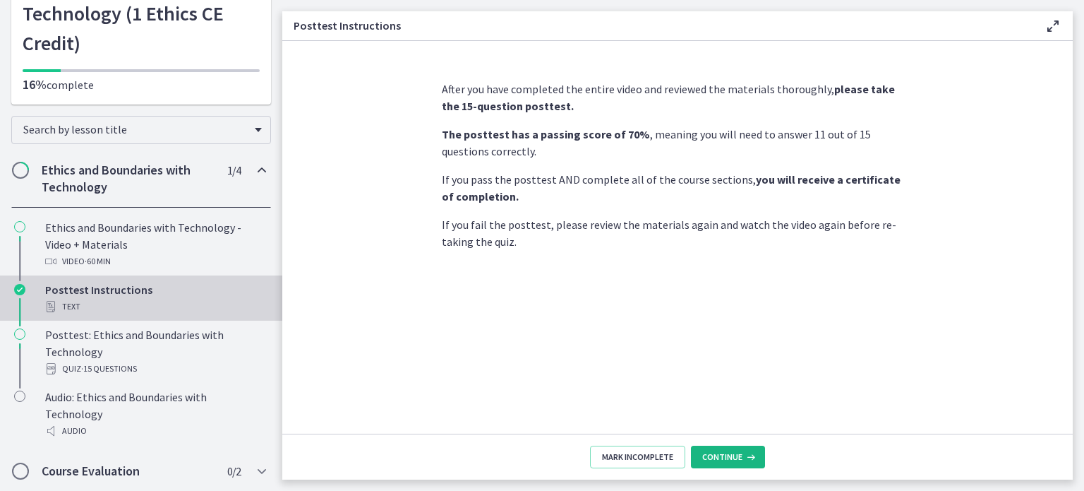
click at [713, 457] on span "Continue" at bounding box center [722, 456] width 40 height 11
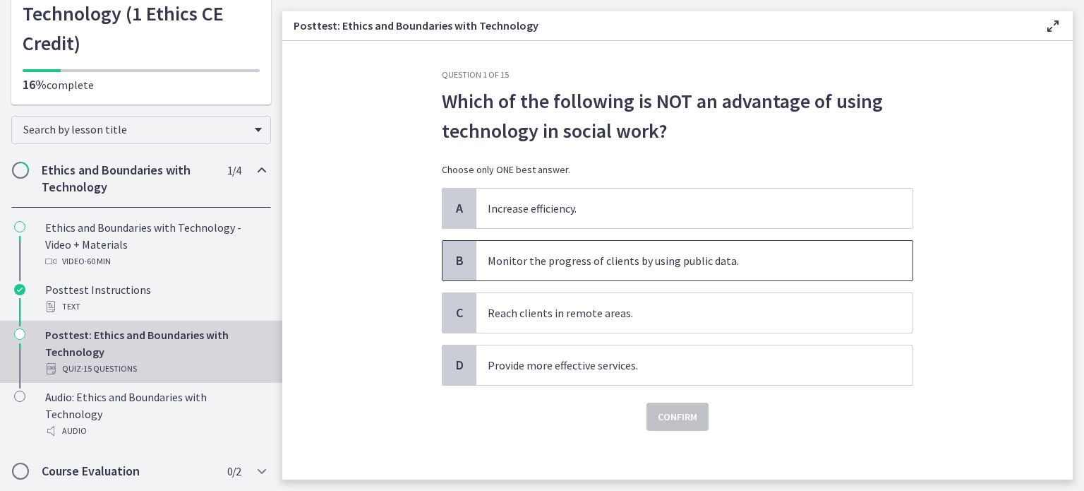
click at [657, 272] on span "Monitor the progress of clients by using public data." at bounding box center [694, 261] width 436 height 40
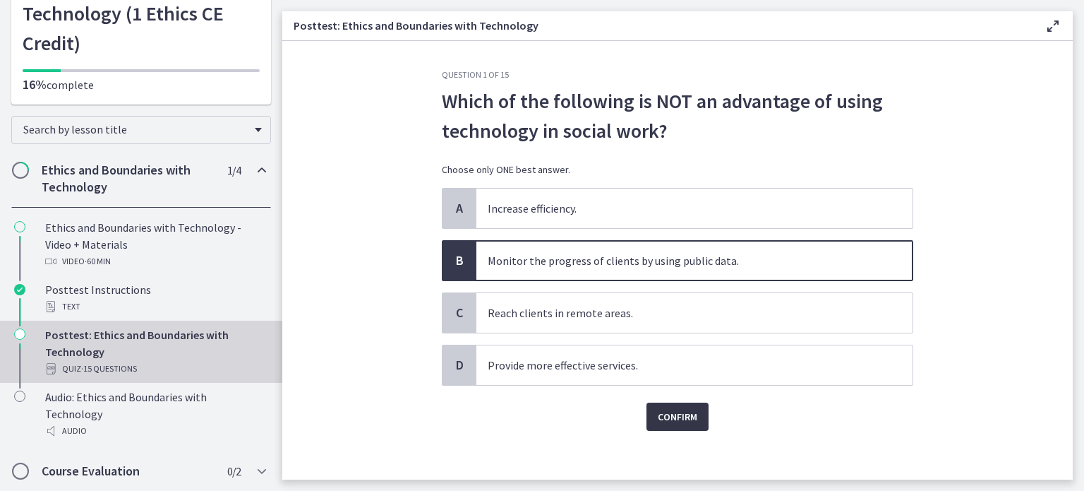
click at [665, 416] on span "Confirm" at bounding box center [678, 416] width 40 height 17
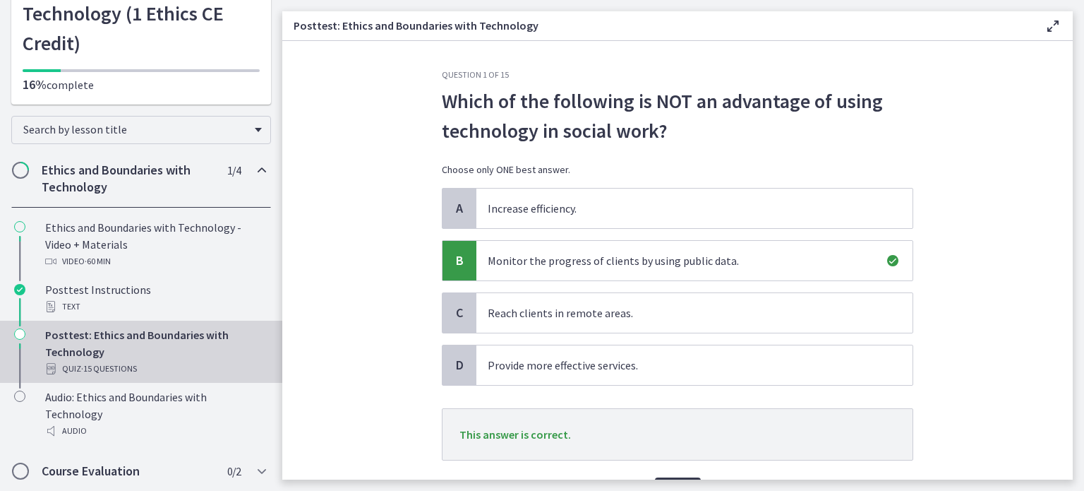
scroll to position [80, 0]
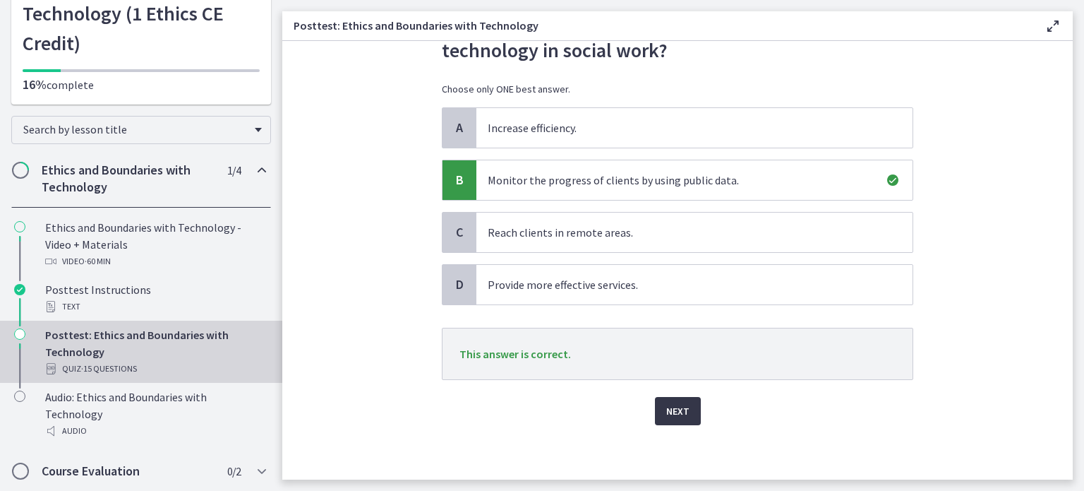
click at [675, 405] on span "Next" at bounding box center [677, 410] width 23 height 17
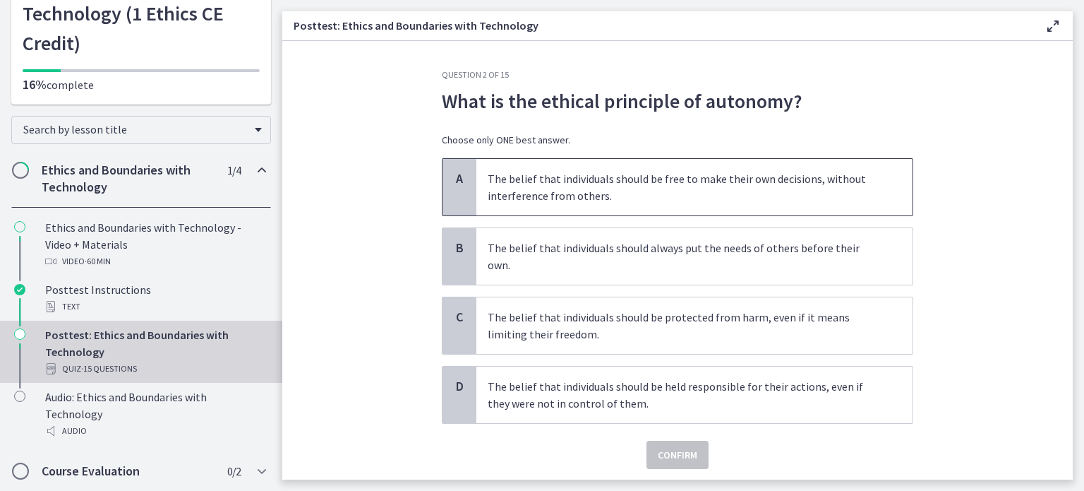
click at [508, 203] on p "The belief that individuals should be free to make their own decisions, without…" at bounding box center [680, 187] width 385 height 34
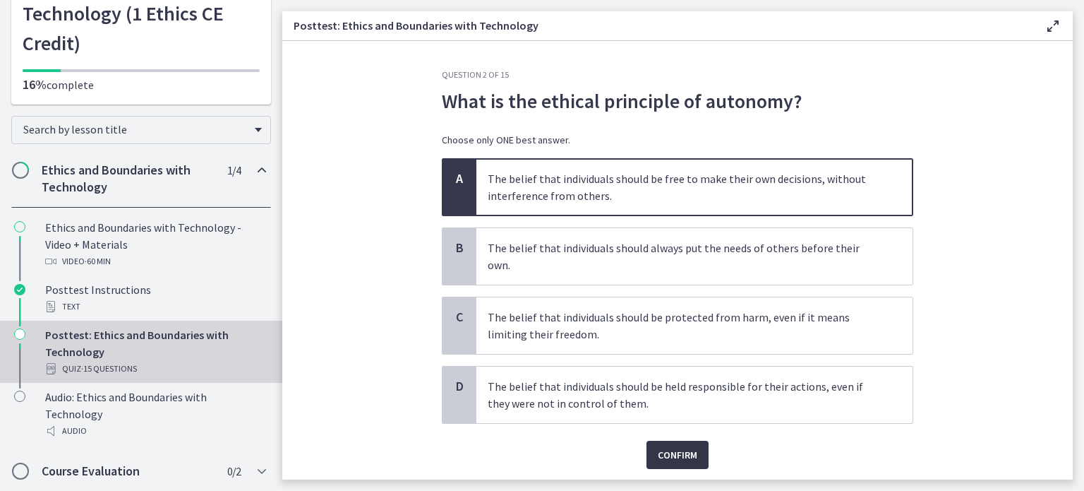
click at [675, 446] on span "Confirm" at bounding box center [678, 454] width 40 height 17
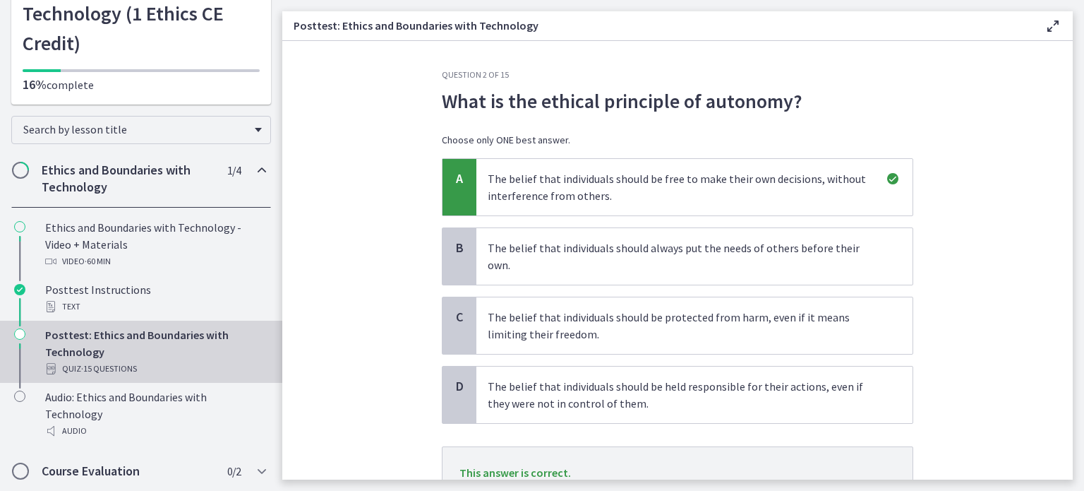
scroll to position [102, 0]
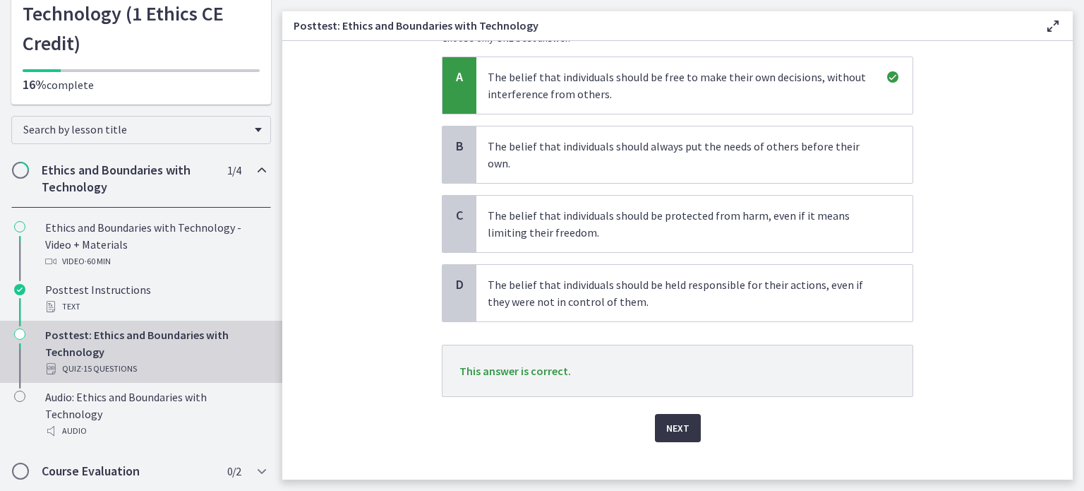
click at [679, 419] on span "Next" at bounding box center [677, 427] width 23 height 17
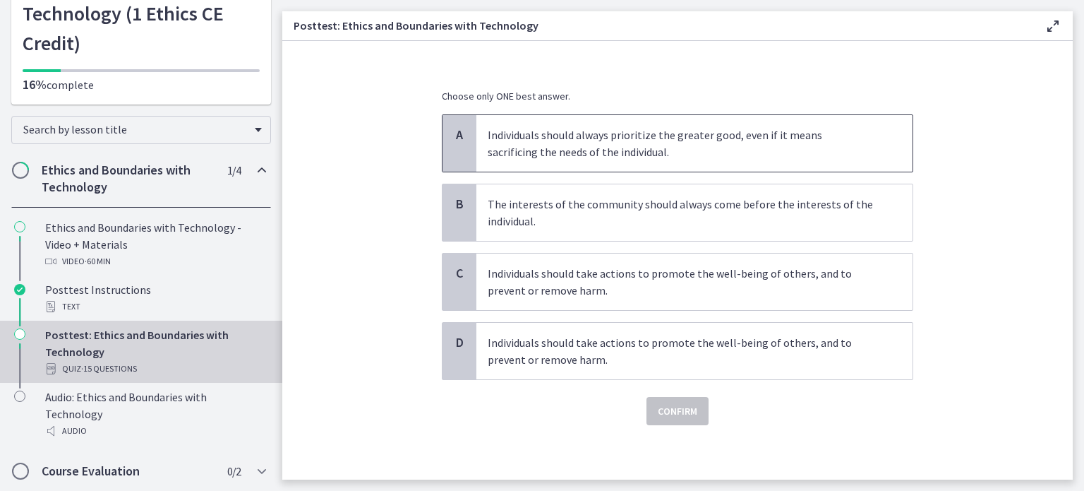
scroll to position [3, 0]
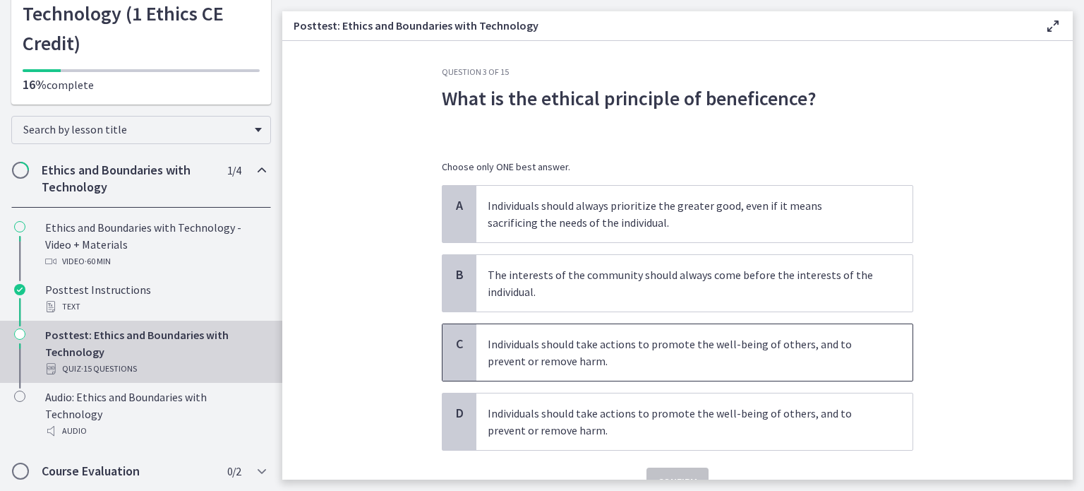
click at [512, 347] on p "Individuals should take actions to promote the well-being of others, and to pre…" at bounding box center [680, 352] width 385 height 34
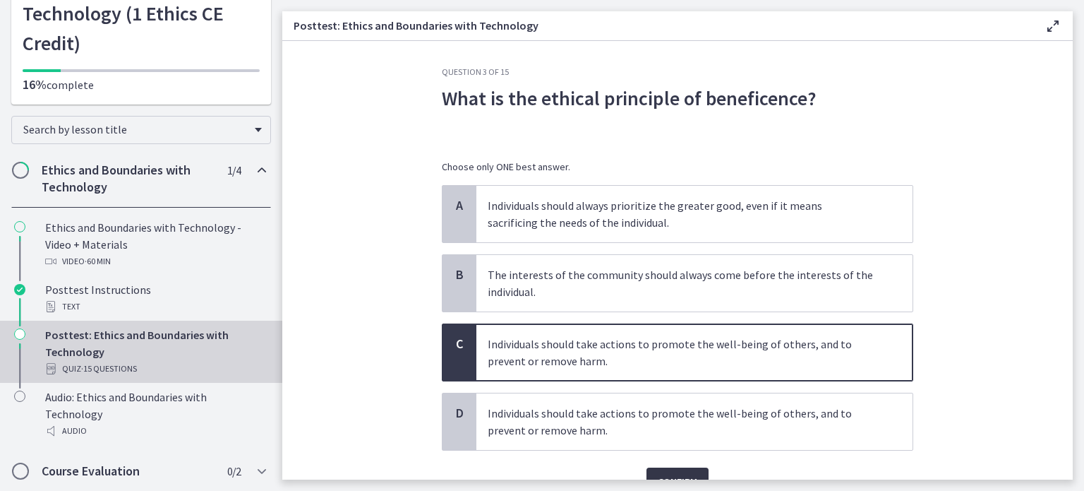
click at [687, 474] on span "Confirm" at bounding box center [678, 481] width 40 height 17
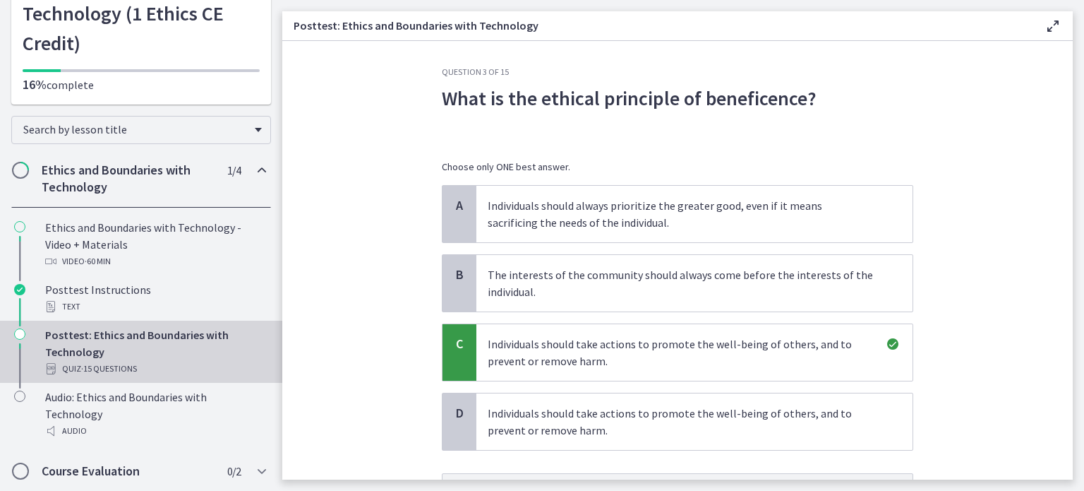
scroll to position [144, 0]
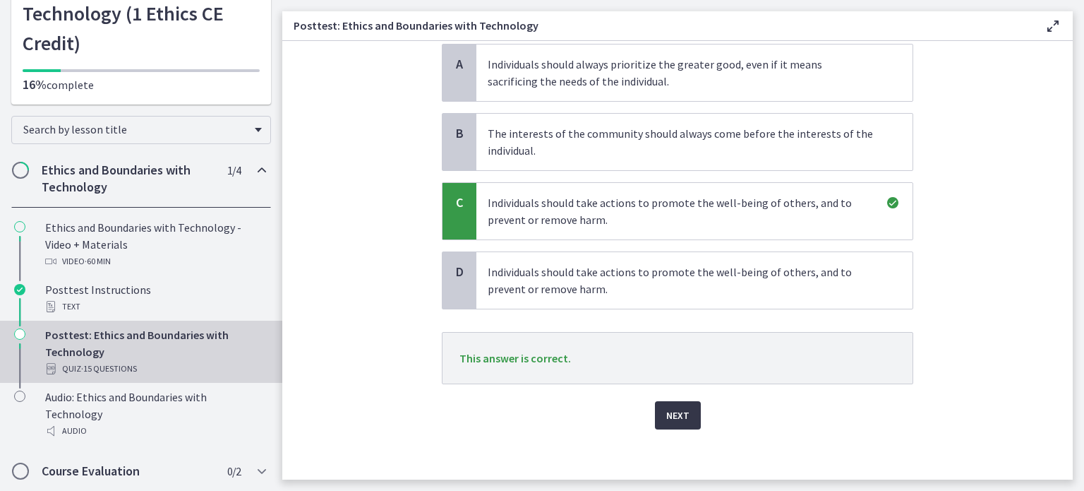
click at [668, 422] on button "Next" at bounding box center [678, 415] width 46 height 28
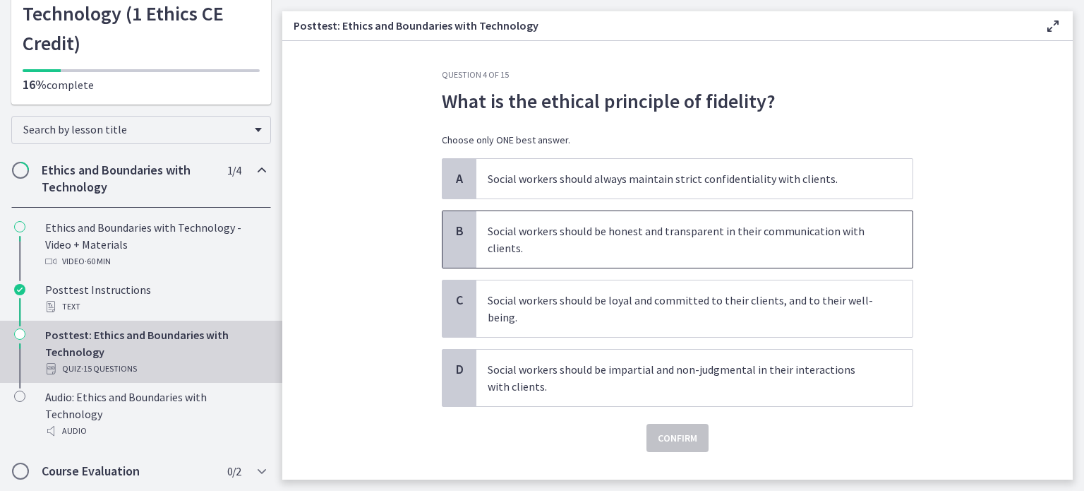
click at [498, 241] on p "Social workers should be honest and transparent in their communication with cli…" at bounding box center [680, 239] width 385 height 34
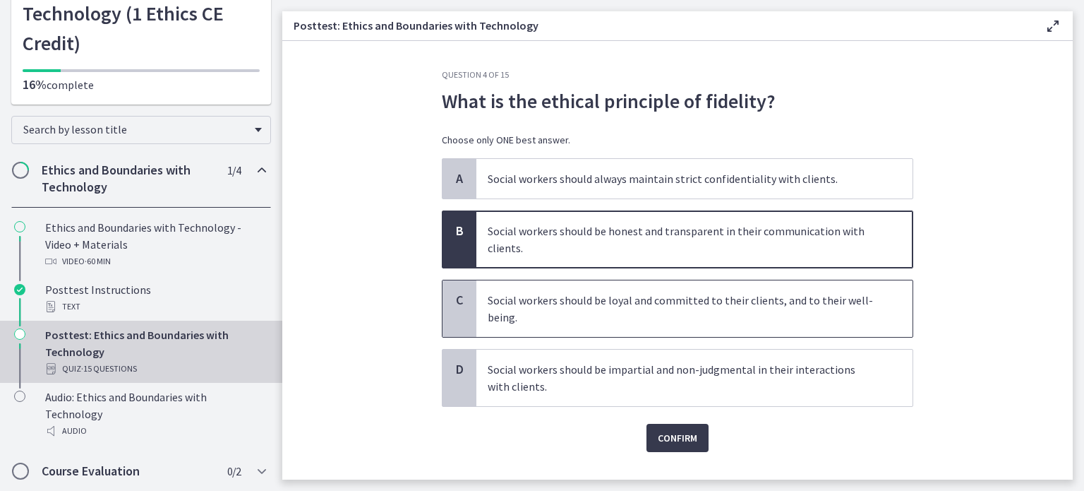
click at [545, 316] on p "Social workers should be loyal and committed to their clients, and to their wel…" at bounding box center [680, 309] width 385 height 34
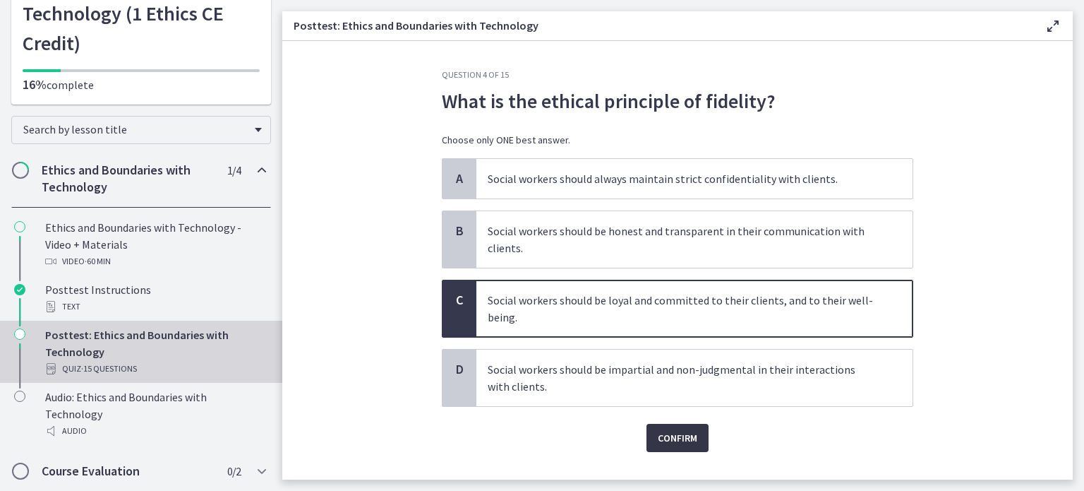
click at [660, 439] on span "Confirm" at bounding box center [678, 437] width 40 height 17
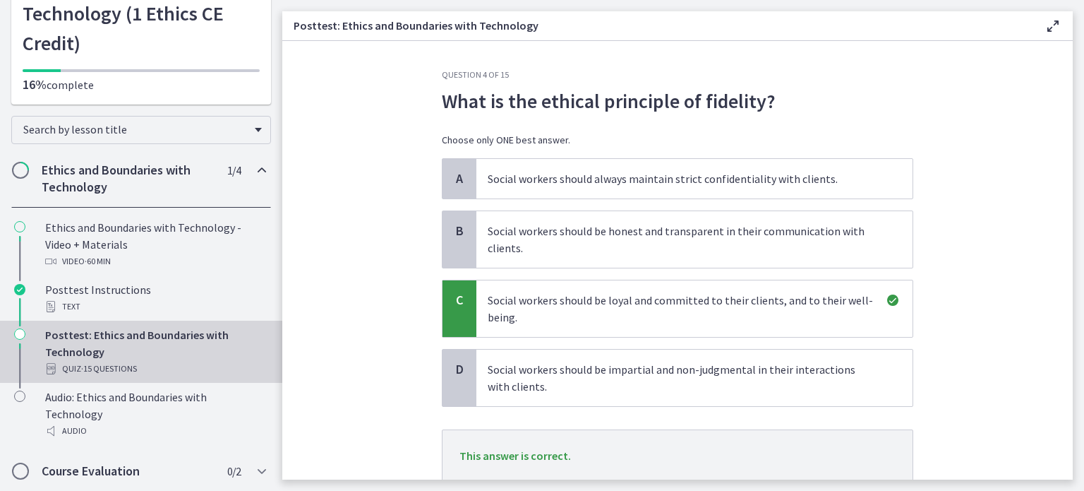
scroll to position [71, 0]
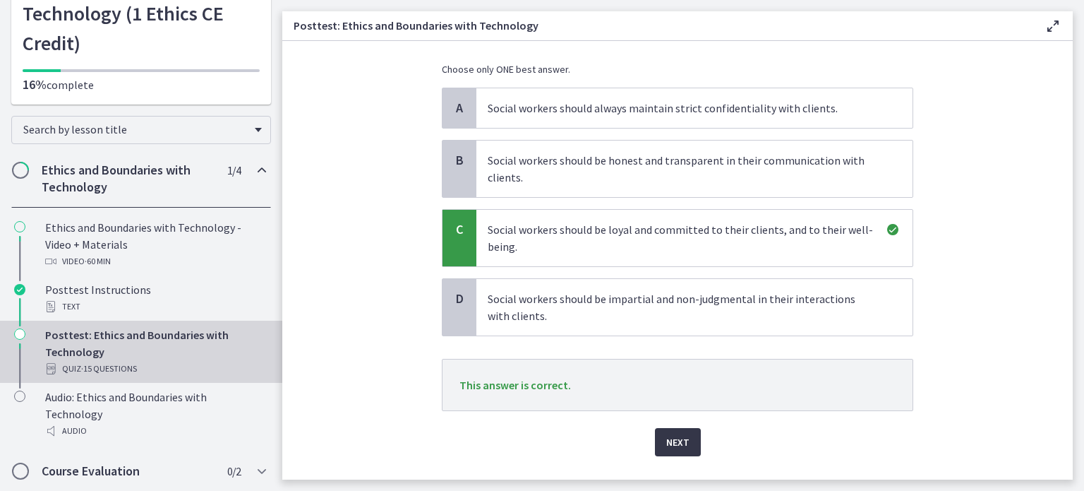
click at [667, 435] on span "Next" at bounding box center [677, 441] width 23 height 17
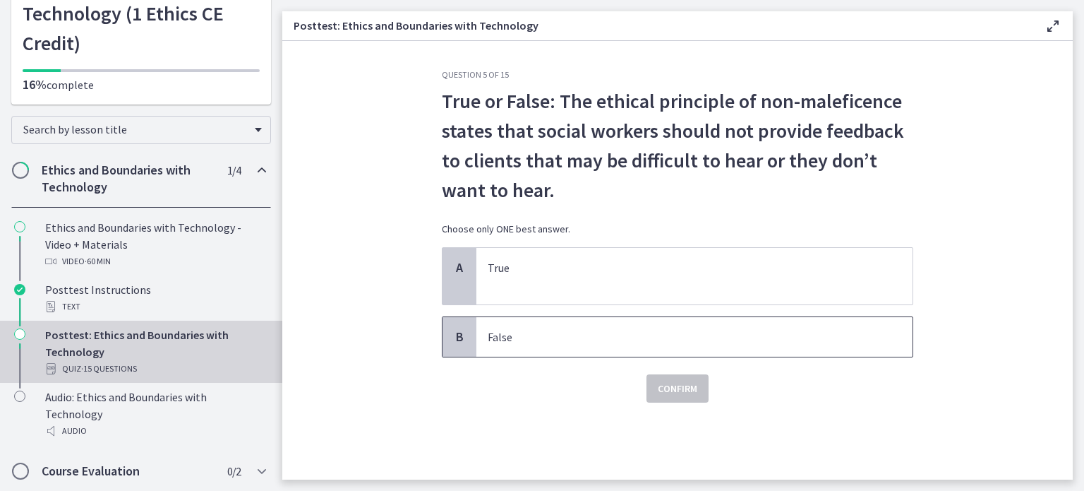
click at [510, 335] on p "False" at bounding box center [680, 336] width 385 height 17
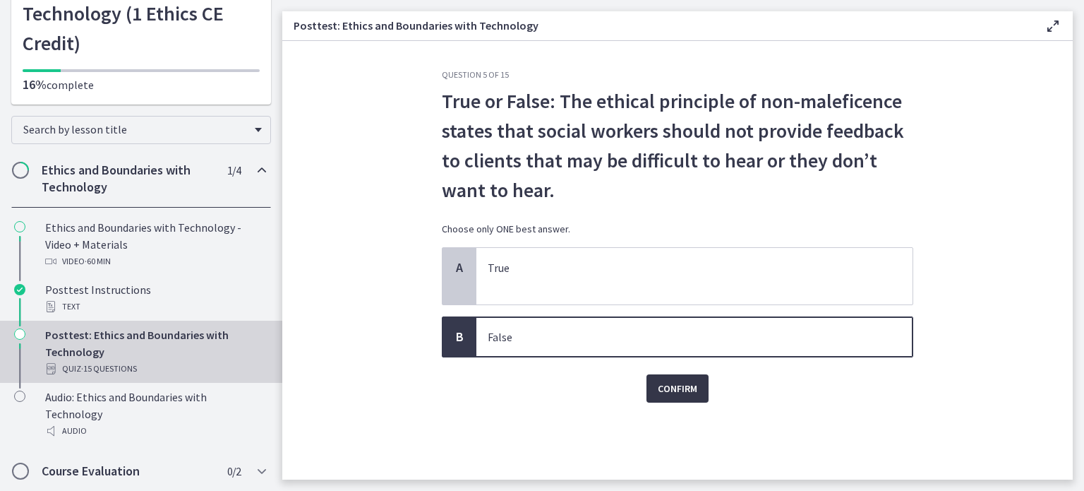
click at [690, 394] on span "Confirm" at bounding box center [678, 388] width 40 height 17
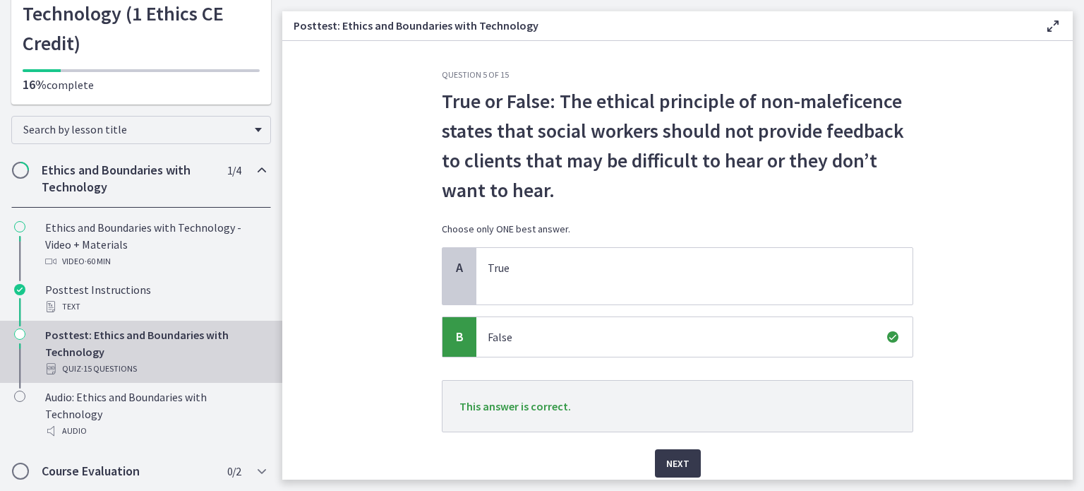
scroll to position [53, 0]
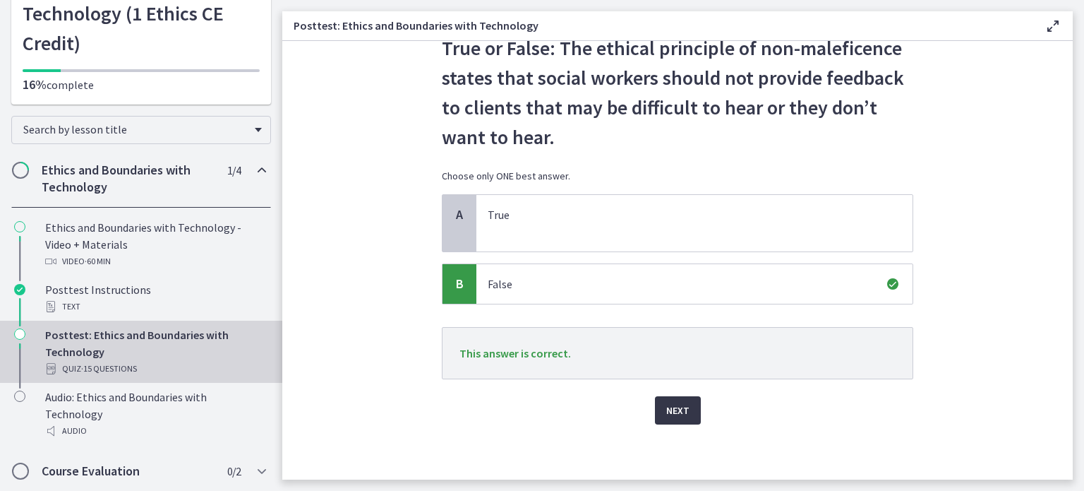
click at [675, 410] on span "Next" at bounding box center [677, 410] width 23 height 17
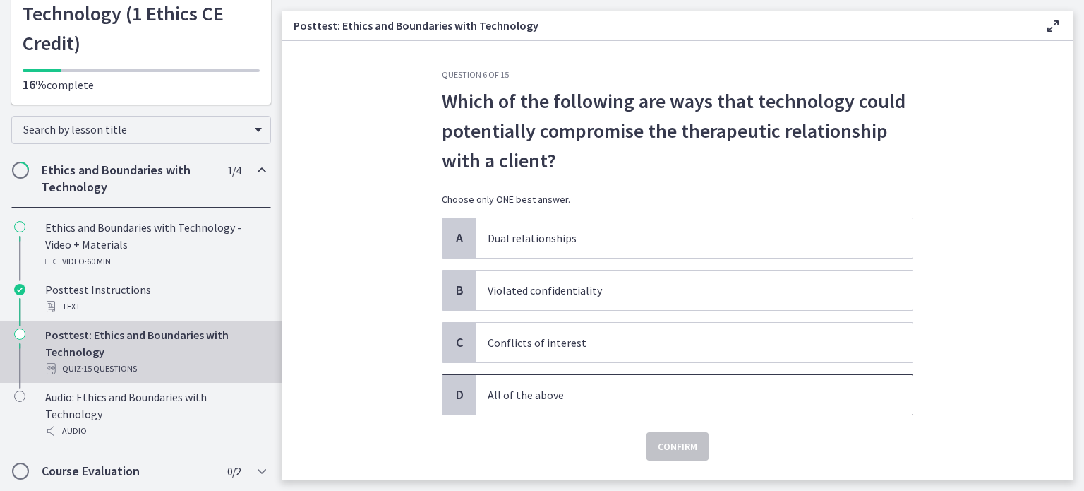
click at [507, 386] on p "All of the above" at bounding box center [680, 394] width 385 height 17
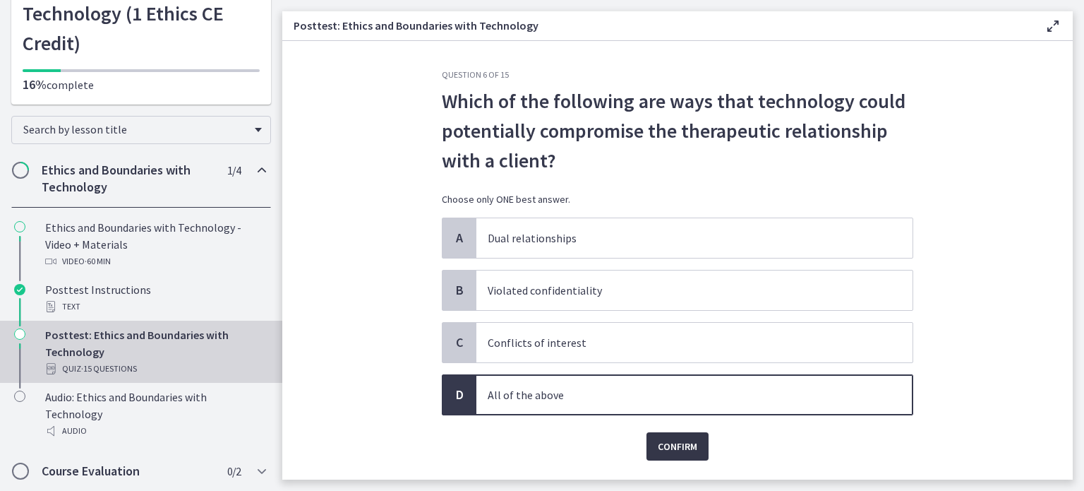
click at [667, 444] on span "Confirm" at bounding box center [678, 446] width 40 height 17
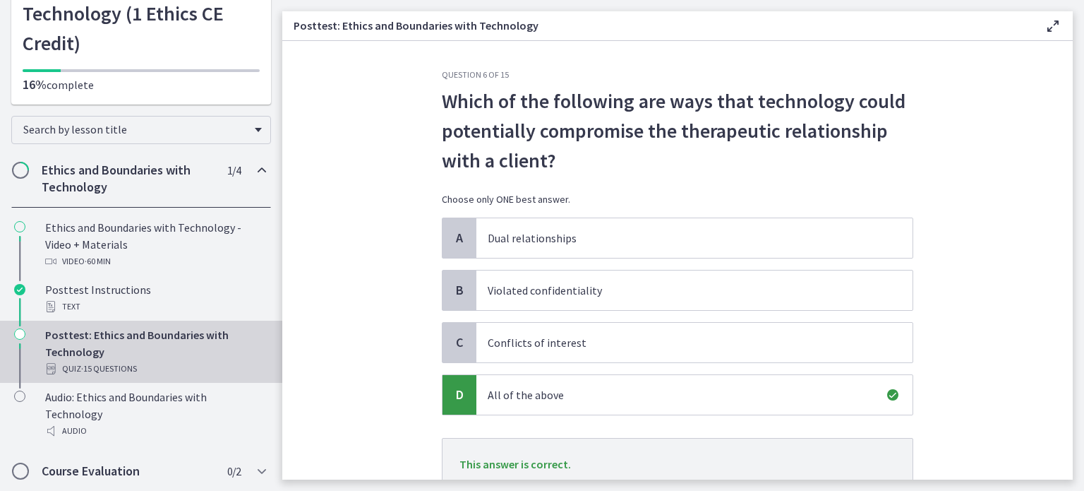
scroll to position [110, 0]
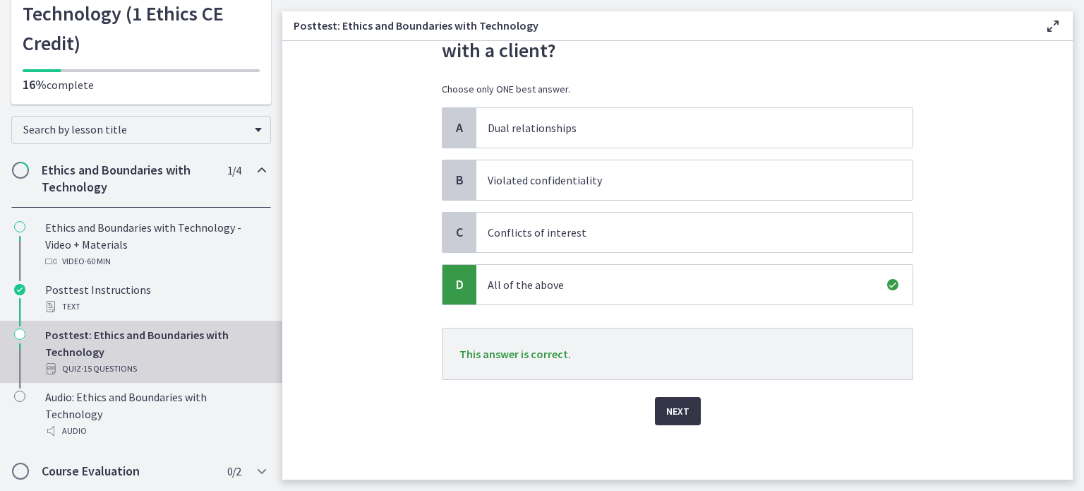
click at [666, 414] on span "Next" at bounding box center [677, 410] width 23 height 17
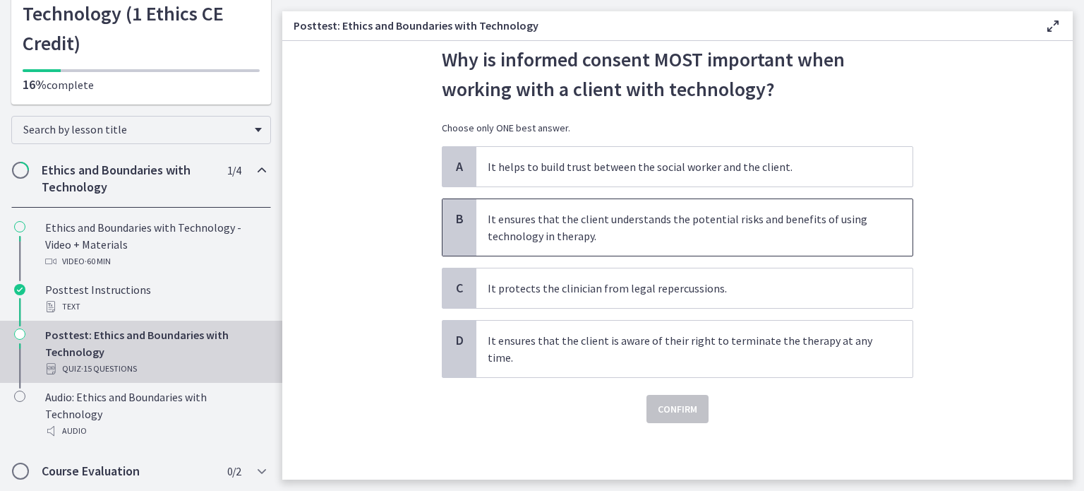
scroll to position [0, 0]
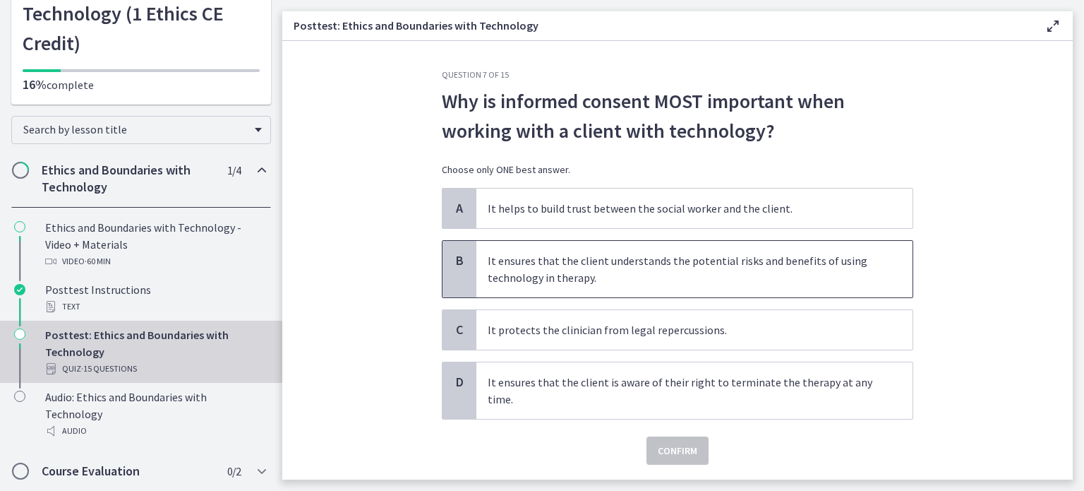
click at [517, 273] on p "It ensures that the client understands the potential risks and benefits of usin…" at bounding box center [680, 269] width 385 height 34
click at [658, 445] on span "Confirm" at bounding box center [678, 450] width 40 height 17
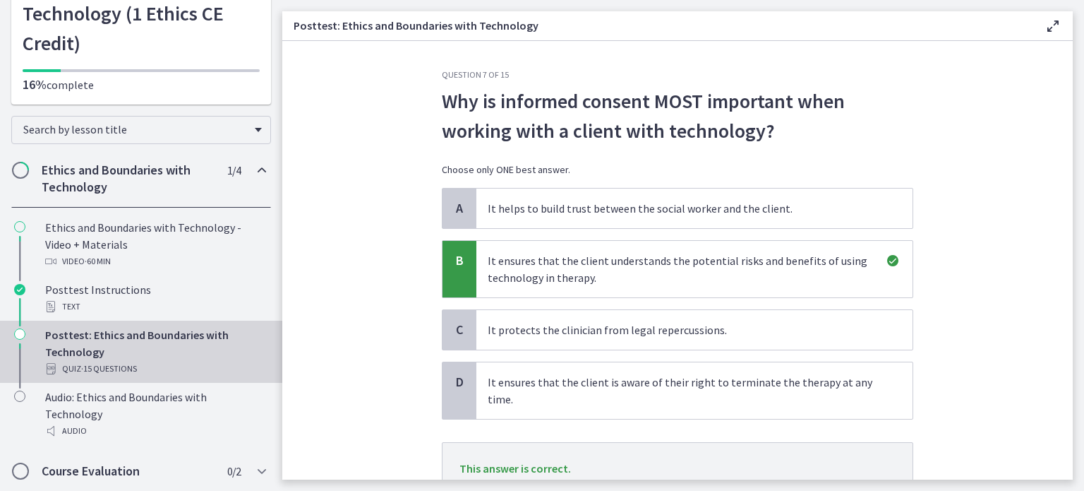
scroll to position [71, 0]
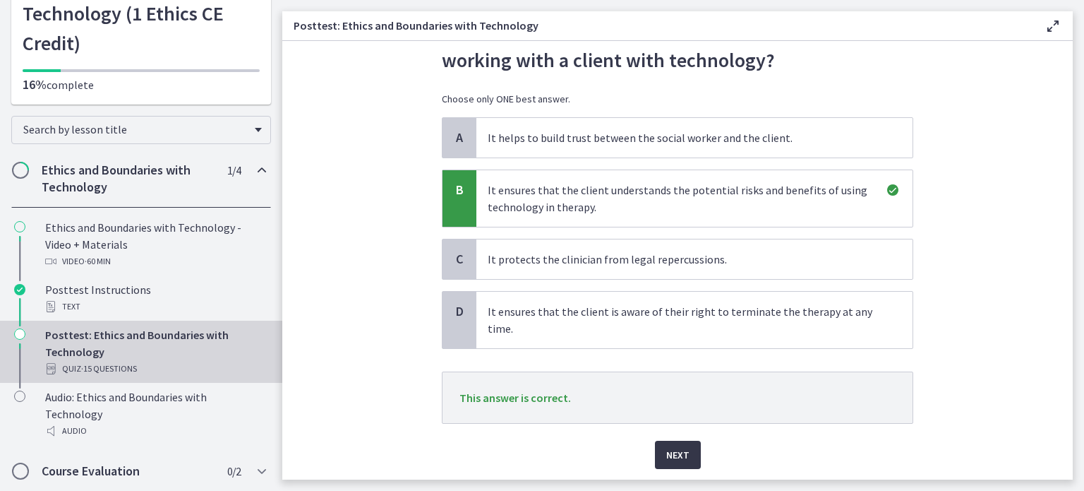
click at [671, 446] on span "Next" at bounding box center [677, 454] width 23 height 17
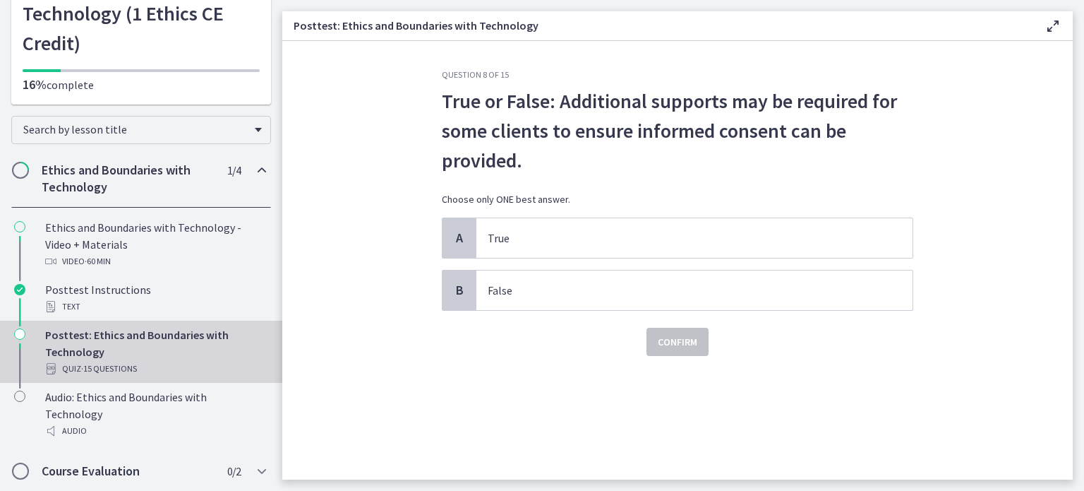
scroll to position [0, 0]
